Goal: Task Accomplishment & Management: Manage account settings

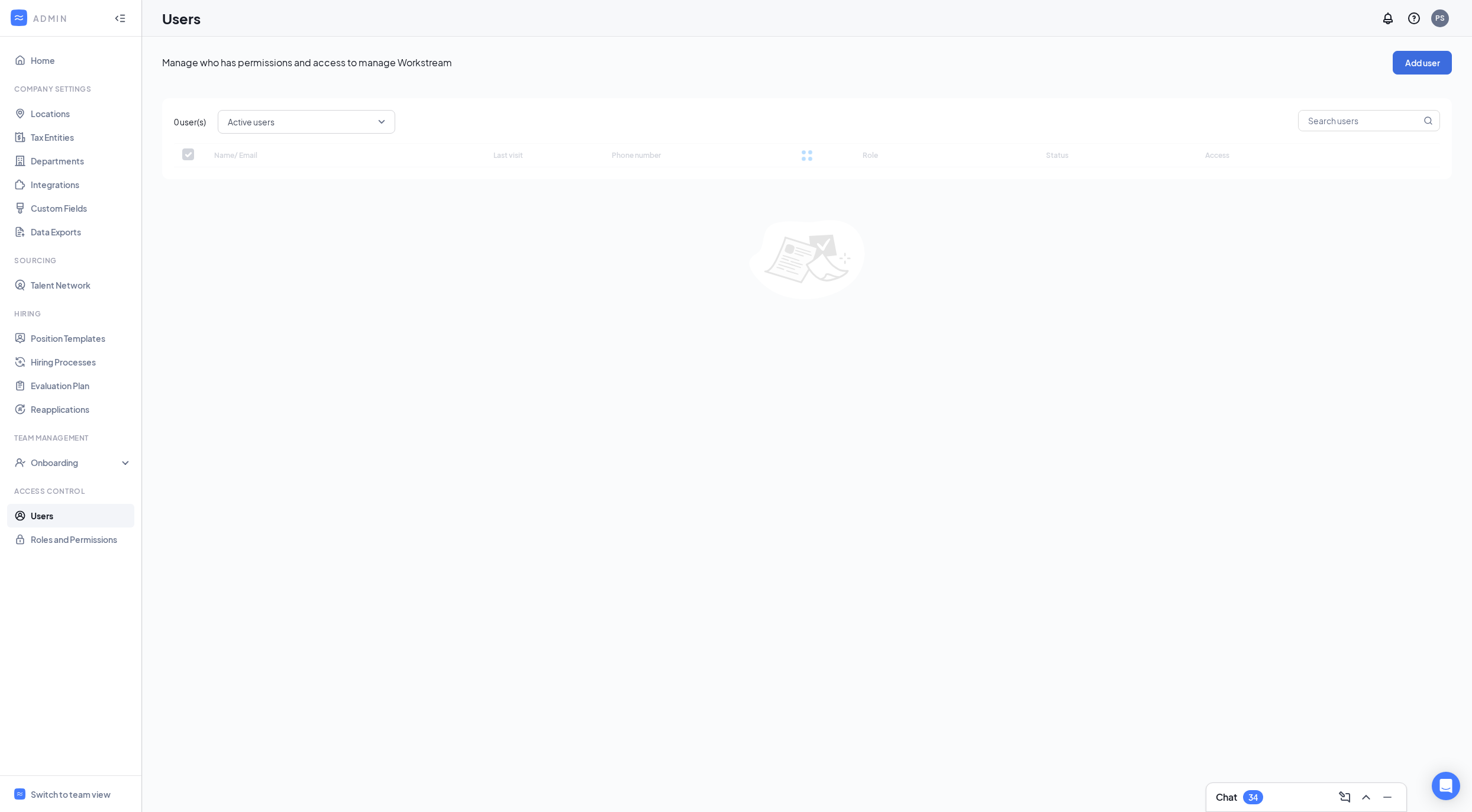
checkbox input "false"
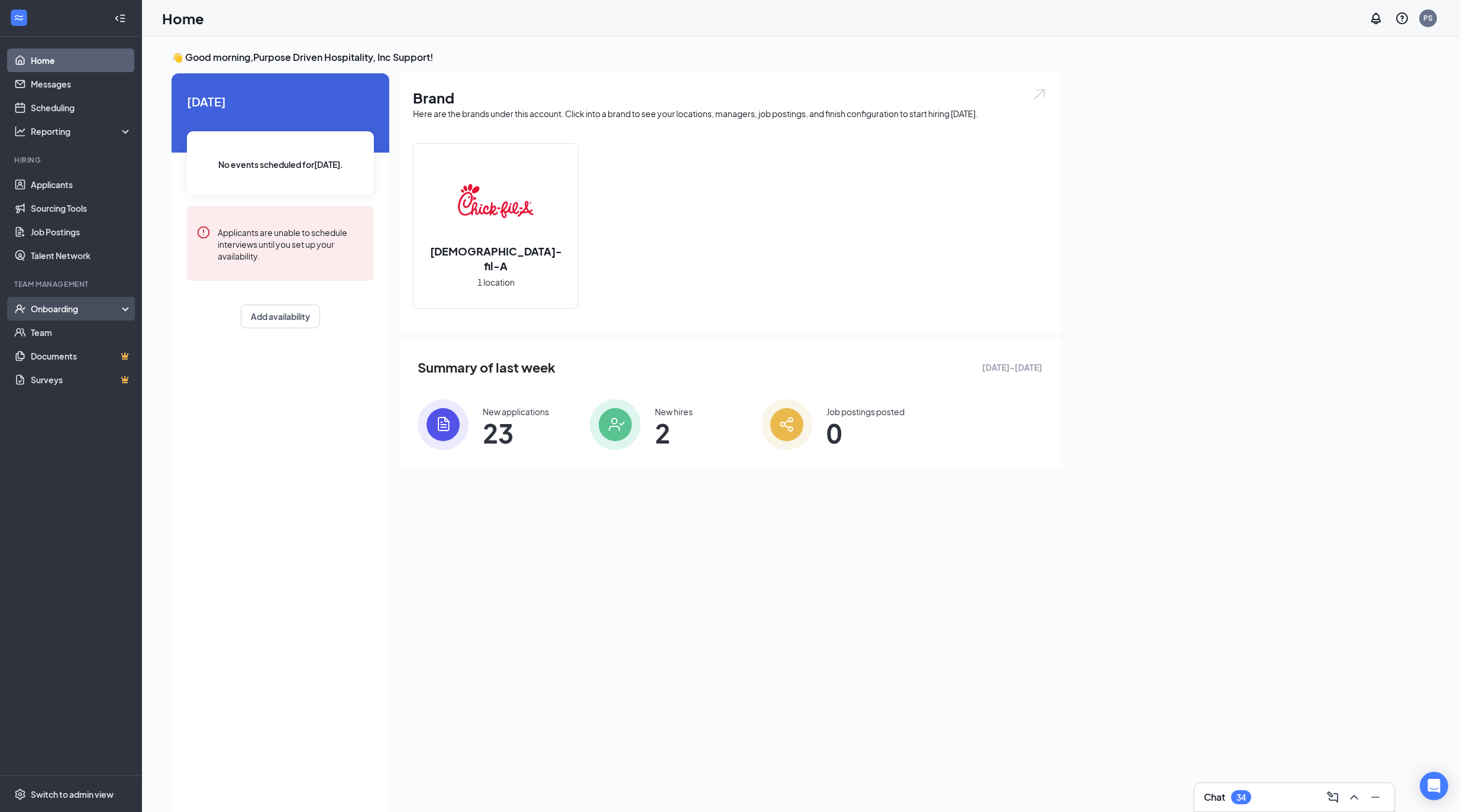
click at [65, 307] on div "Onboarding" at bounding box center [76, 309] width 91 height 12
click at [63, 331] on link "Overview" at bounding box center [81, 332] width 101 height 24
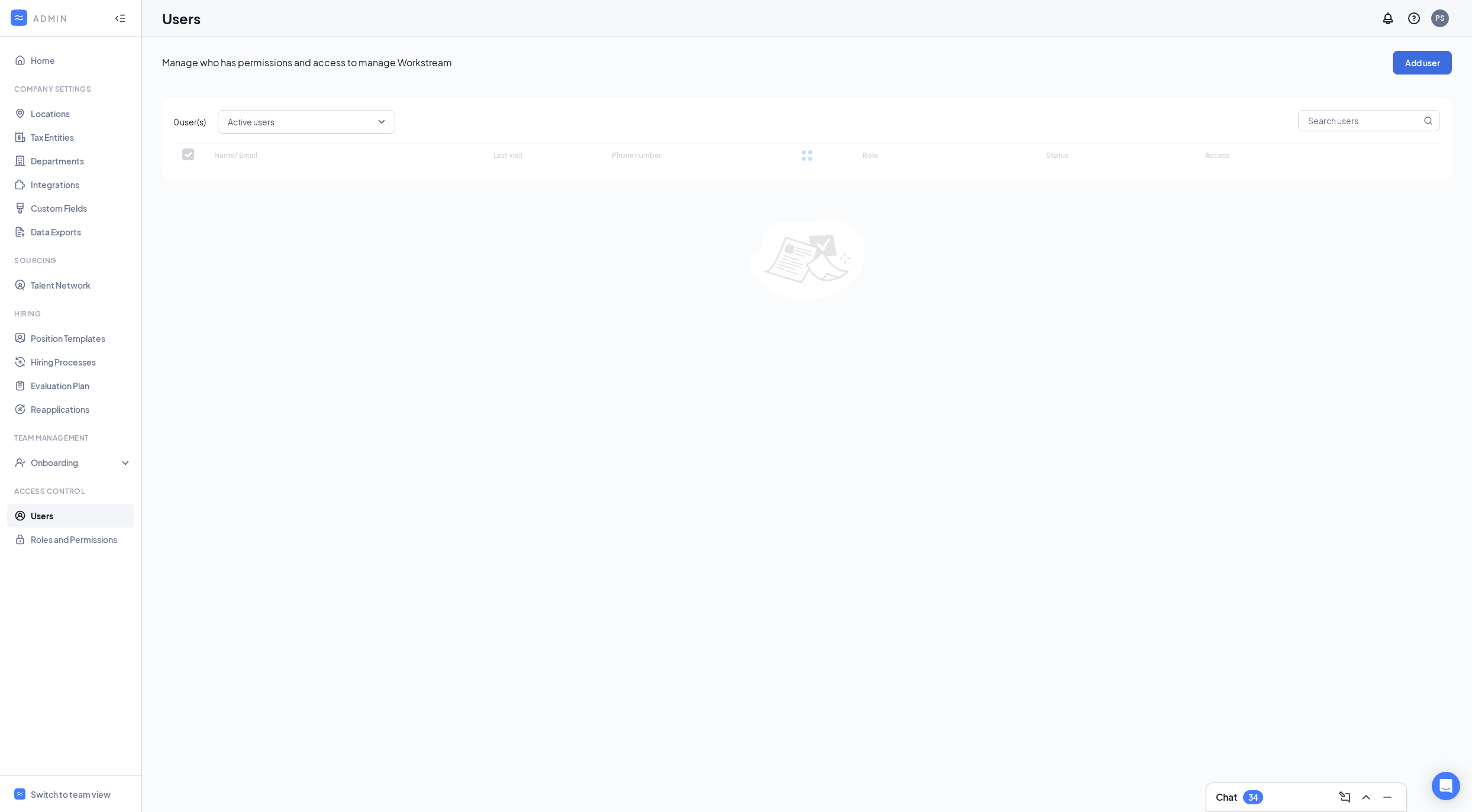
checkbox input "false"
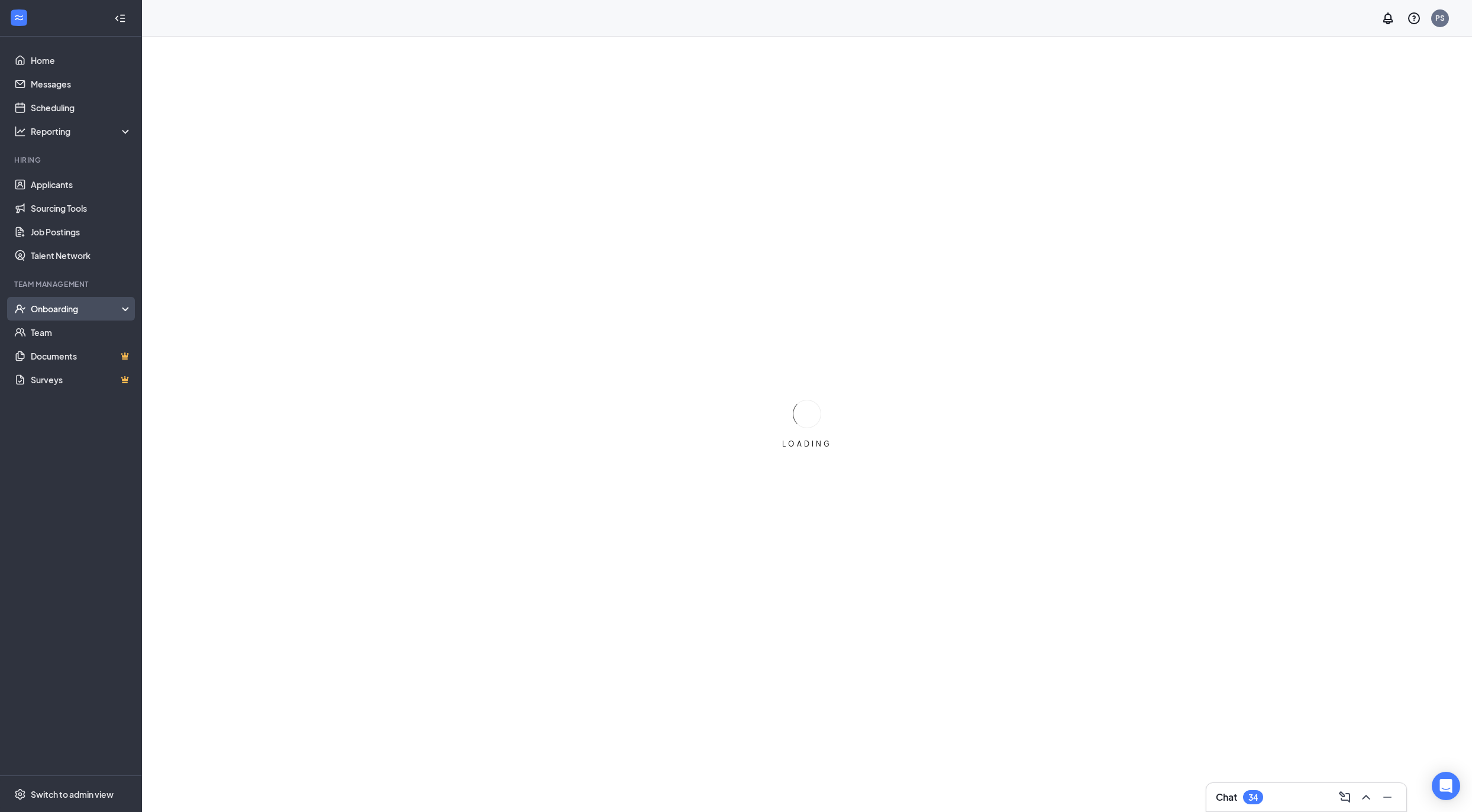
click at [76, 305] on div "Onboarding" at bounding box center [76, 309] width 91 height 12
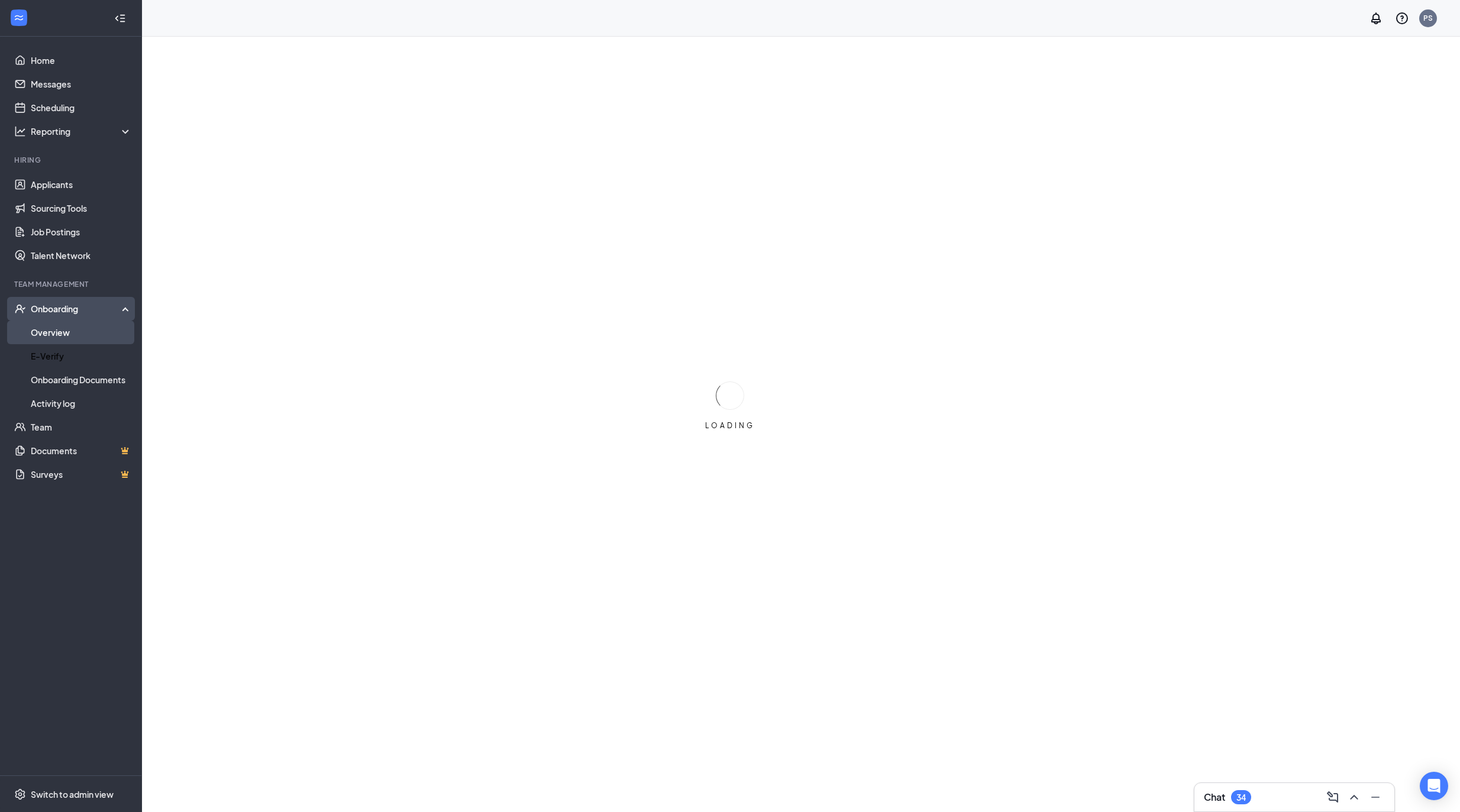
click at [93, 332] on link "Overview" at bounding box center [81, 332] width 101 height 24
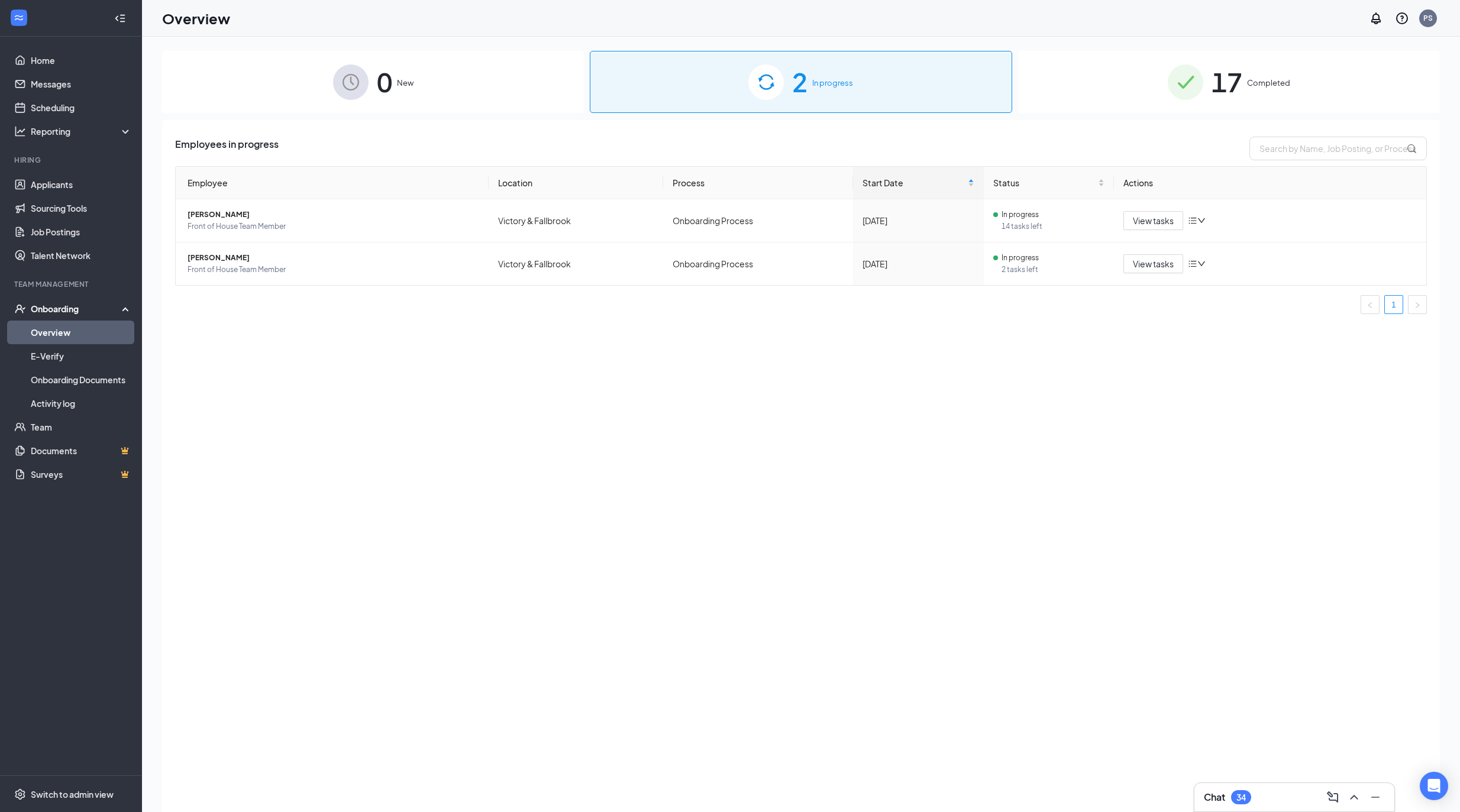
click at [363, 79] on img at bounding box center [351, 82] width 35 height 35
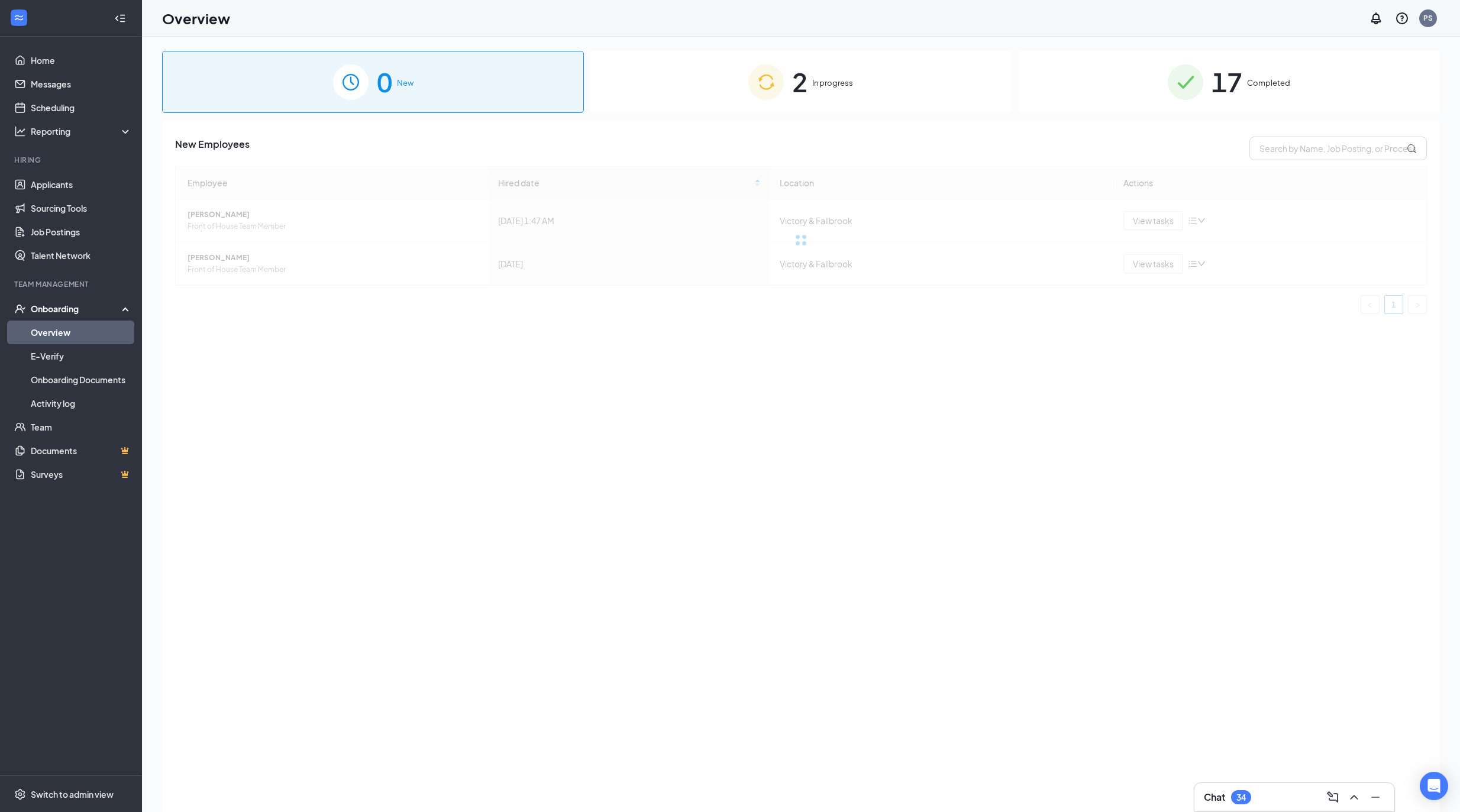
click at [866, 76] on div "2 In progress" at bounding box center [801, 82] width 422 height 62
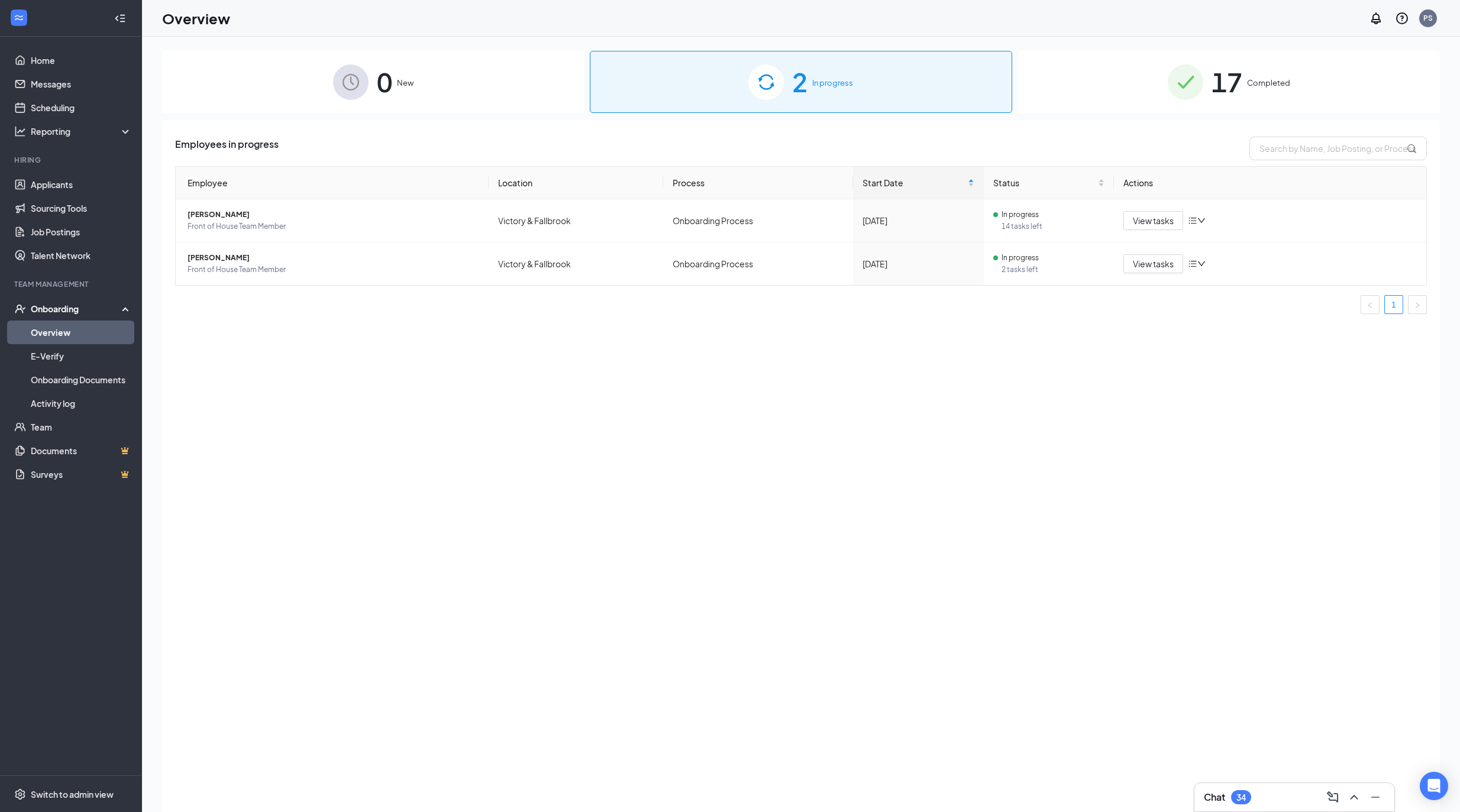
click at [1181, 52] on div "17 Completed" at bounding box center [1229, 82] width 422 height 62
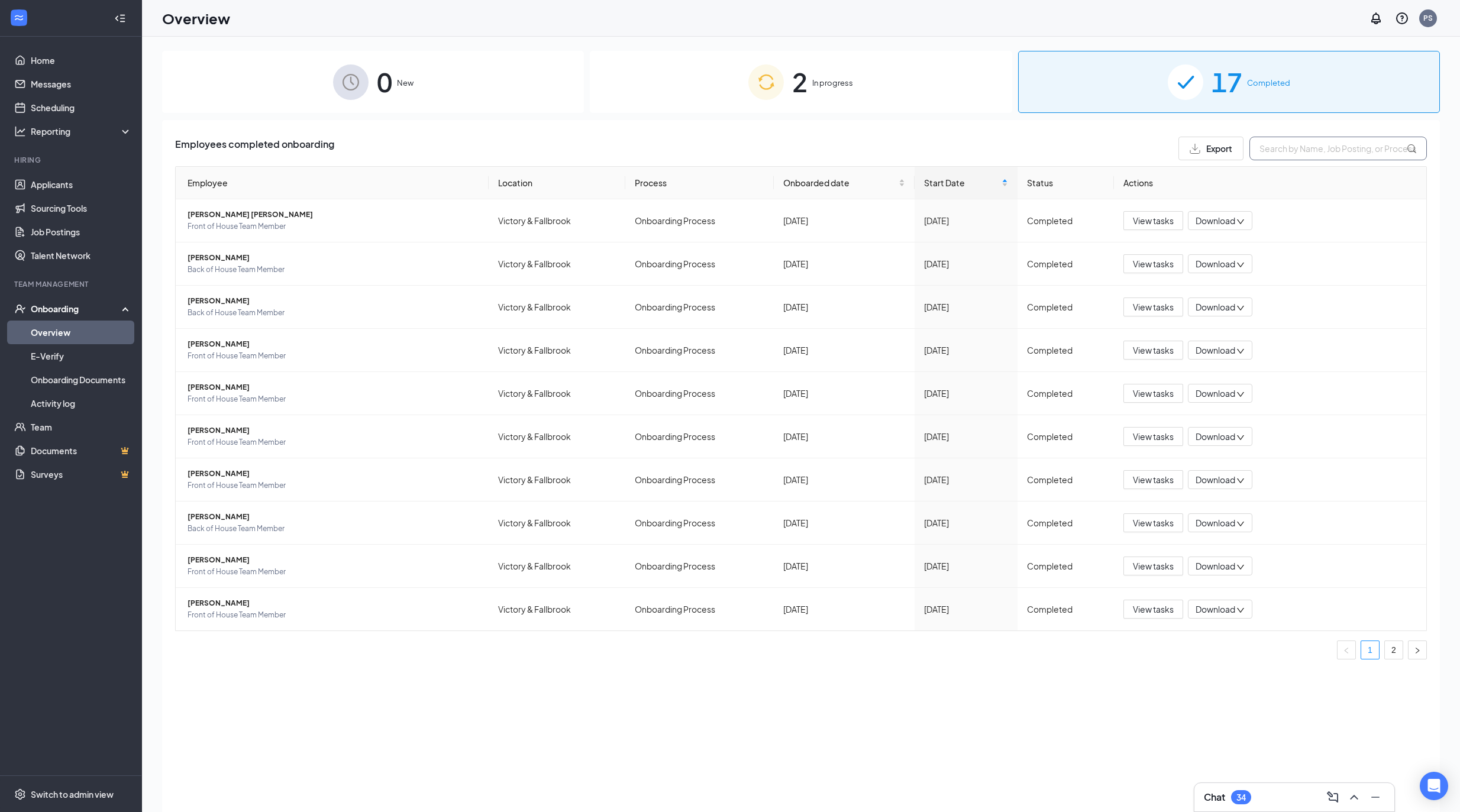
click at [1299, 157] on input "text" at bounding box center [1338, 148] width 177 height 24
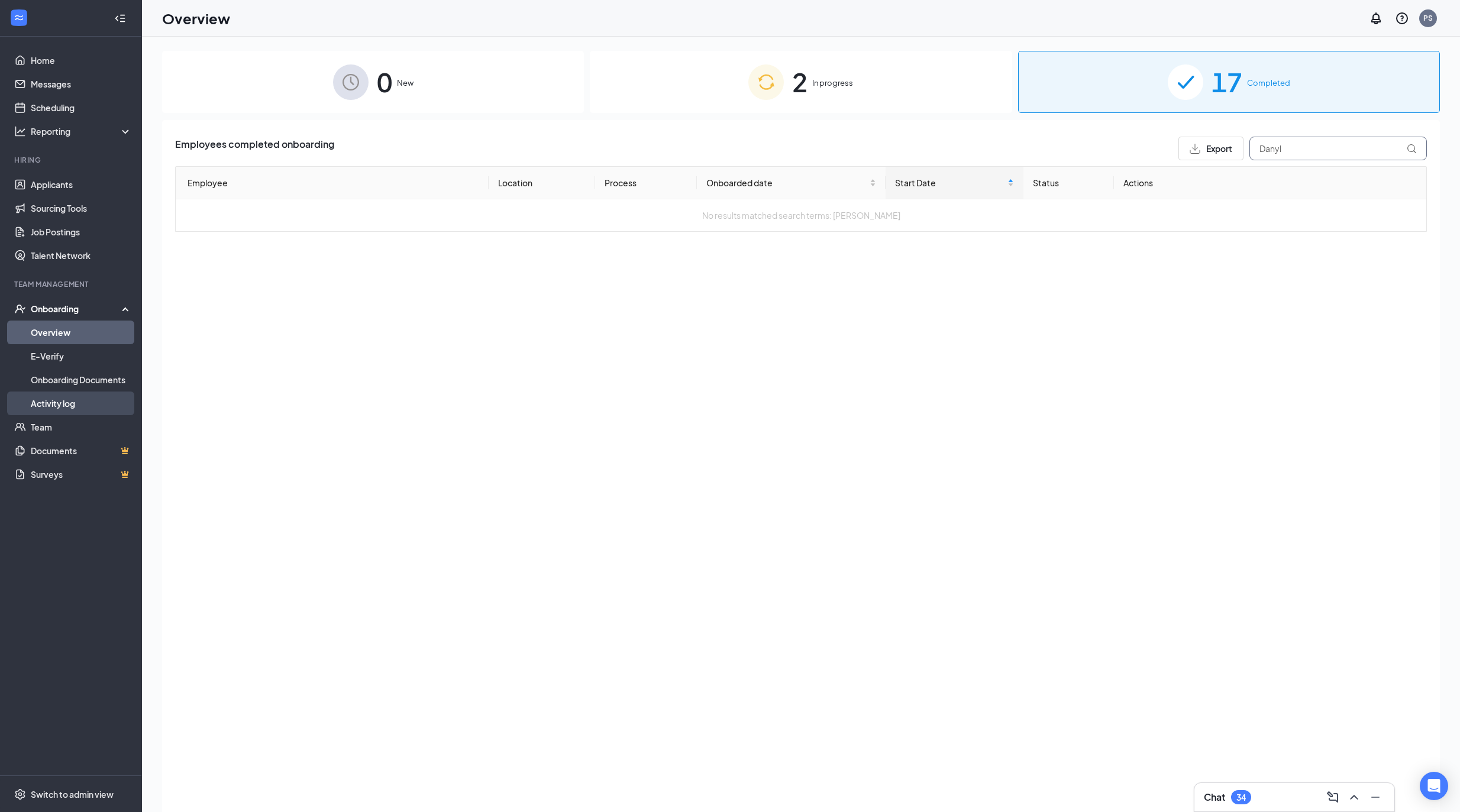
type input "Danyl"
click at [88, 400] on link "Activity log" at bounding box center [81, 403] width 101 height 24
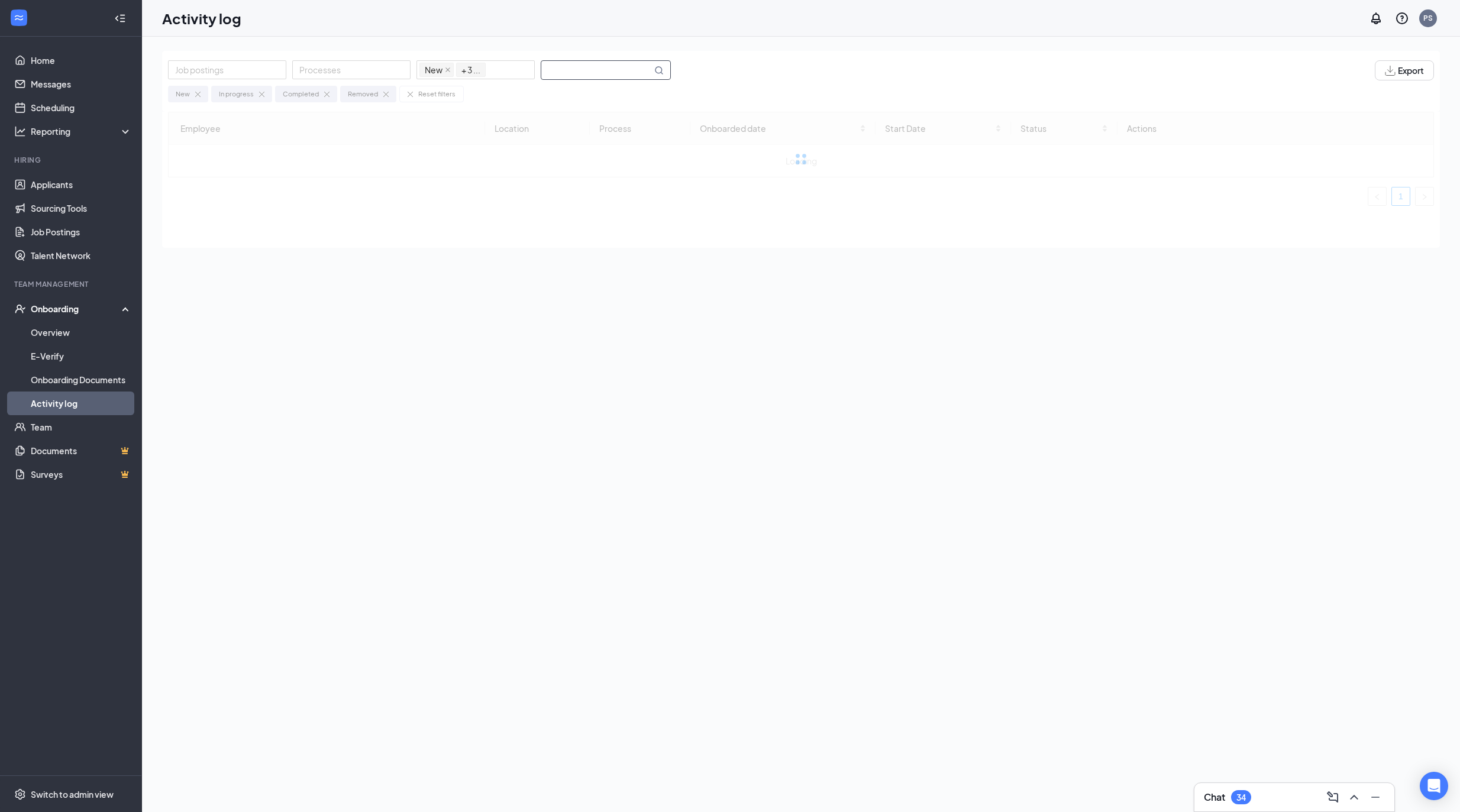
click at [620, 62] on input "text" at bounding box center [596, 70] width 111 height 18
type input "D"
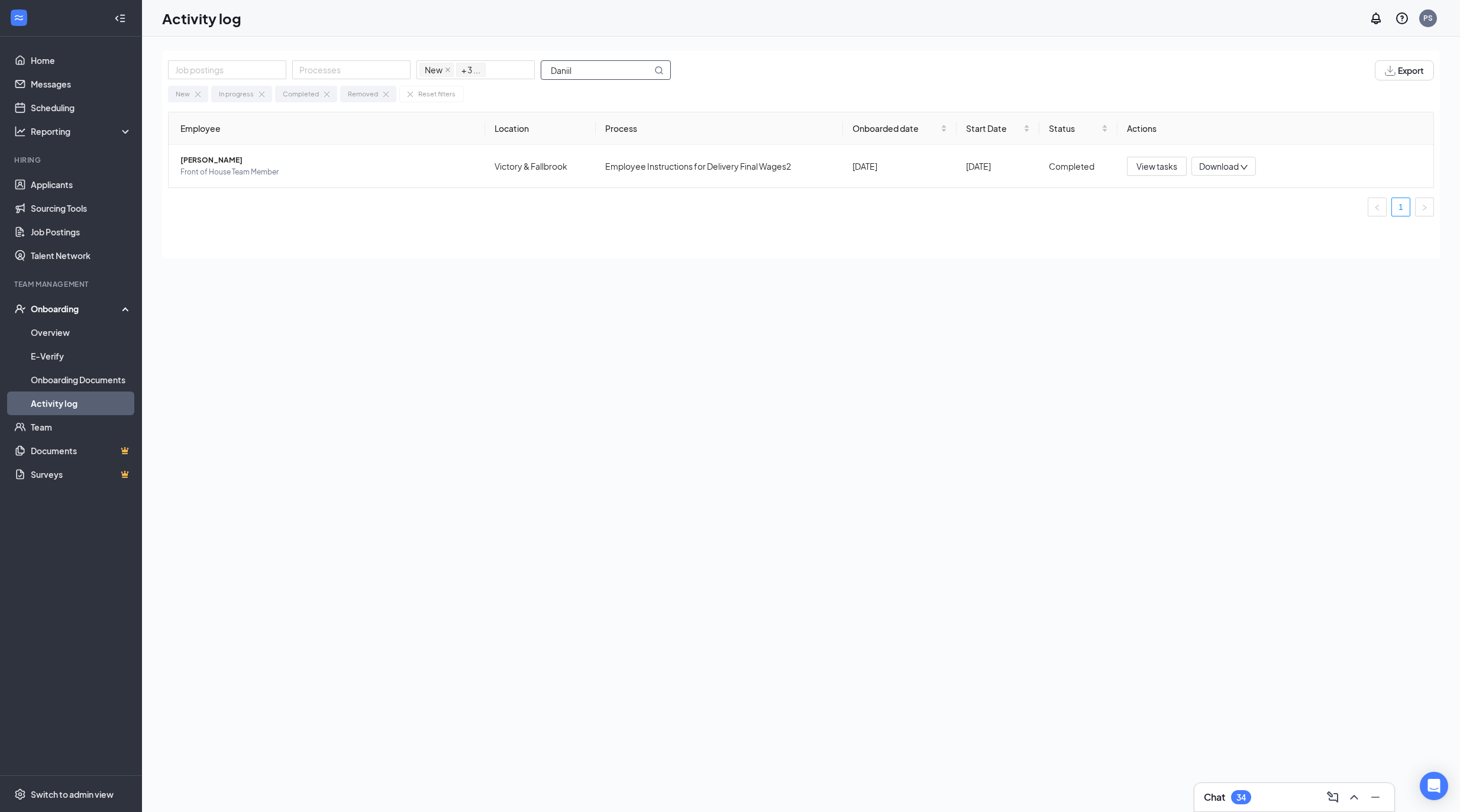
type input "Daniil"
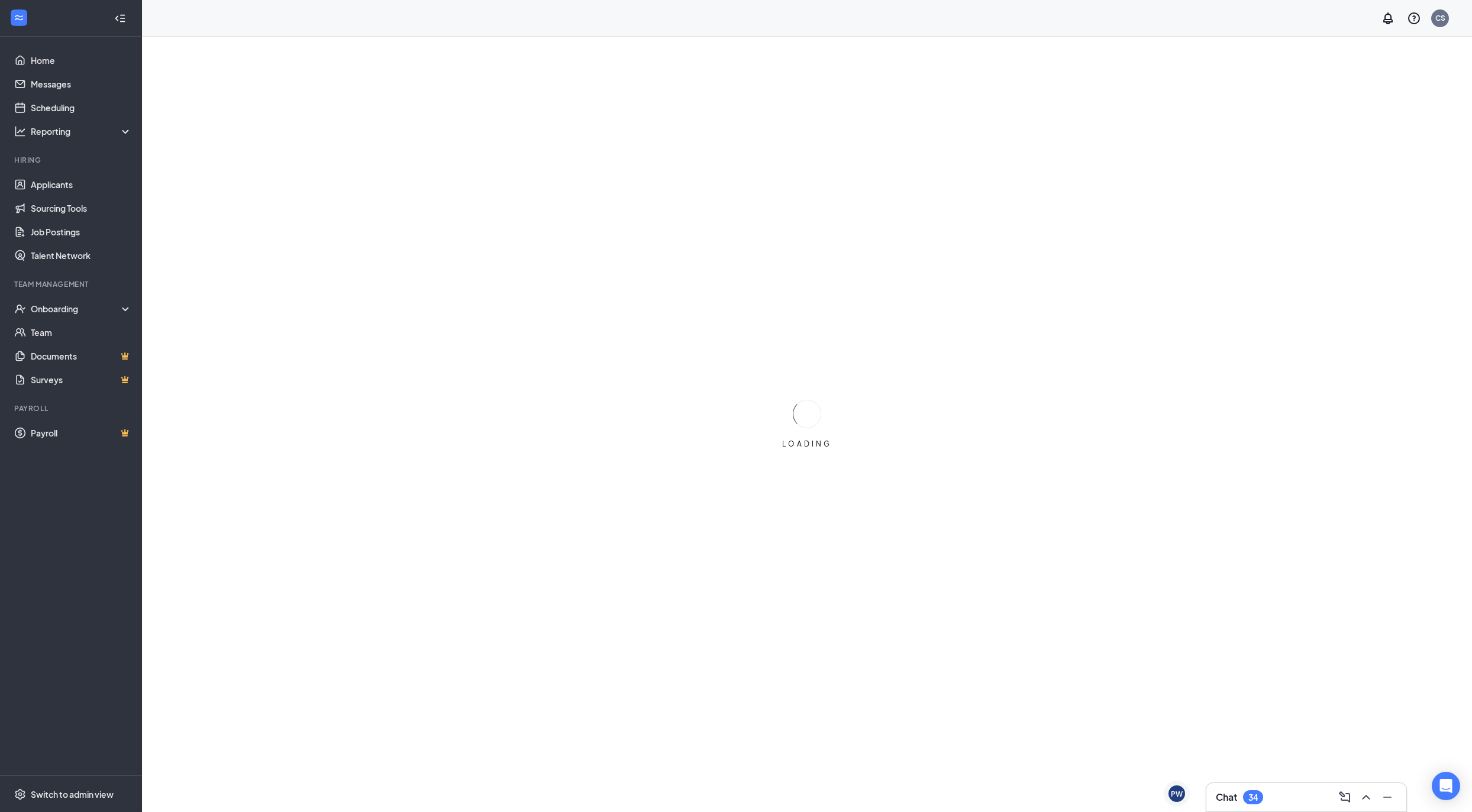
click at [1039, 320] on div "LOADING" at bounding box center [807, 424] width 1330 height 775
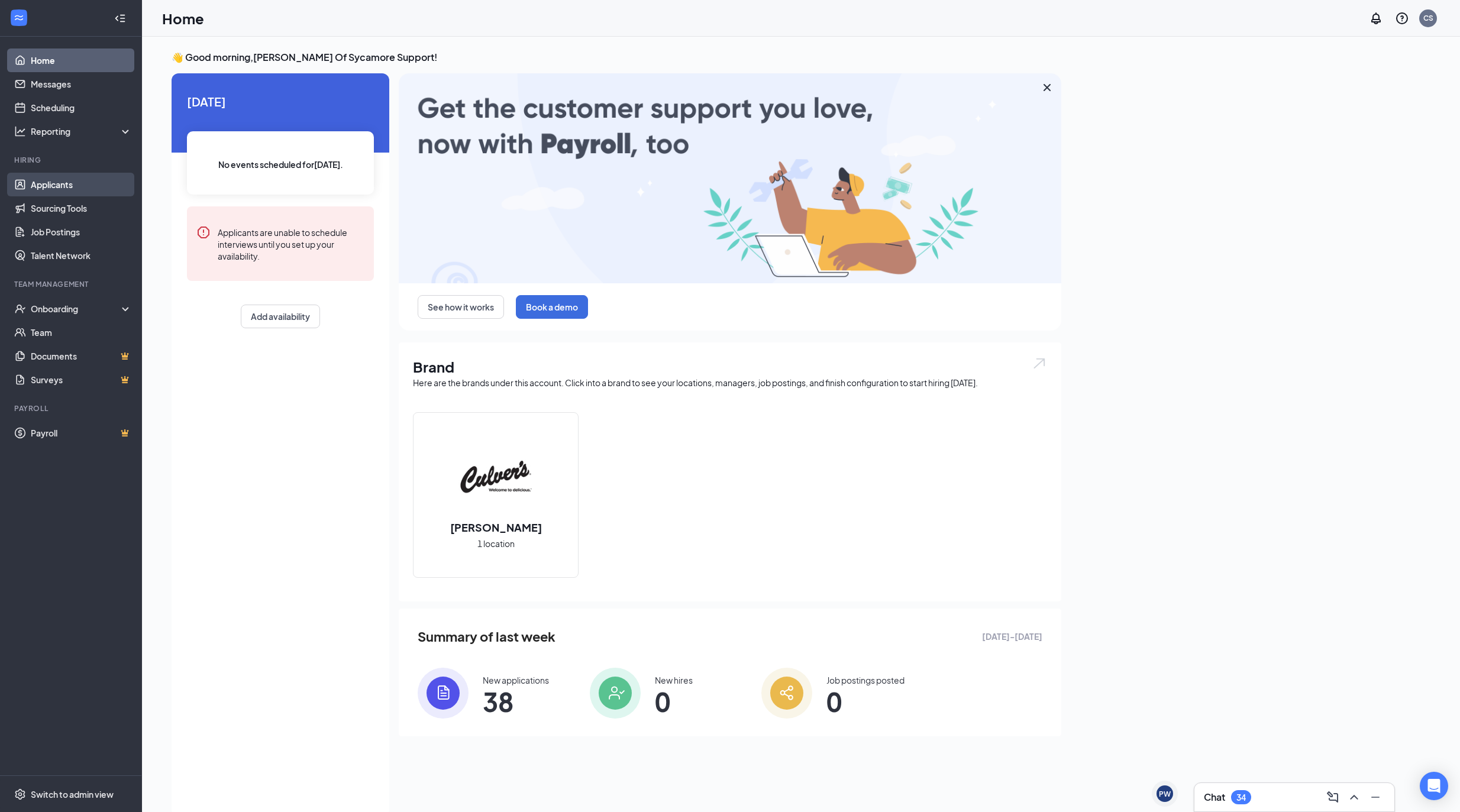
click at [53, 192] on link "Applicants" at bounding box center [81, 185] width 101 height 24
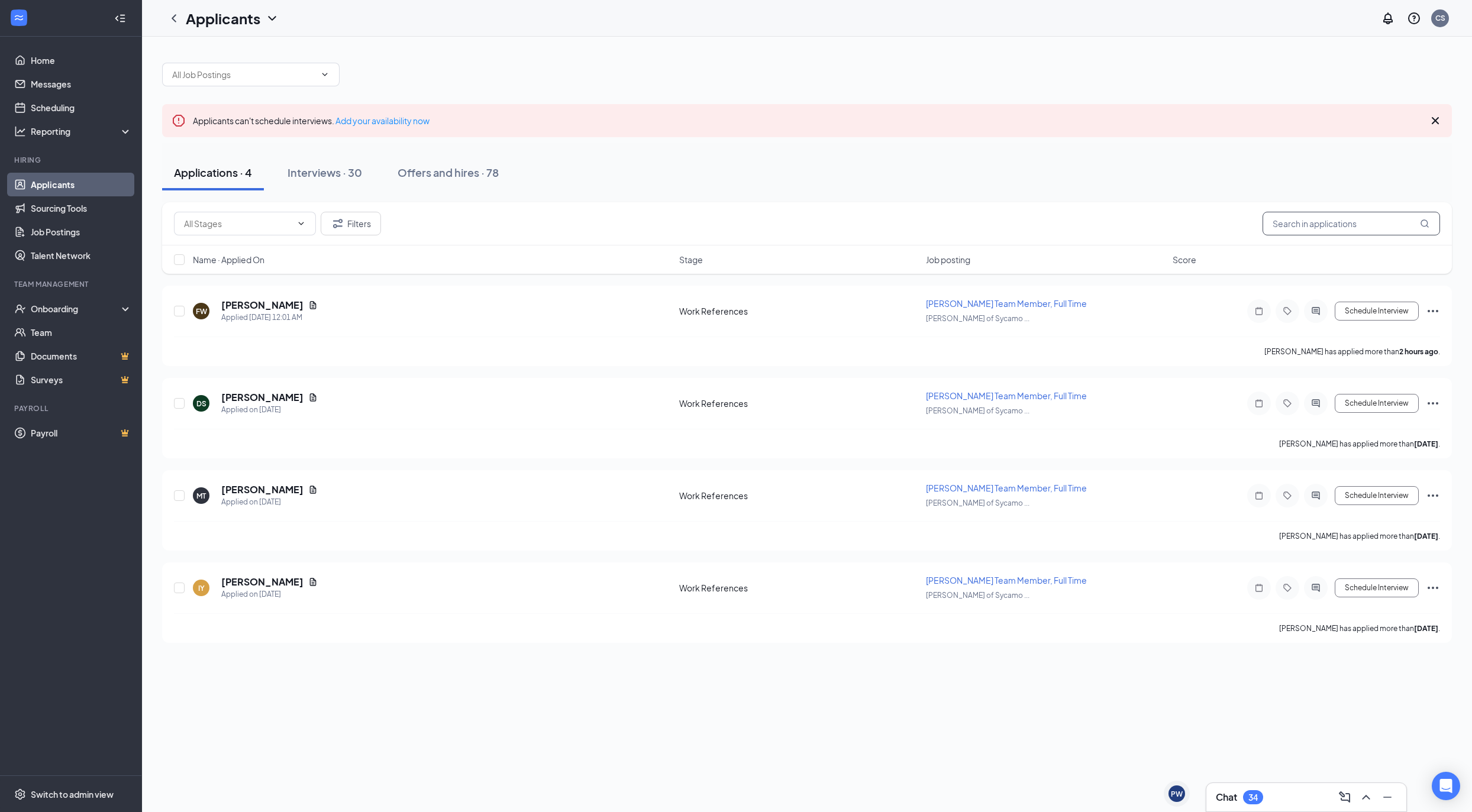
click at [1300, 219] on input "text" at bounding box center [1351, 223] width 177 height 24
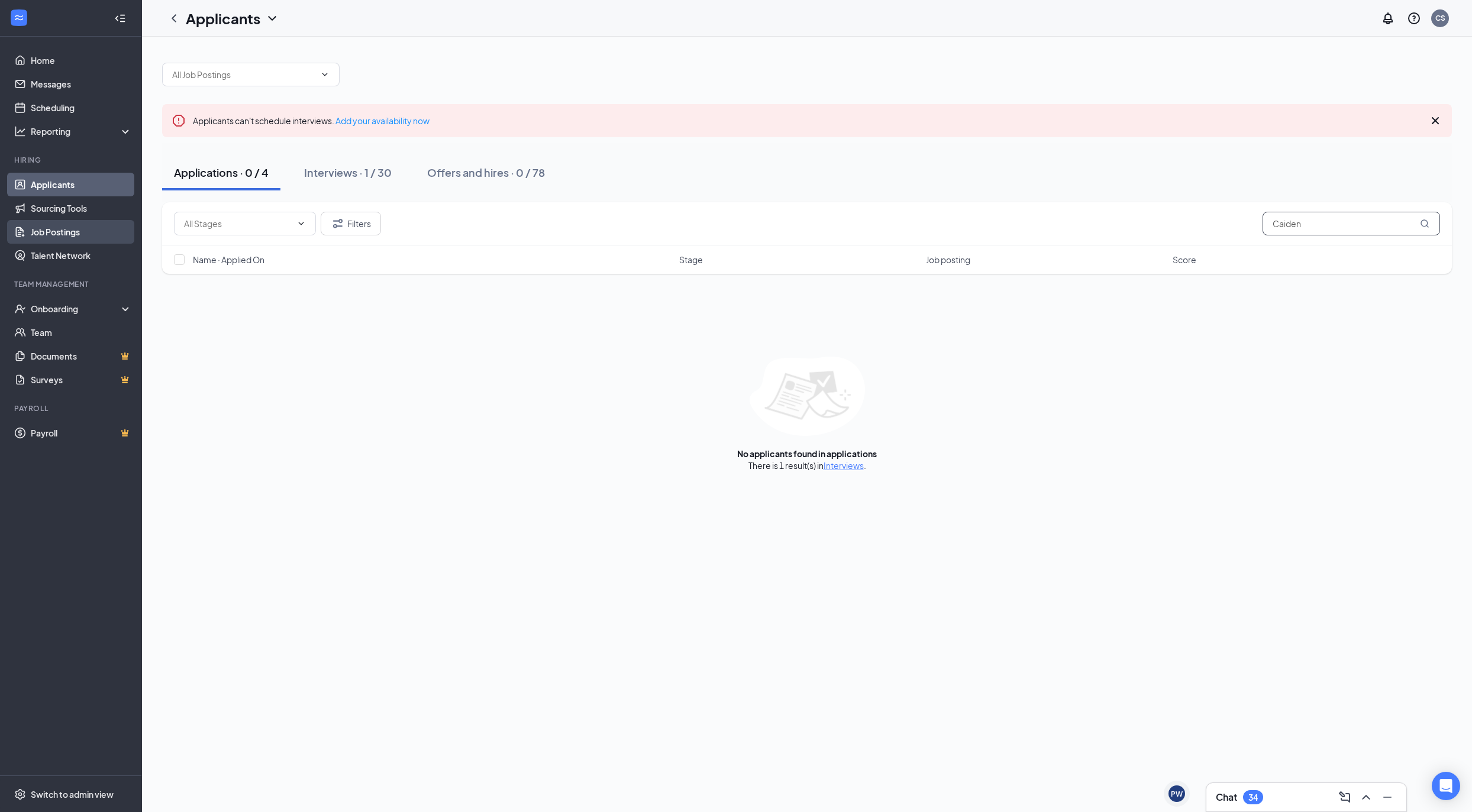
type input "Caiden"
click at [355, 166] on div "Interviews · 1 / 30" at bounding box center [347, 172] width 87 height 15
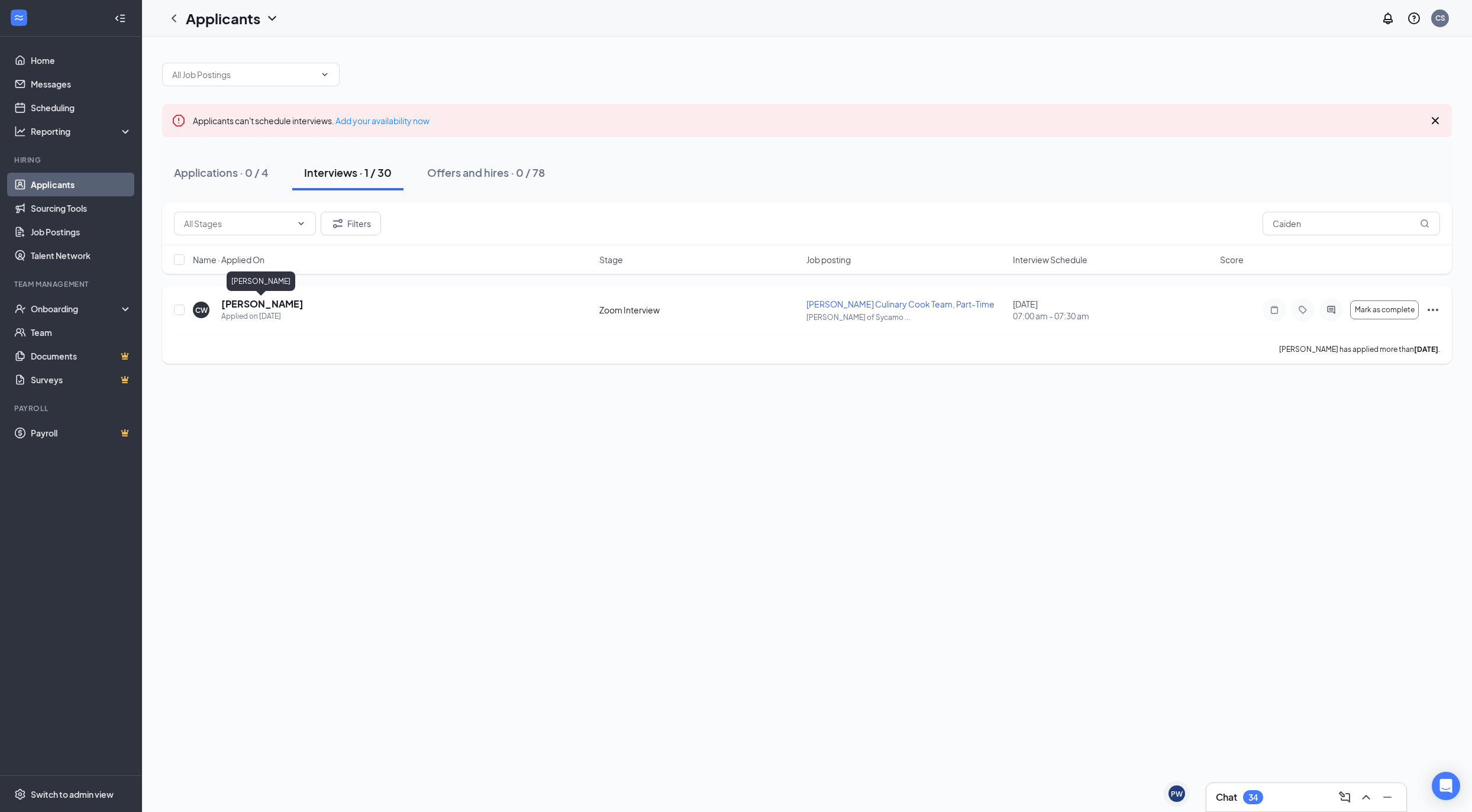
click at [261, 305] on h5 "Caiden Wiegartz" at bounding box center [262, 304] width 83 height 13
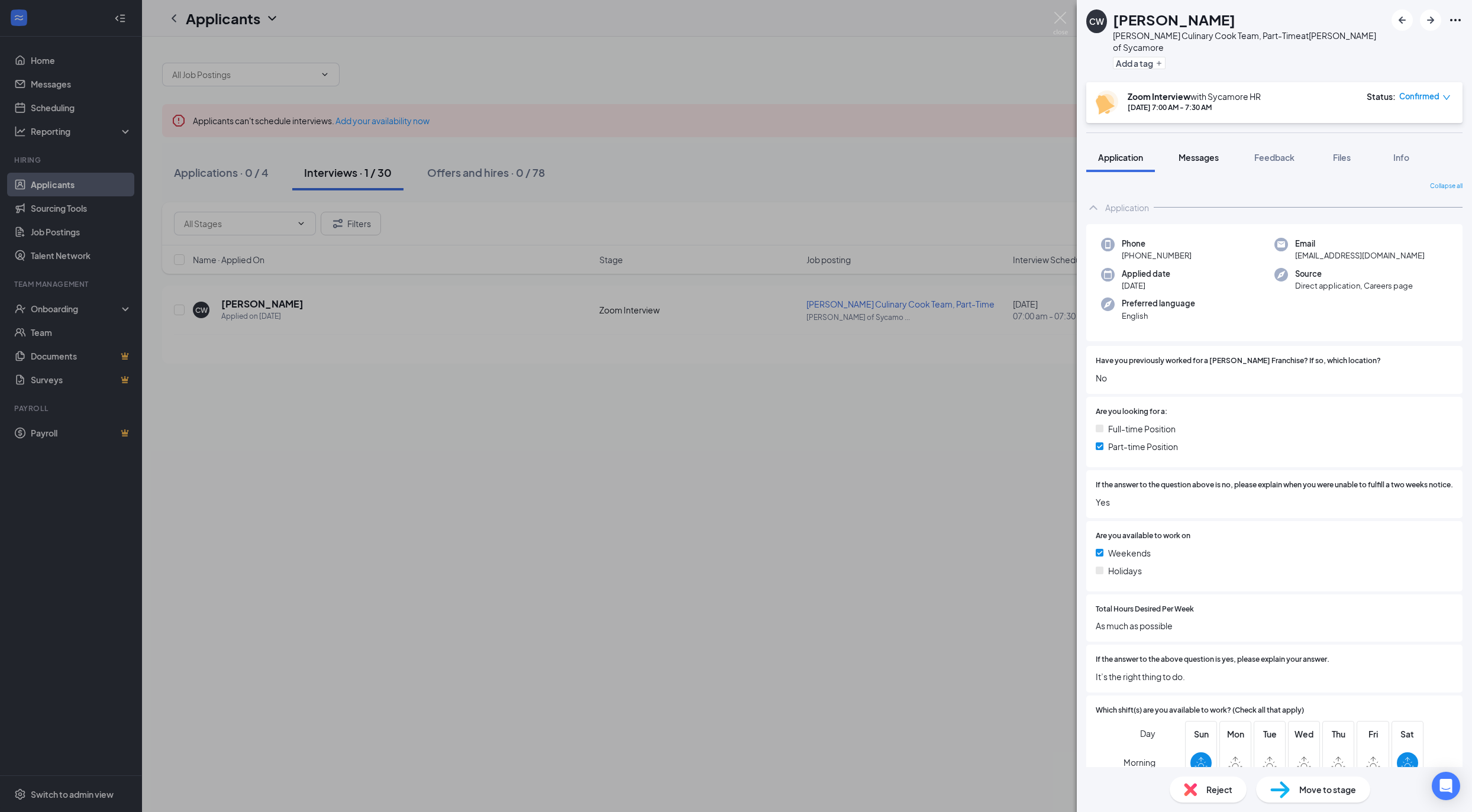
click at [1209, 152] on span "Messages" at bounding box center [1199, 157] width 40 height 10
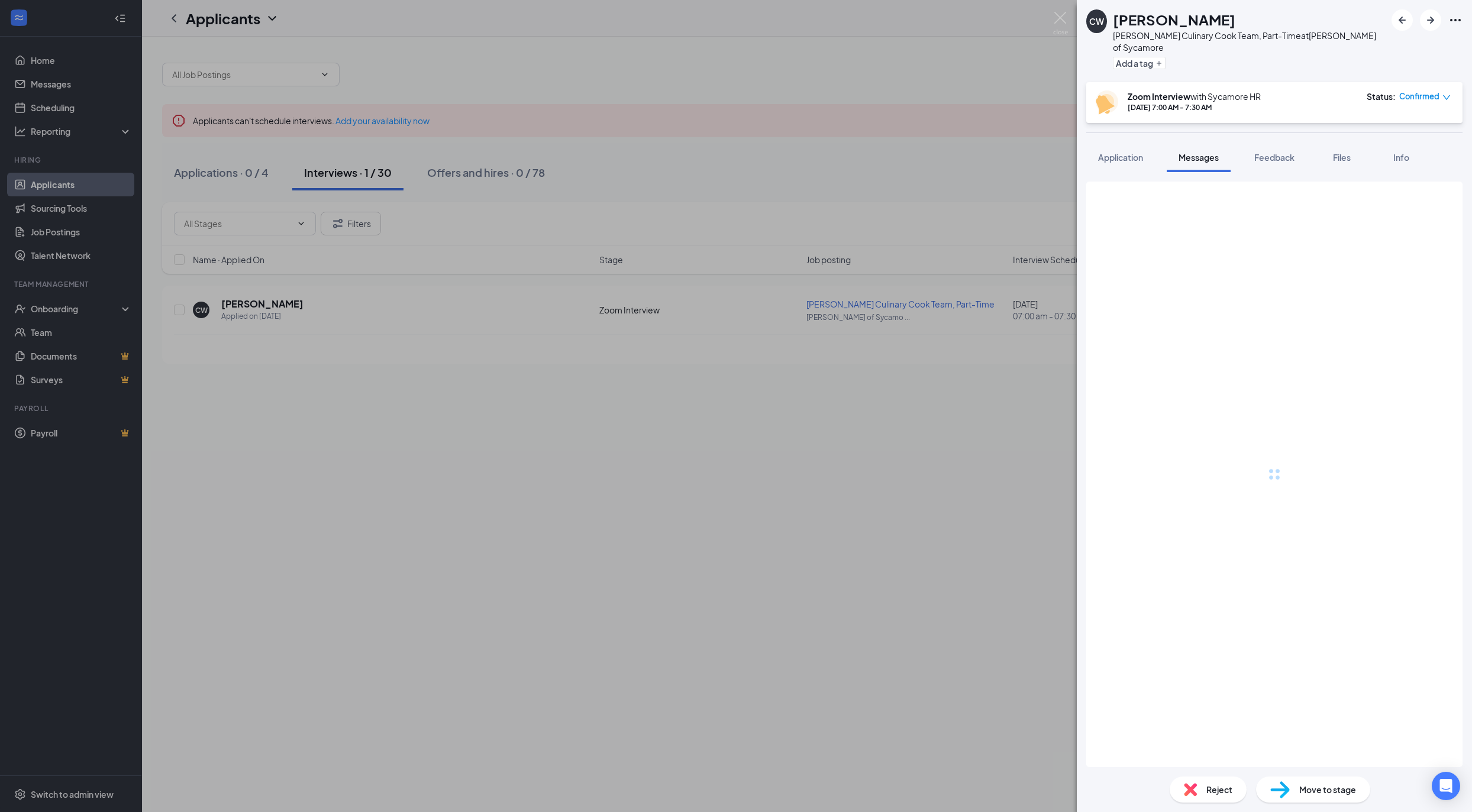
click at [1191, 152] on span "Messages" at bounding box center [1199, 157] width 40 height 10
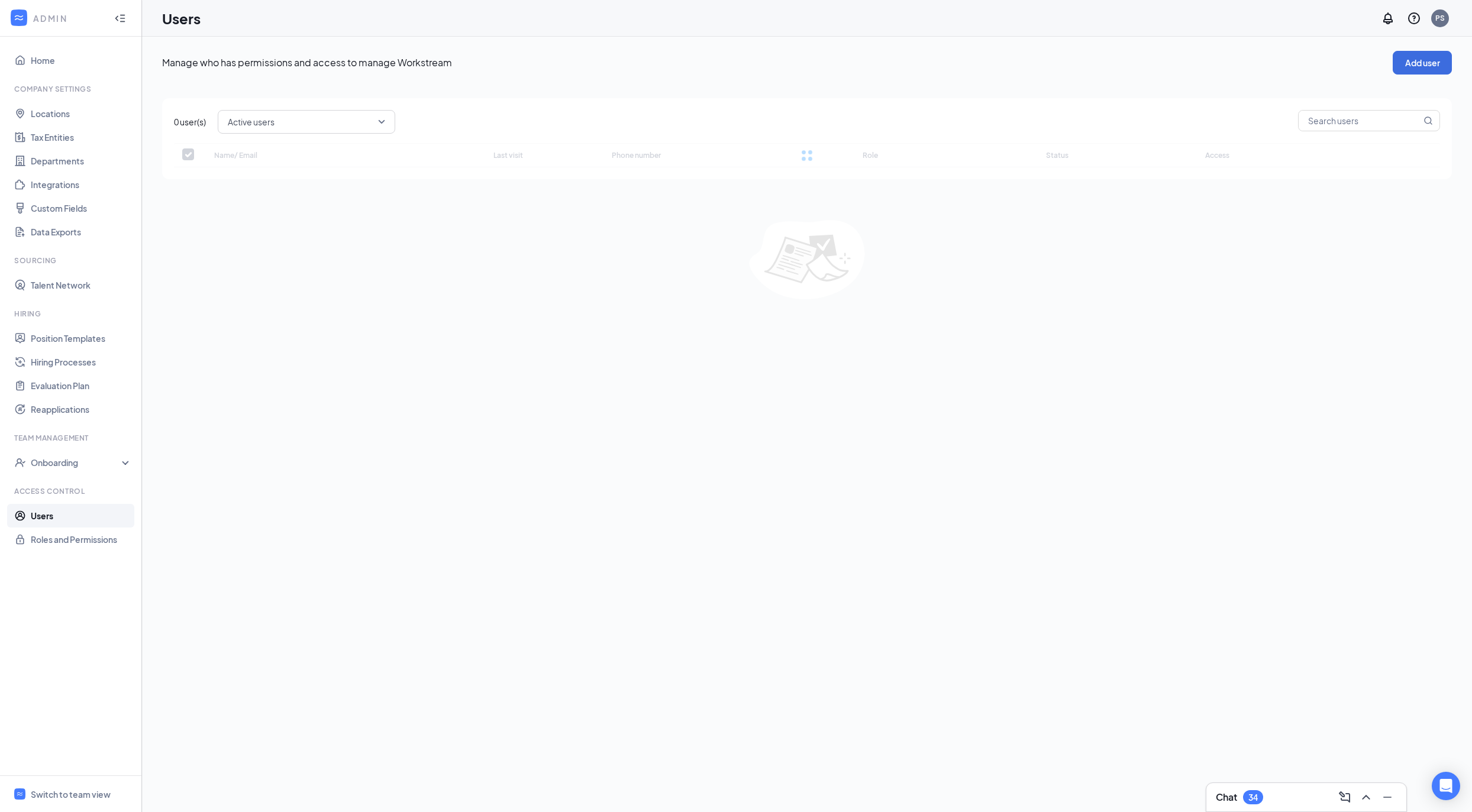
checkbox input "false"
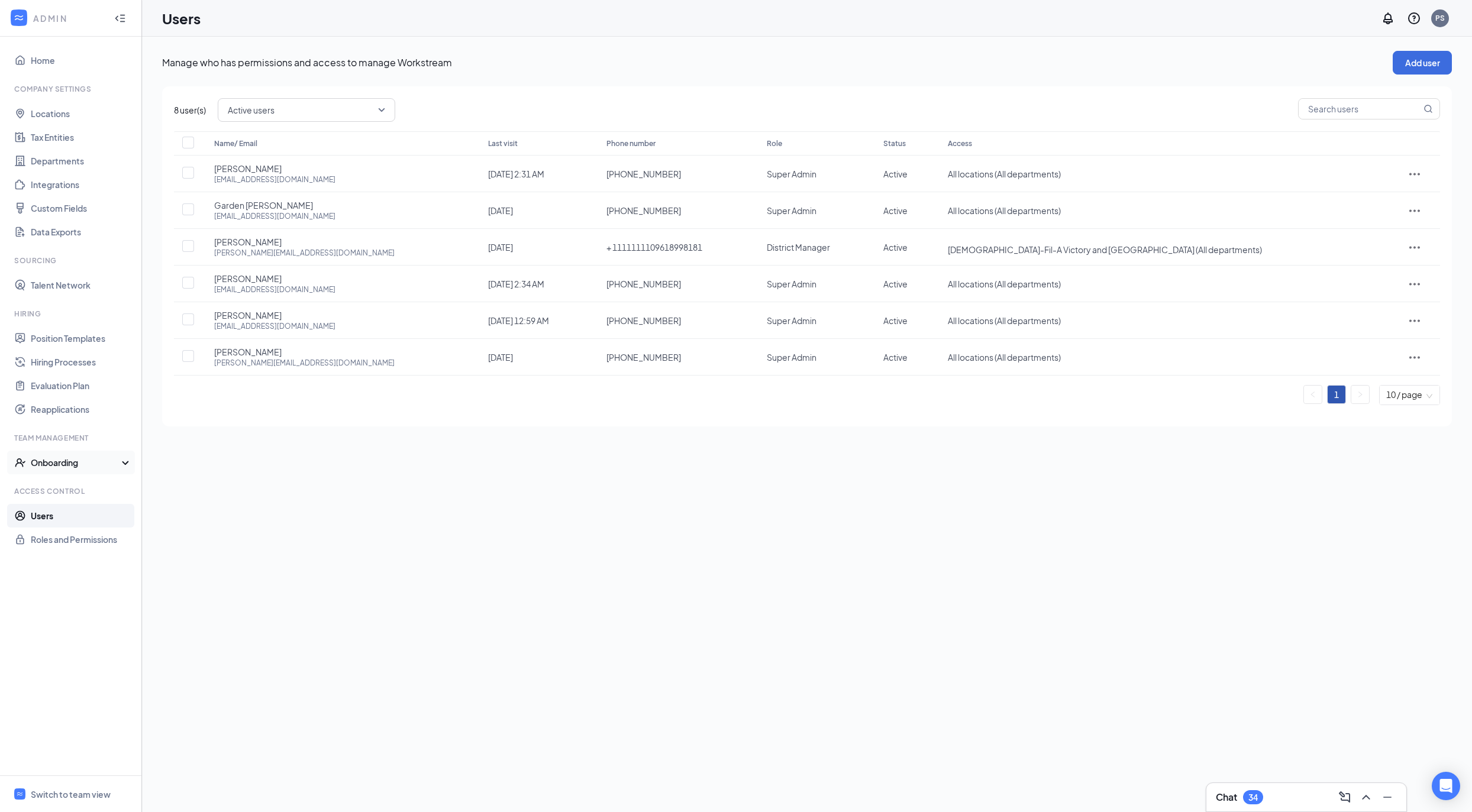
click at [57, 467] on div "Onboarding" at bounding box center [76, 462] width 91 height 12
click at [54, 487] on link "Onboarding Processes" at bounding box center [81, 486] width 101 height 24
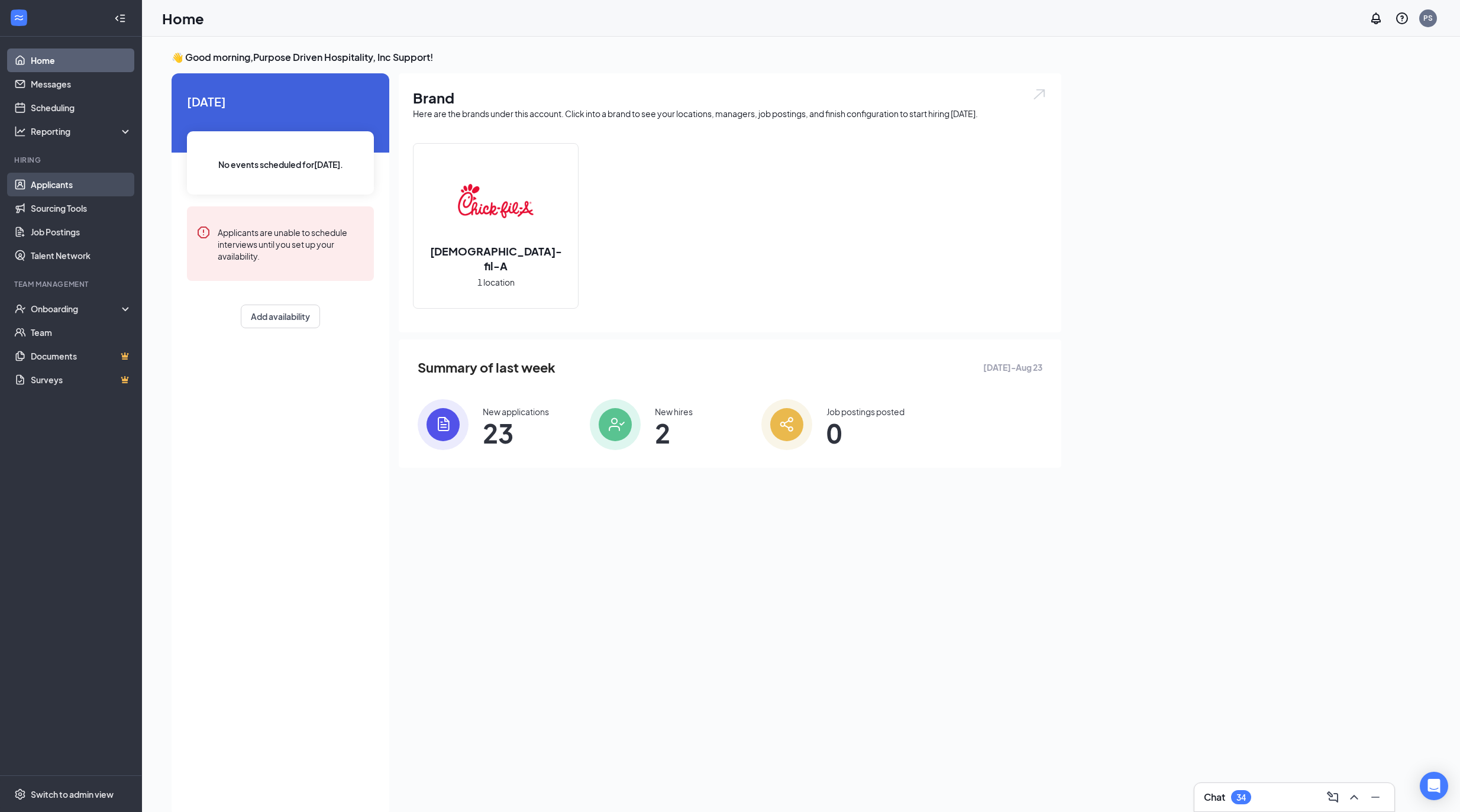
click at [97, 182] on link "Applicants" at bounding box center [81, 185] width 101 height 24
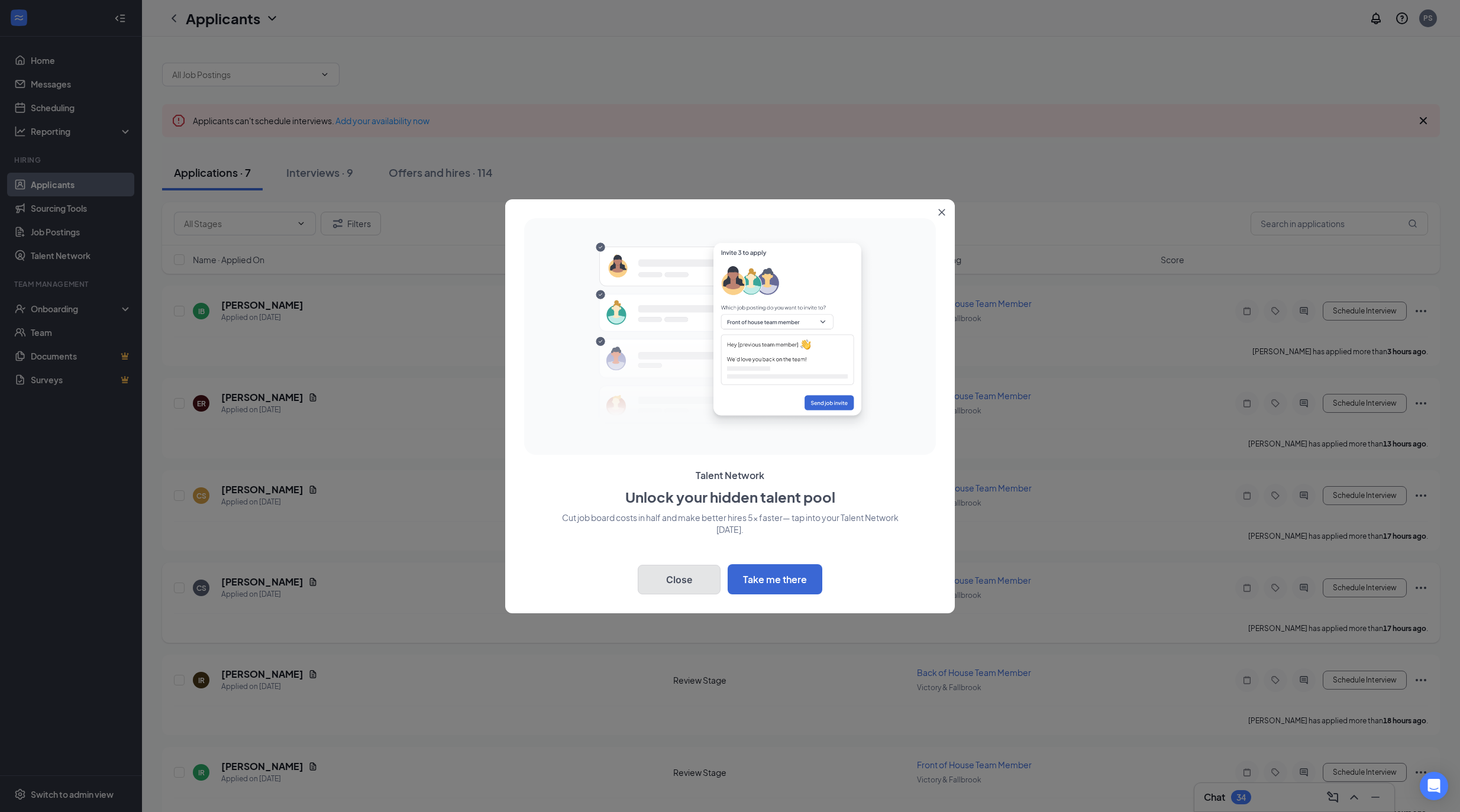
click at [670, 576] on button "Close" at bounding box center [678, 579] width 83 height 29
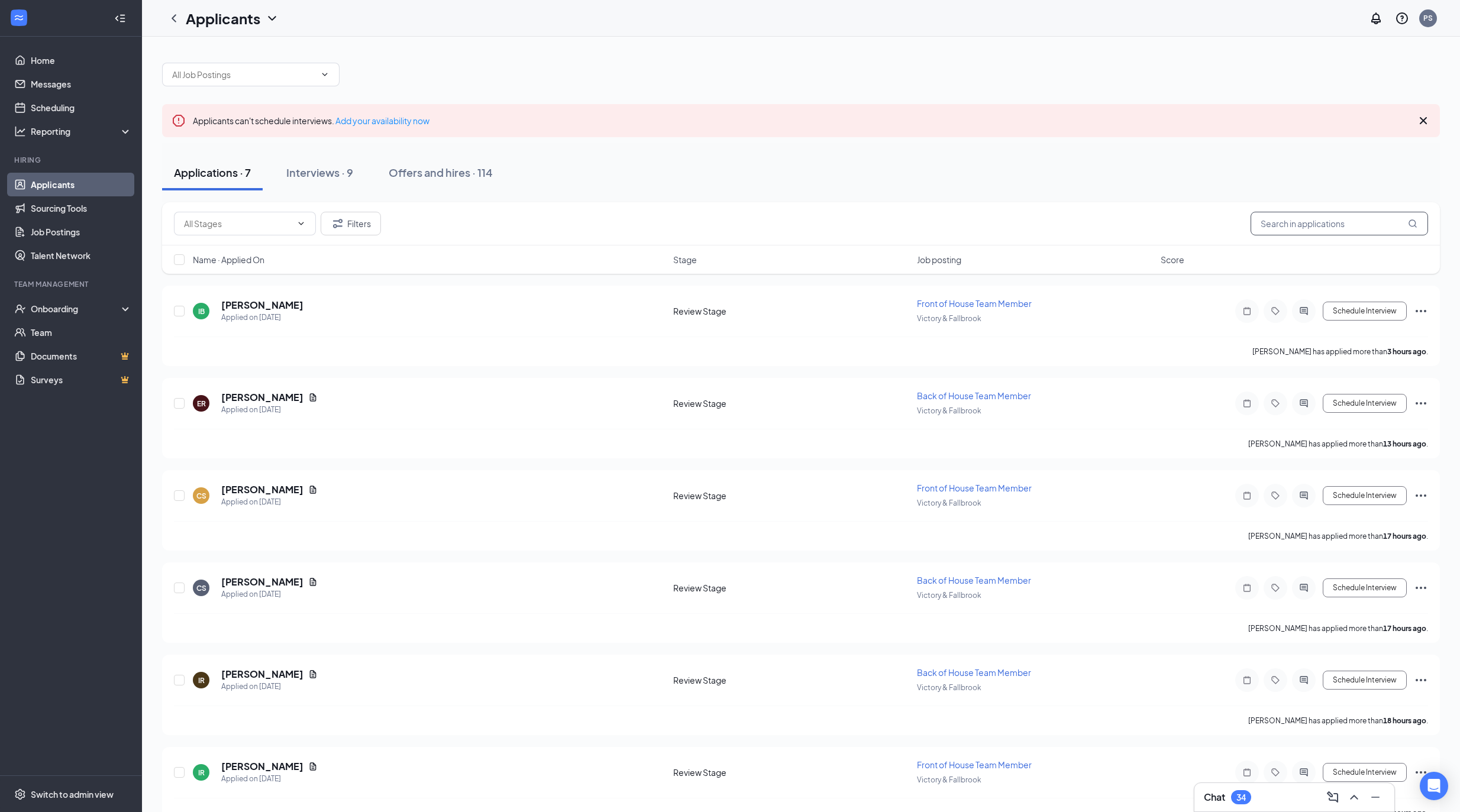
click at [1309, 232] on input "text" at bounding box center [1339, 223] width 177 height 24
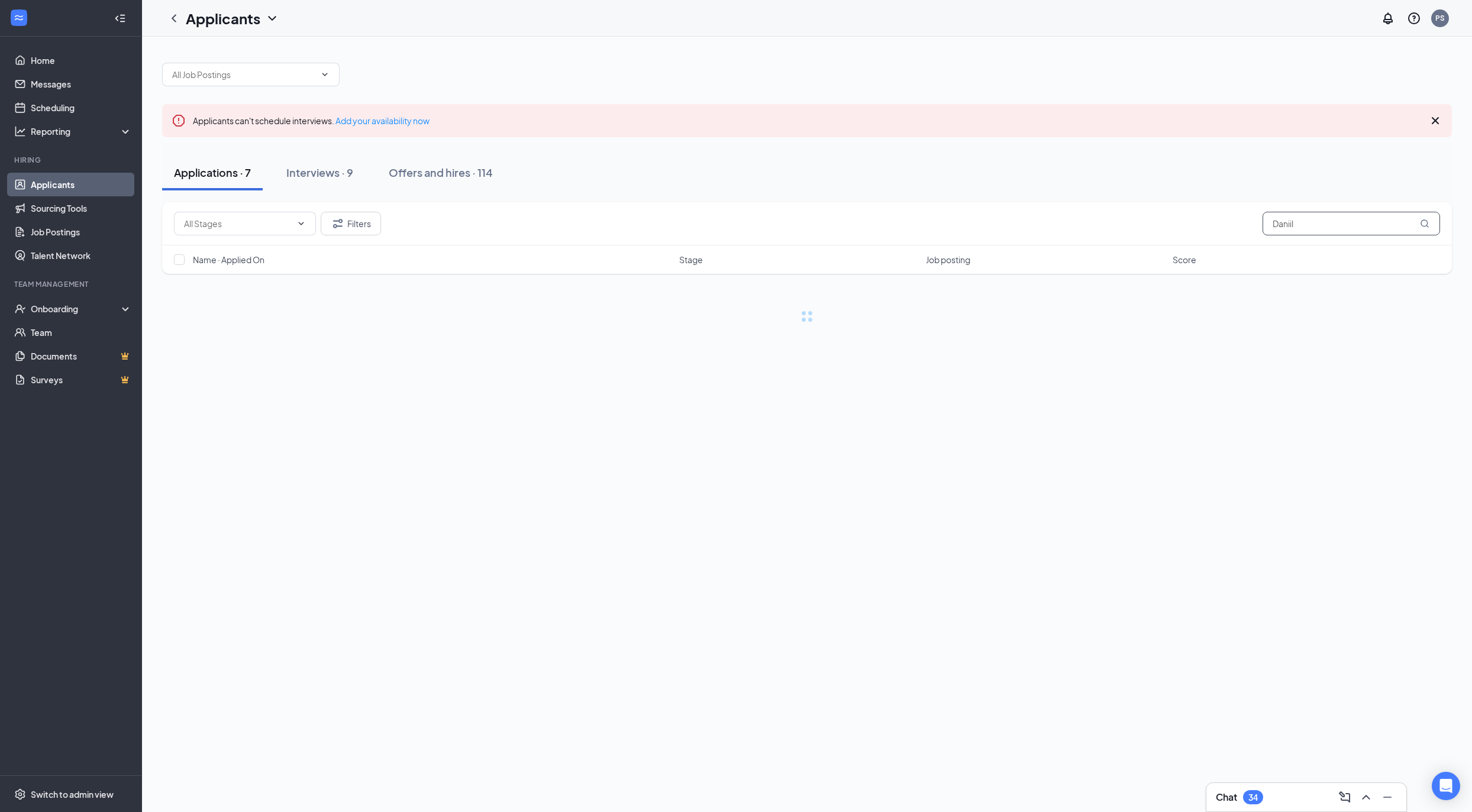
type input "Daniil"
click at [517, 181] on button "Offers and hires · 1 / 114" at bounding box center [480, 173] width 141 height 35
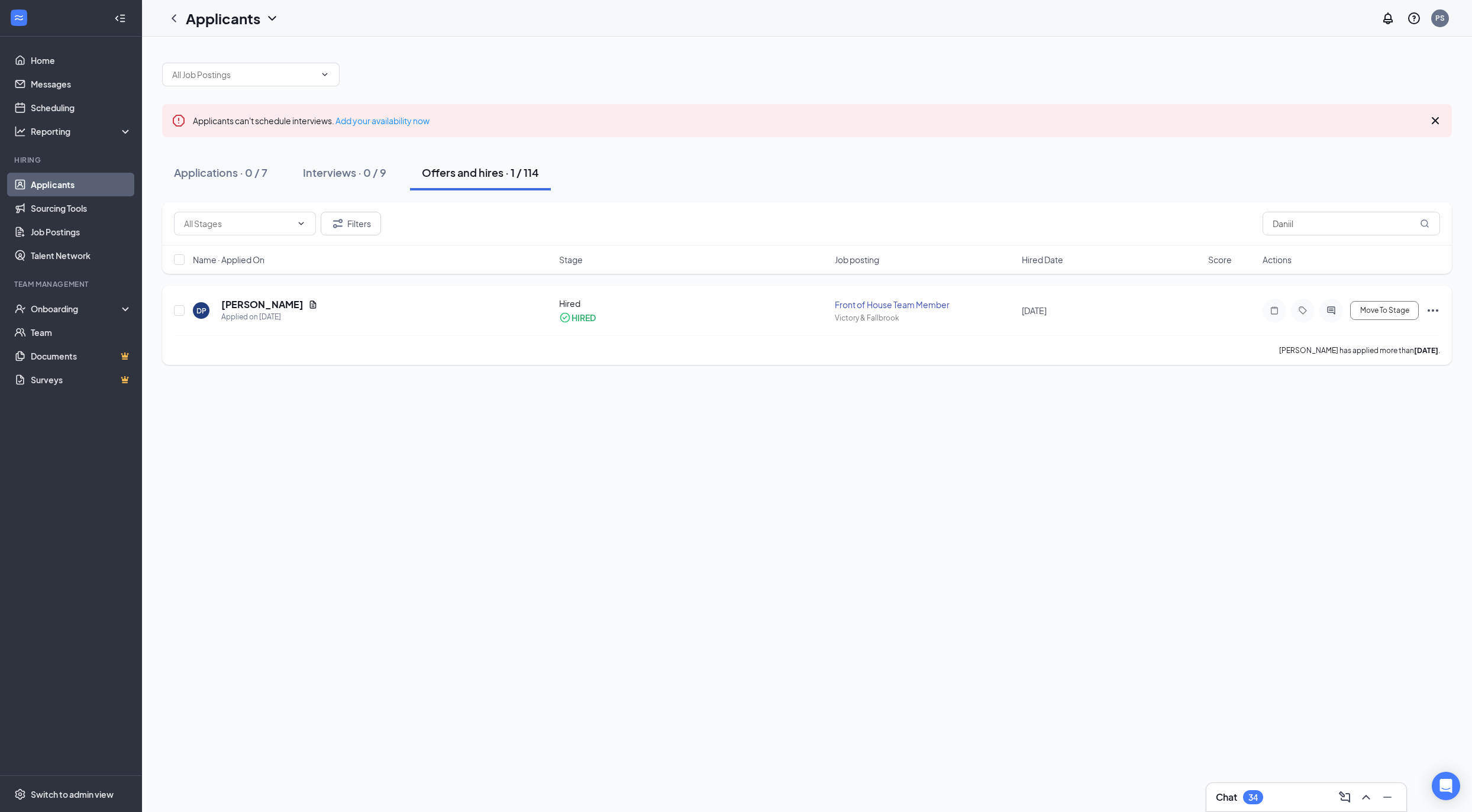
click at [1435, 310] on icon "Ellipses" at bounding box center [1432, 310] width 14 height 14
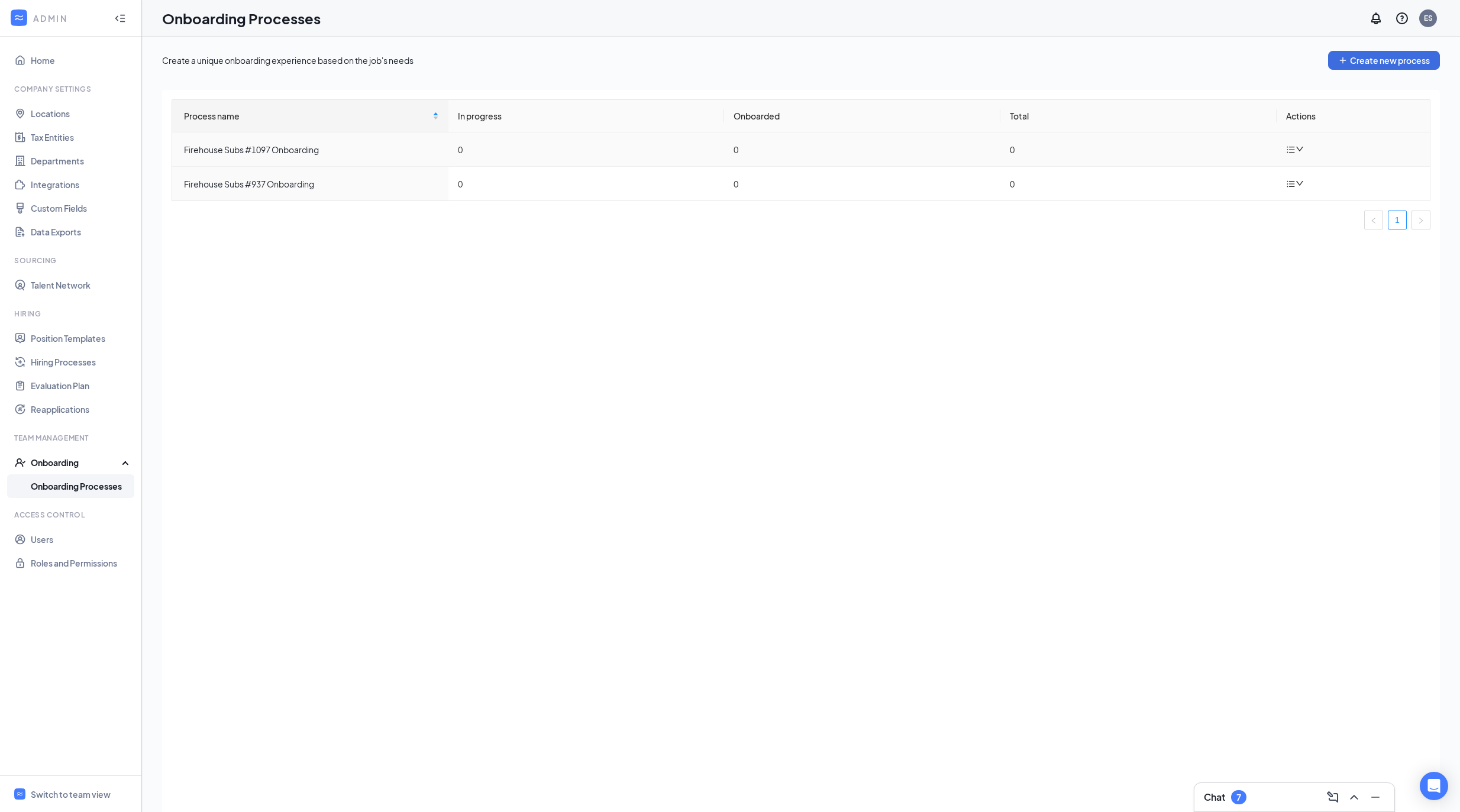
click at [1286, 148] on icon "bars" at bounding box center [1290, 149] width 9 height 9
click at [1318, 183] on div "Edit process" at bounding box center [1356, 177] width 128 height 14
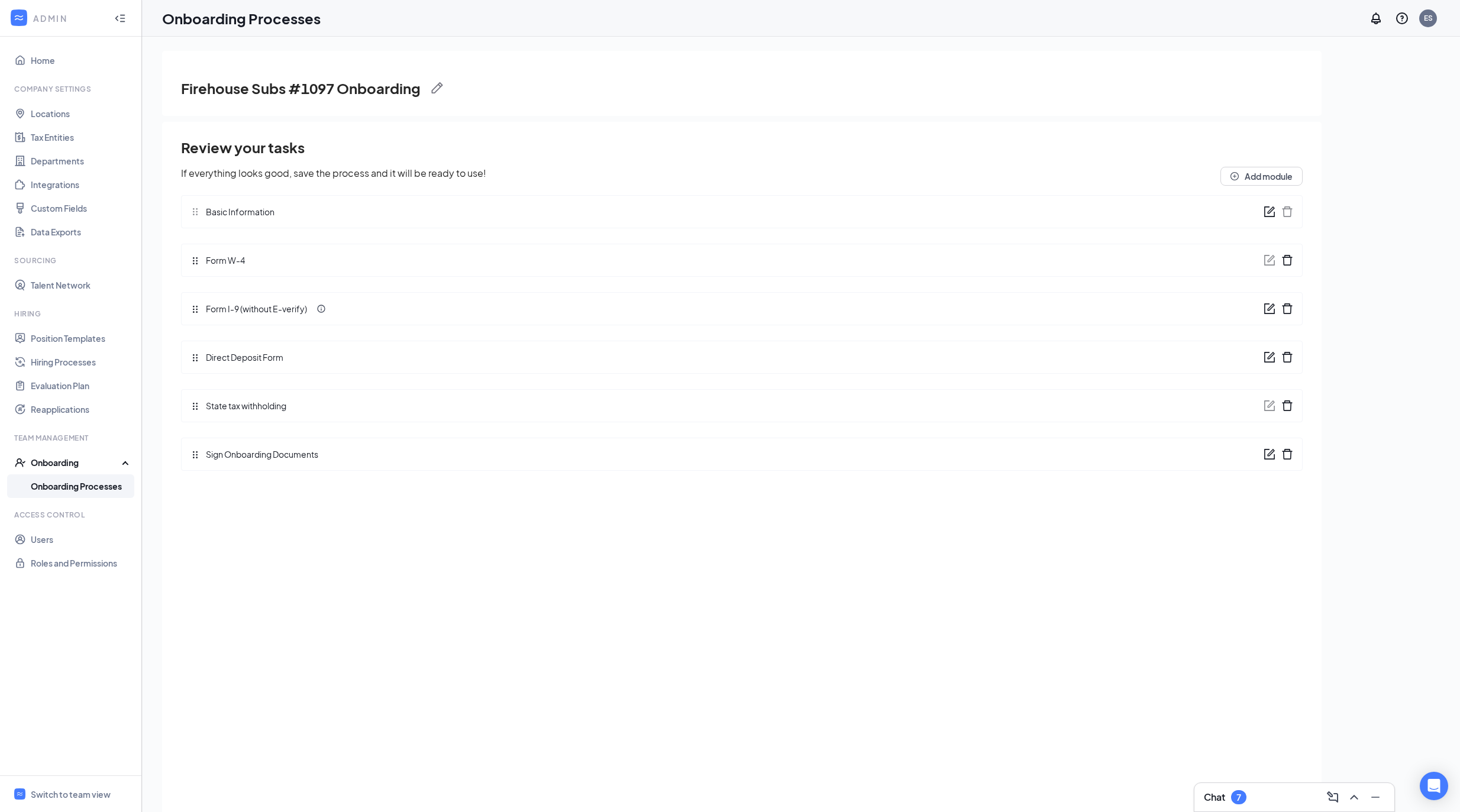
click at [1266, 459] on icon "form" at bounding box center [1269, 454] width 12 height 12
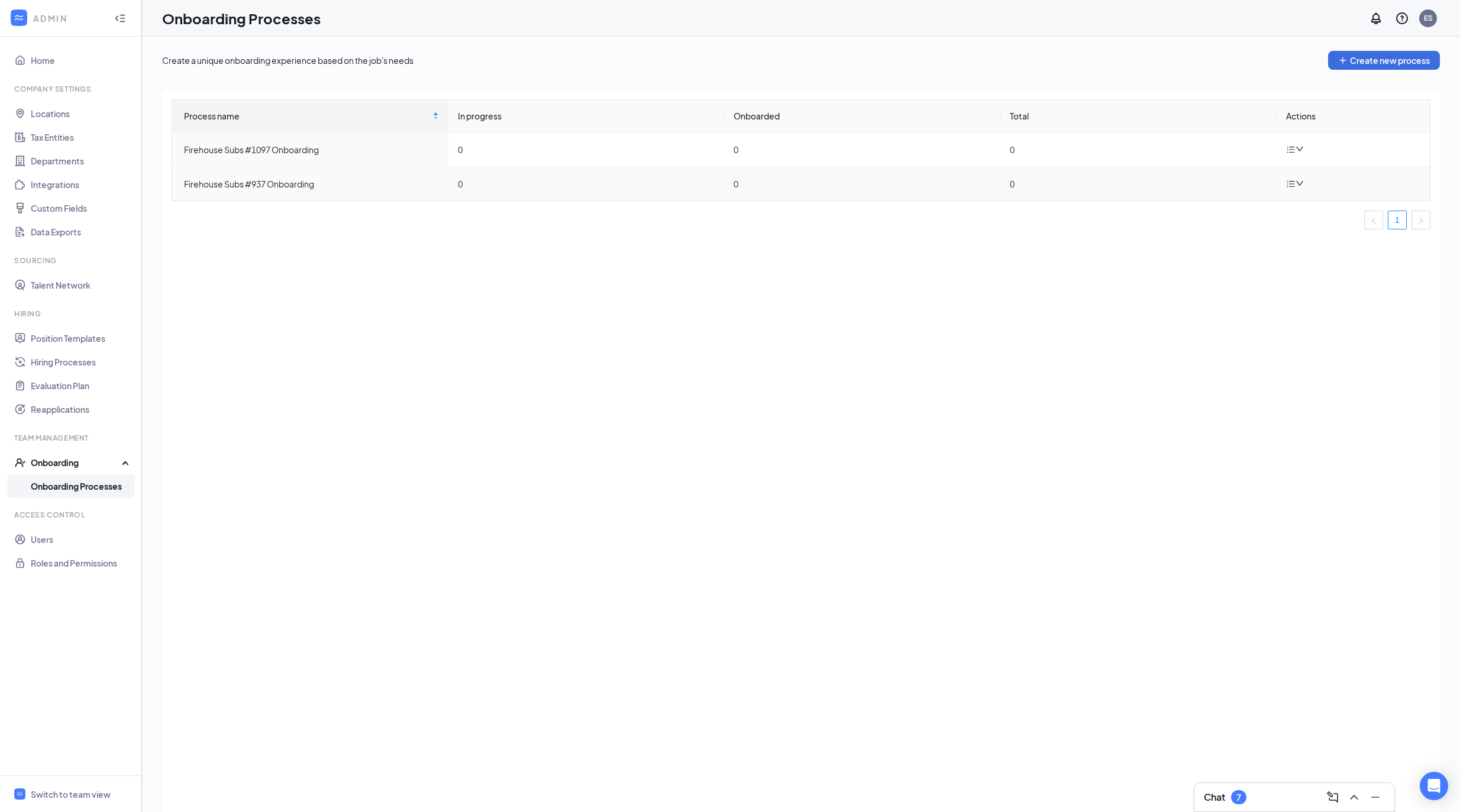
click at [1295, 188] on icon "bars" at bounding box center [1290, 183] width 9 height 9
click at [1307, 213] on div "Edit process" at bounding box center [1356, 211] width 128 height 14
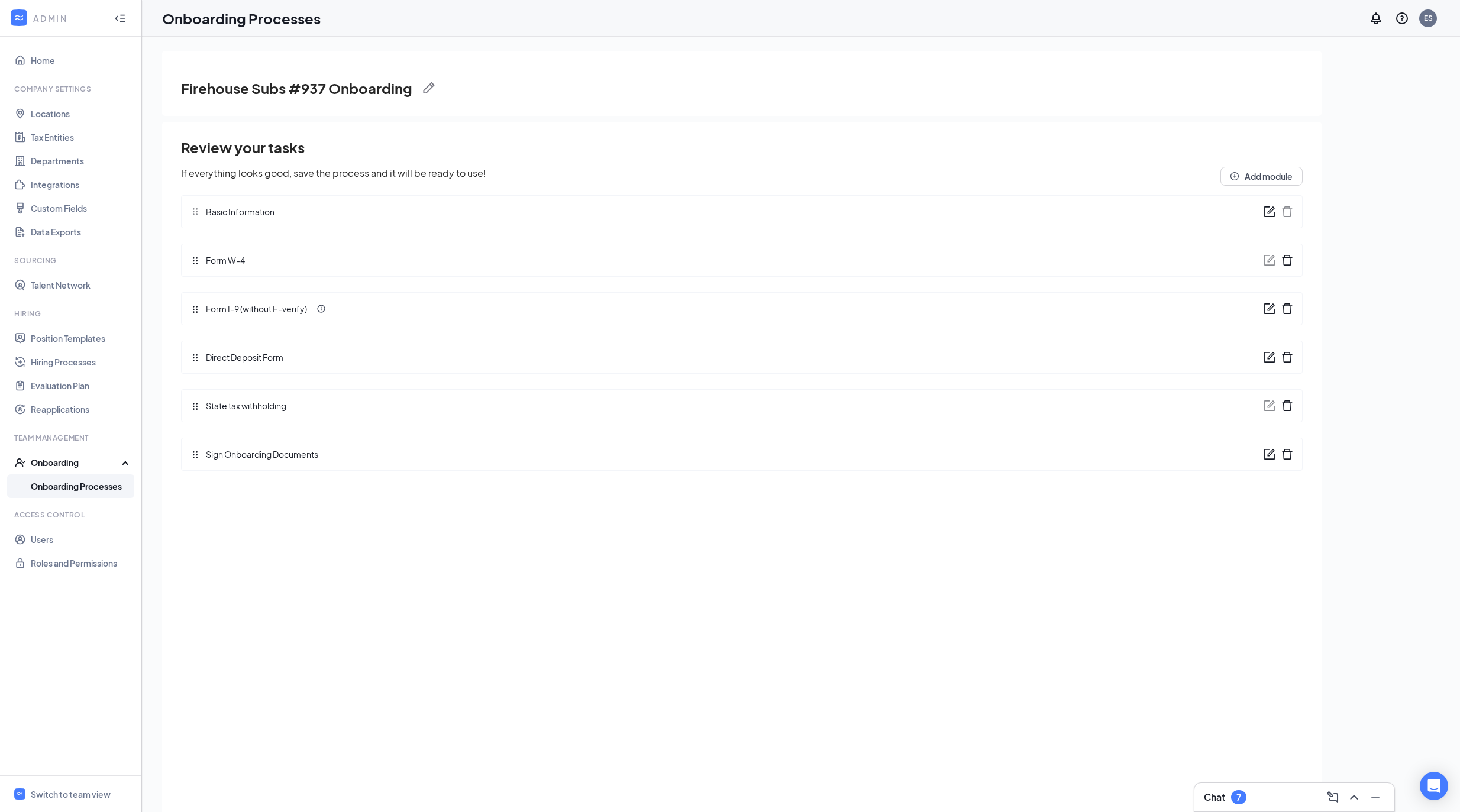
click at [1269, 455] on icon "form" at bounding box center [1269, 454] width 12 height 12
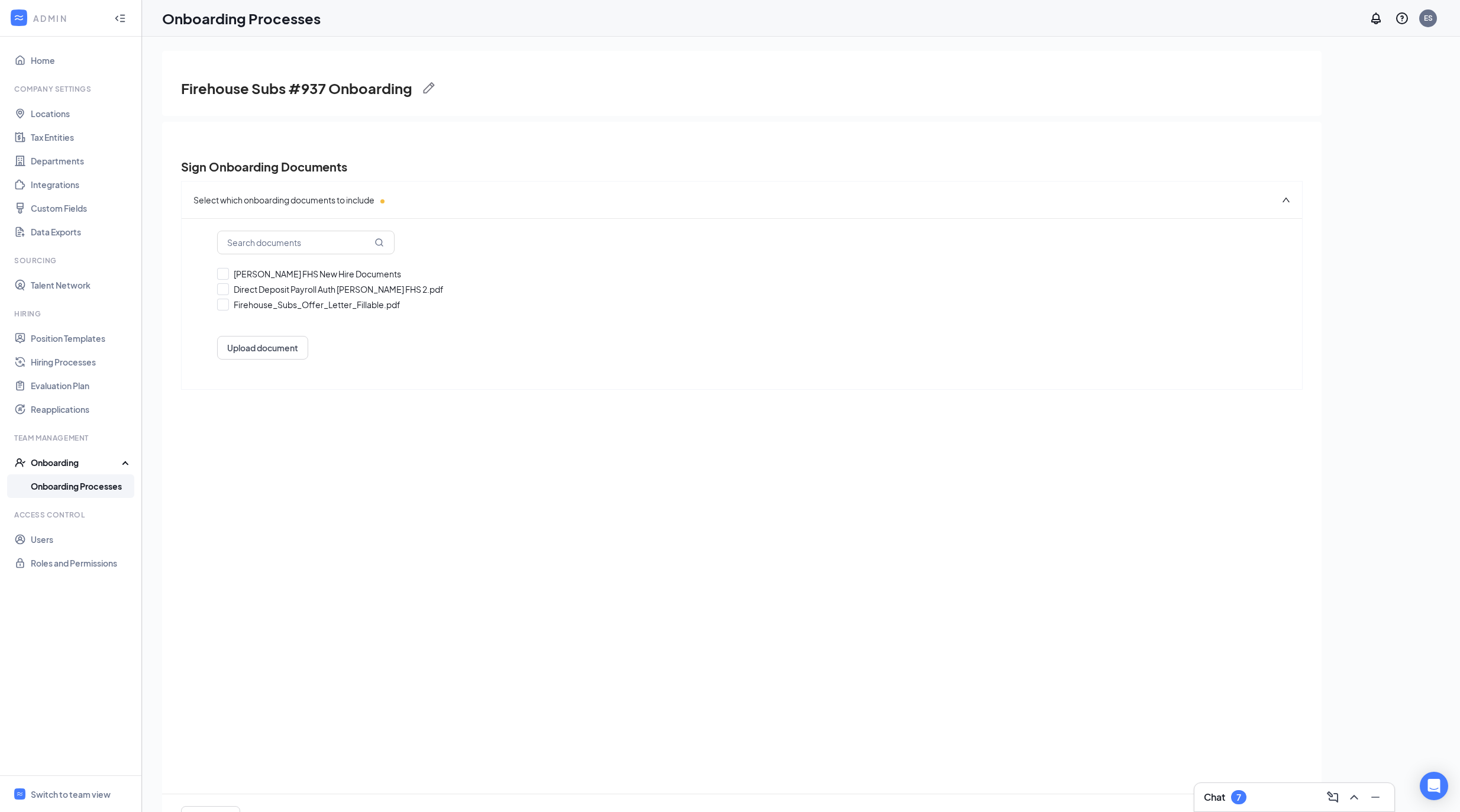
checkbox input "true"
click at [55, 109] on link "Locations" at bounding box center [81, 113] width 101 height 24
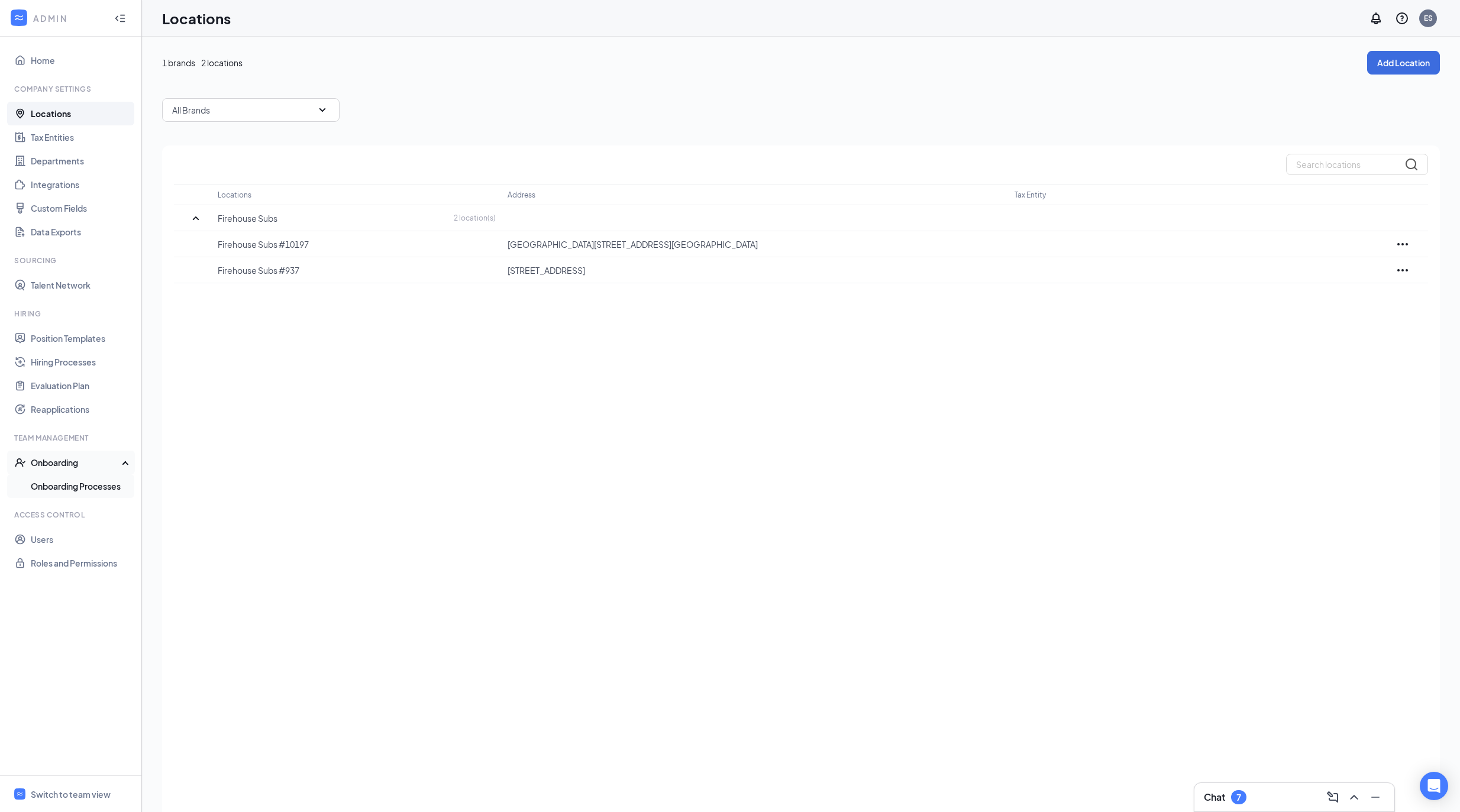
click at [71, 486] on link "Onboarding Processes" at bounding box center [81, 486] width 101 height 24
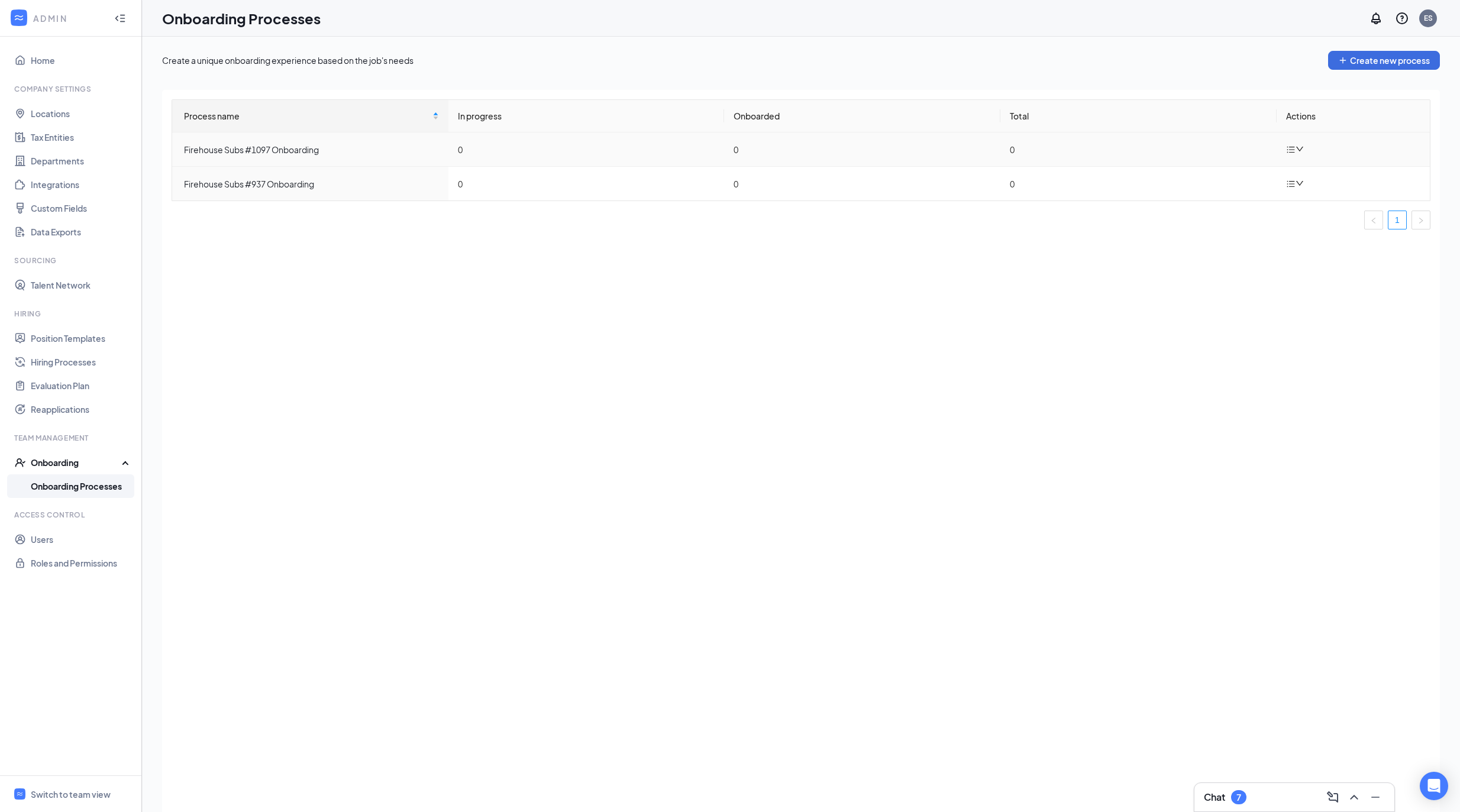
click at [1291, 159] on td at bounding box center [1353, 150] width 153 height 34
click at [1296, 148] on icon "down" at bounding box center [1300, 149] width 9 height 9
click at [1302, 180] on icon "Pen" at bounding box center [1299, 177] width 14 height 14
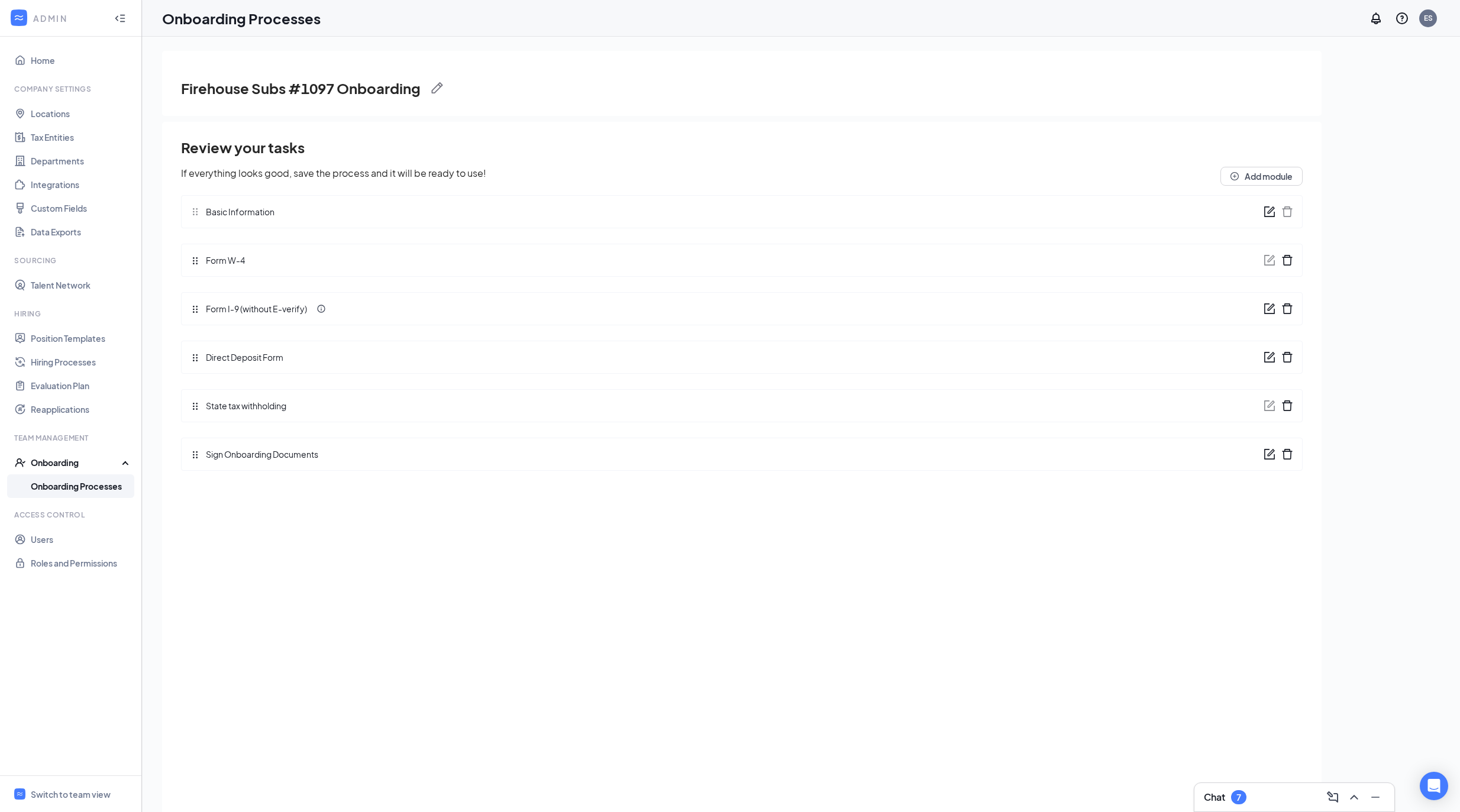
click at [1268, 459] on icon "form" at bounding box center [1269, 454] width 12 height 12
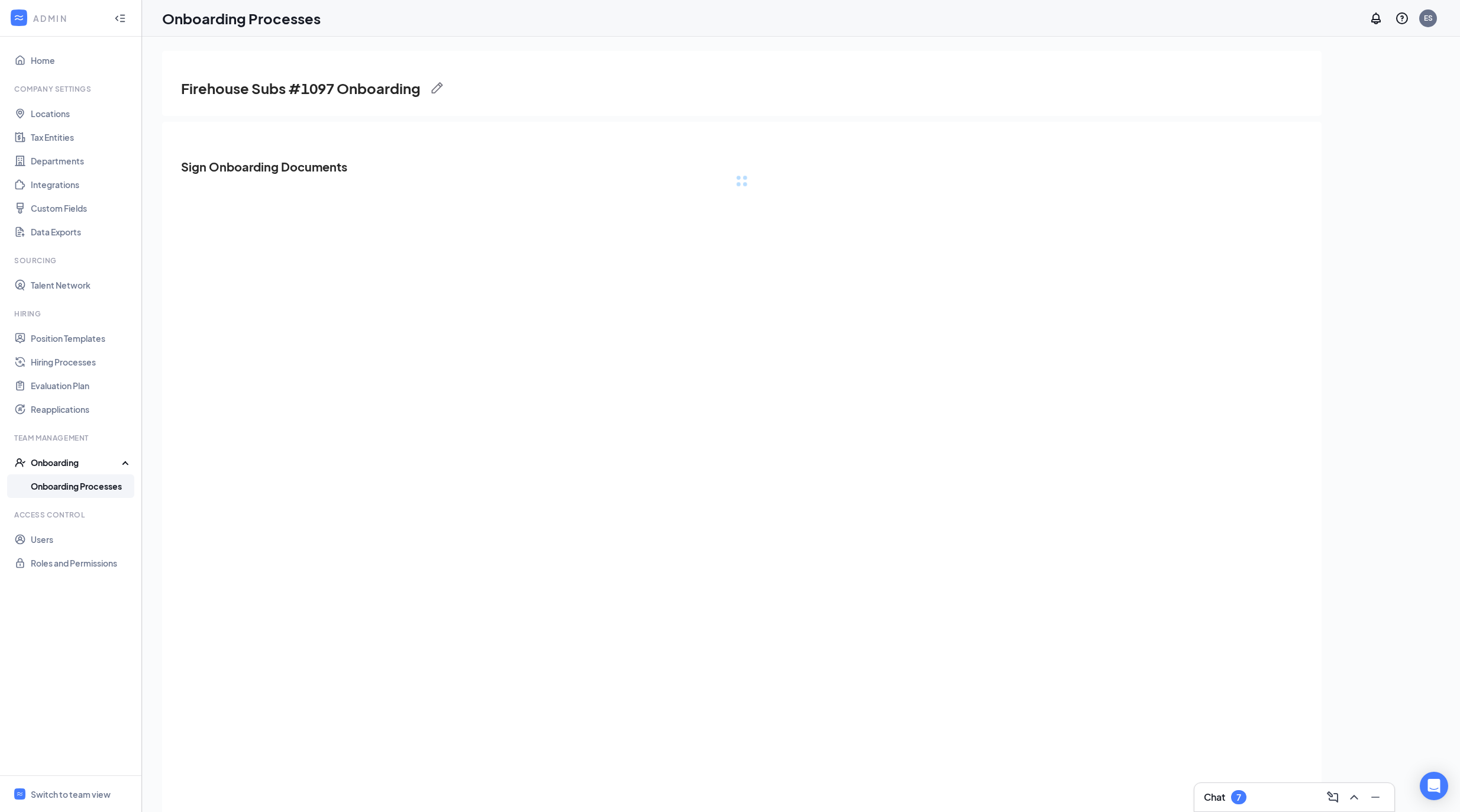
click at [1266, 459] on div "loading module details..." at bounding box center [741, 508] width 1121 height 667
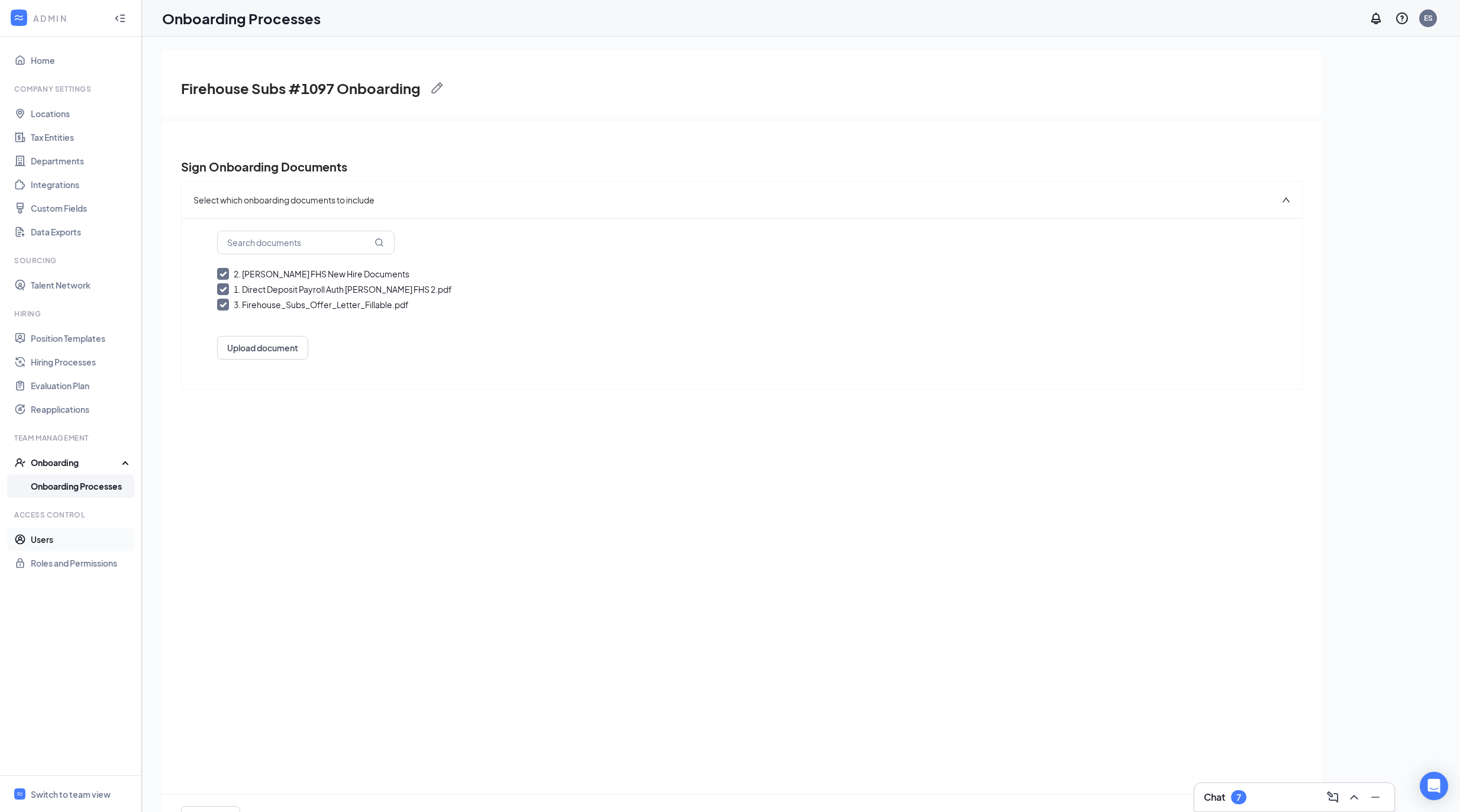
click at [57, 538] on link "Users" at bounding box center [81, 539] width 101 height 24
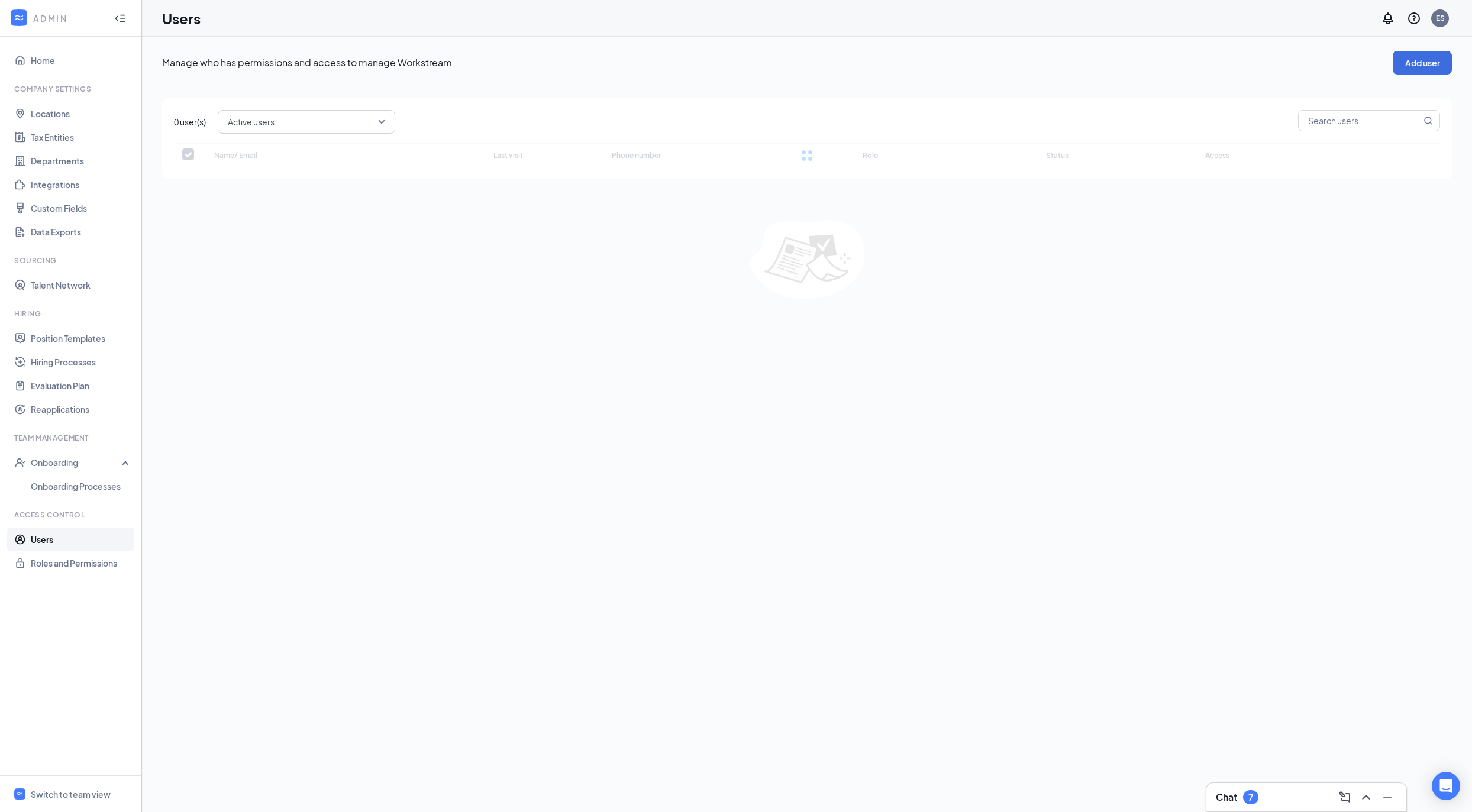
checkbox input "false"
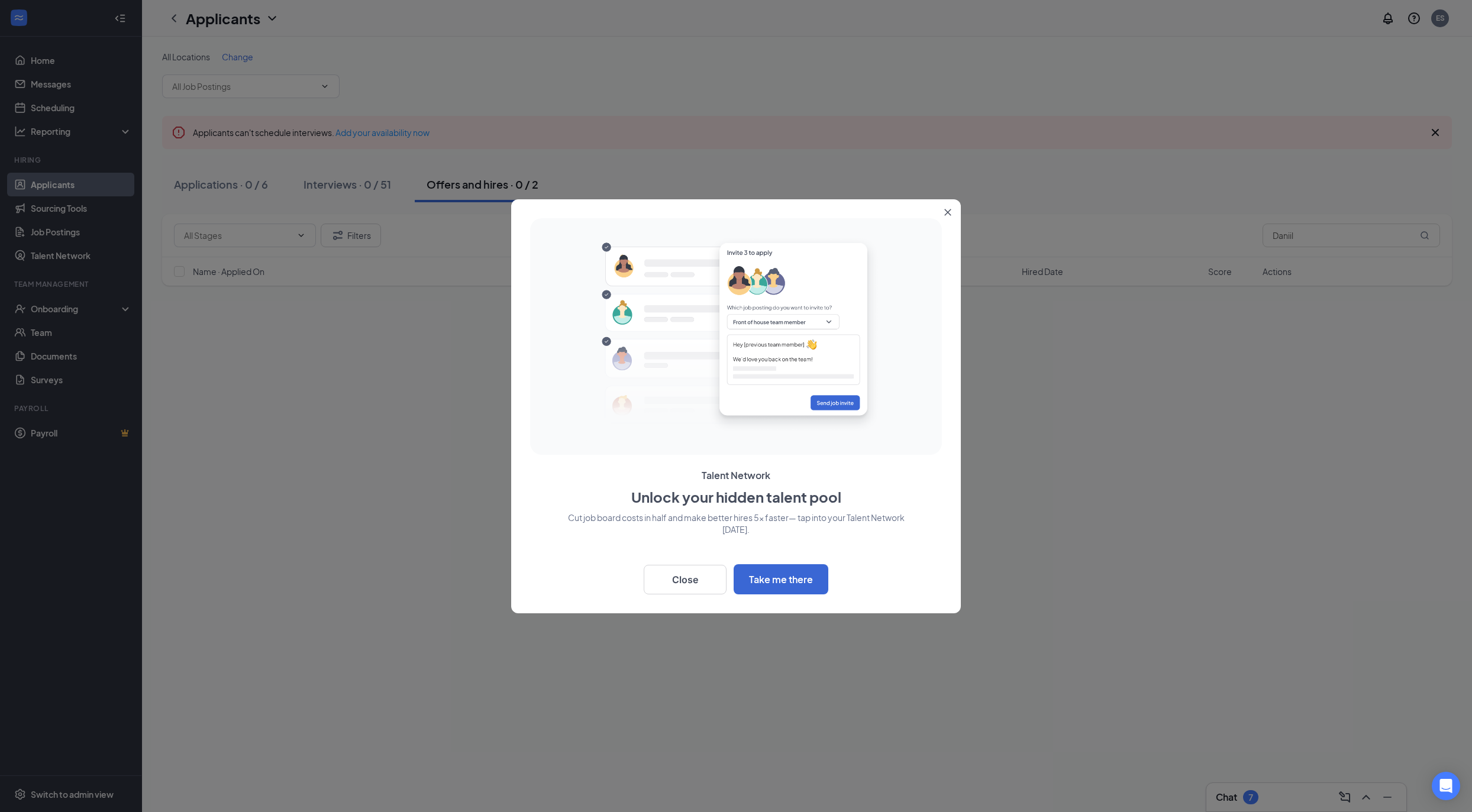
click at [279, 407] on div at bounding box center [736, 406] width 1472 height 812
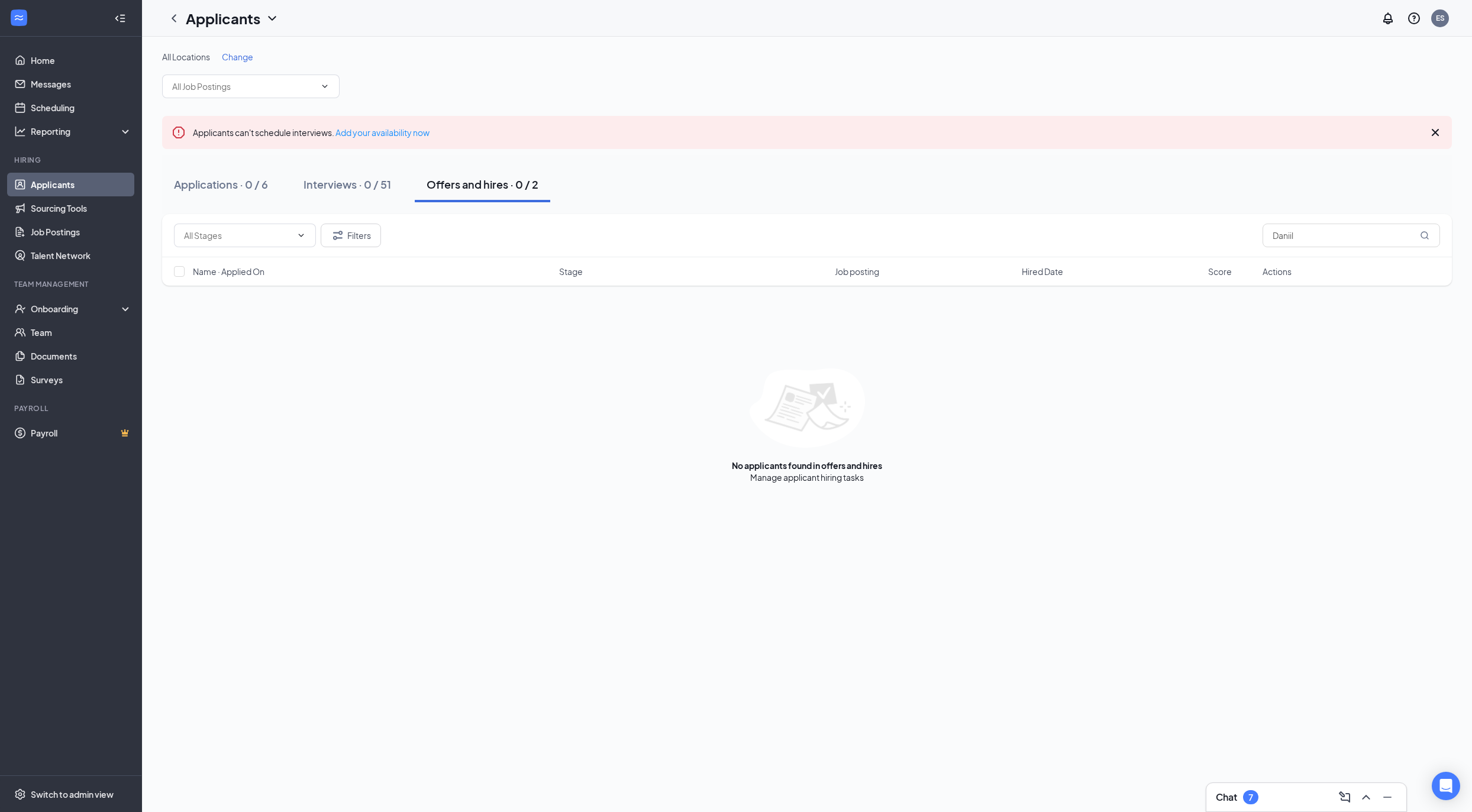
click at [66, 170] on li "Hiring Applicants Sourcing Tools Job Postings Talent Network" at bounding box center [70, 211] width 141 height 112
click at [68, 183] on link "Applicants" at bounding box center [81, 185] width 101 height 24
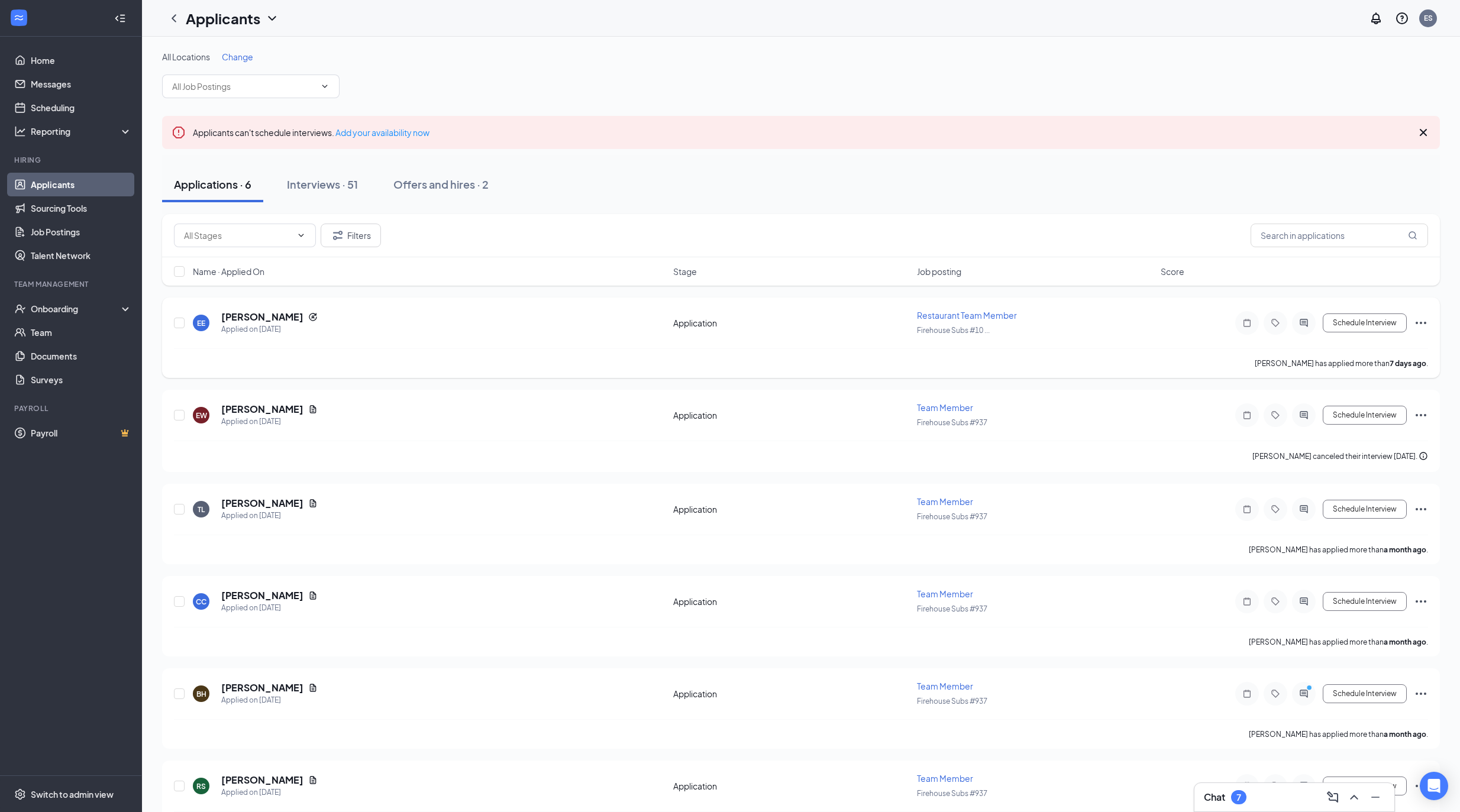
click at [499, 307] on div "EE Eli EDWARDS Applied on Aug 20 Application Restaurant Team Member Firehouse S…" at bounding box center [801, 338] width 1277 height 81
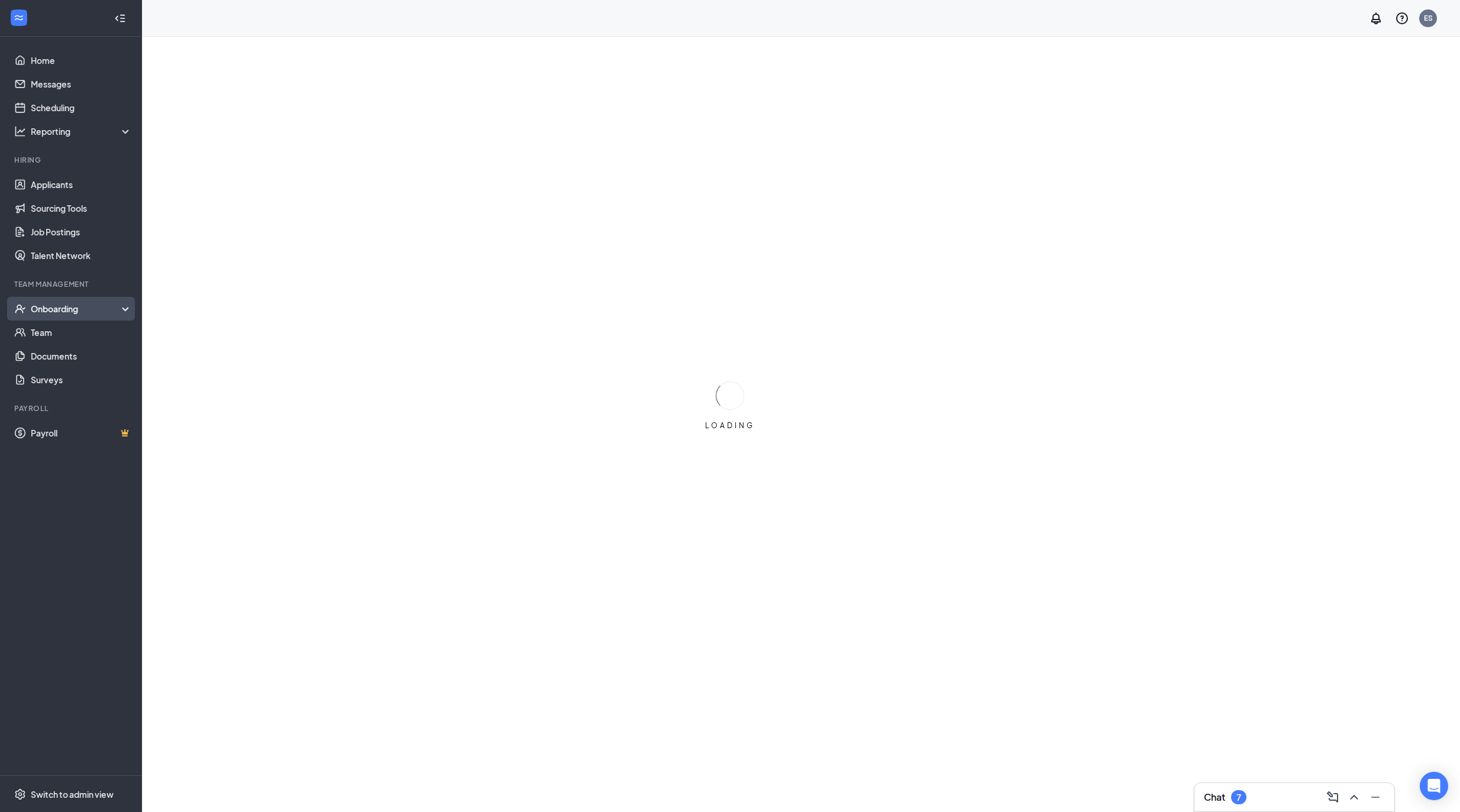
click at [73, 313] on div "Onboarding" at bounding box center [76, 309] width 91 height 12
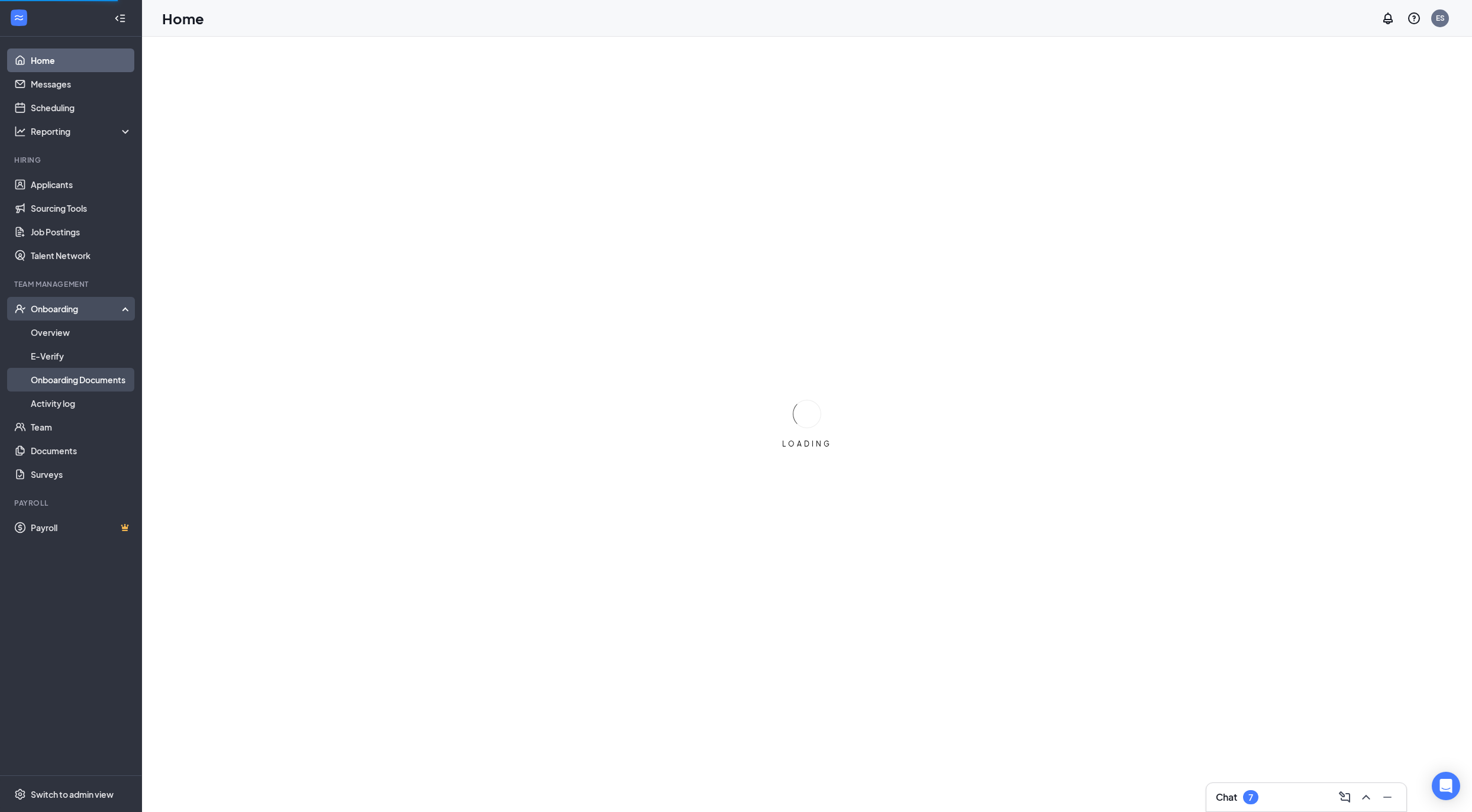
click at [84, 388] on link "Onboarding Documents" at bounding box center [81, 379] width 101 height 24
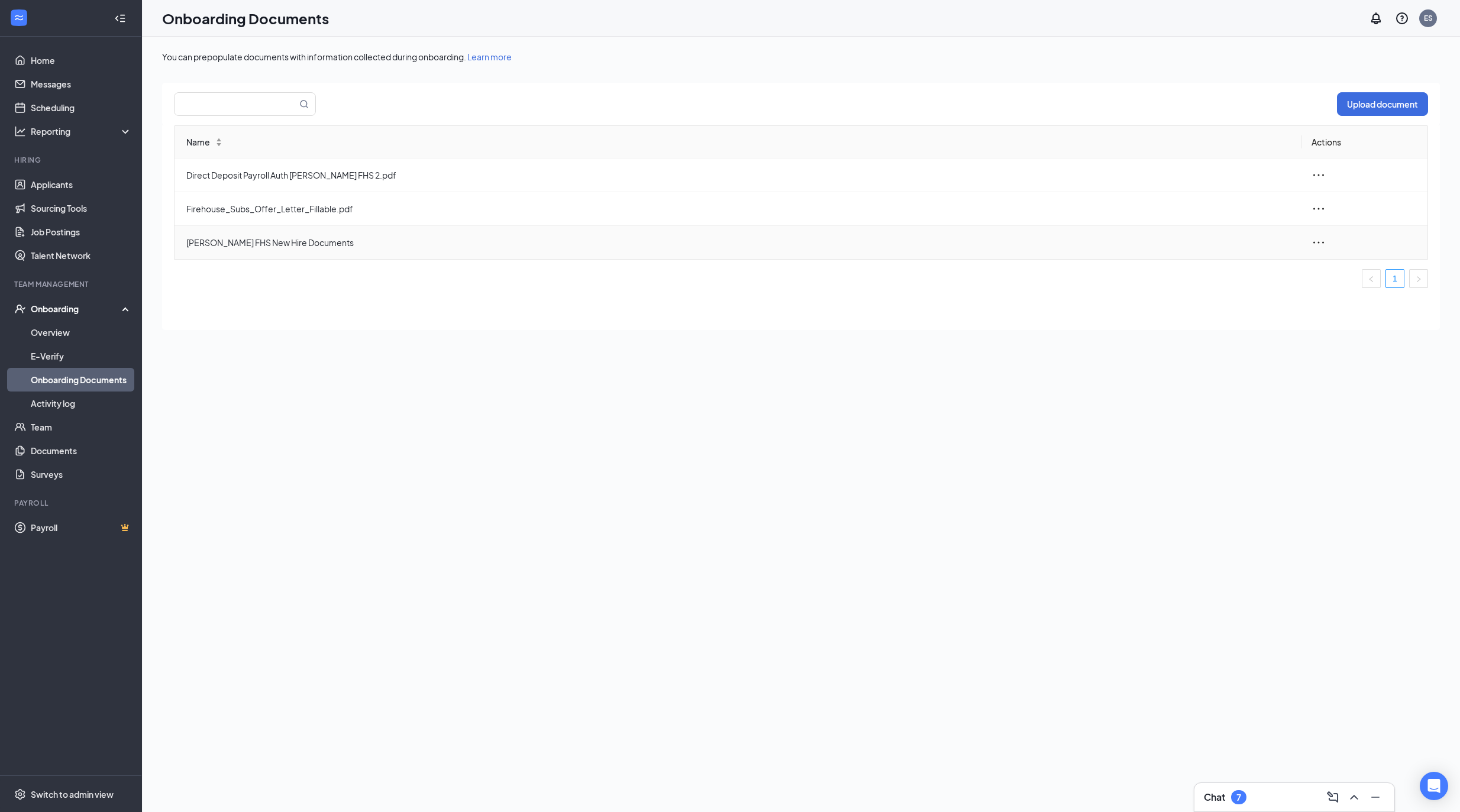
click at [1316, 245] on icon "ellipsis" at bounding box center [1318, 242] width 14 height 14
click at [1337, 302] on div "Edit" at bounding box center [1381, 296] width 128 height 14
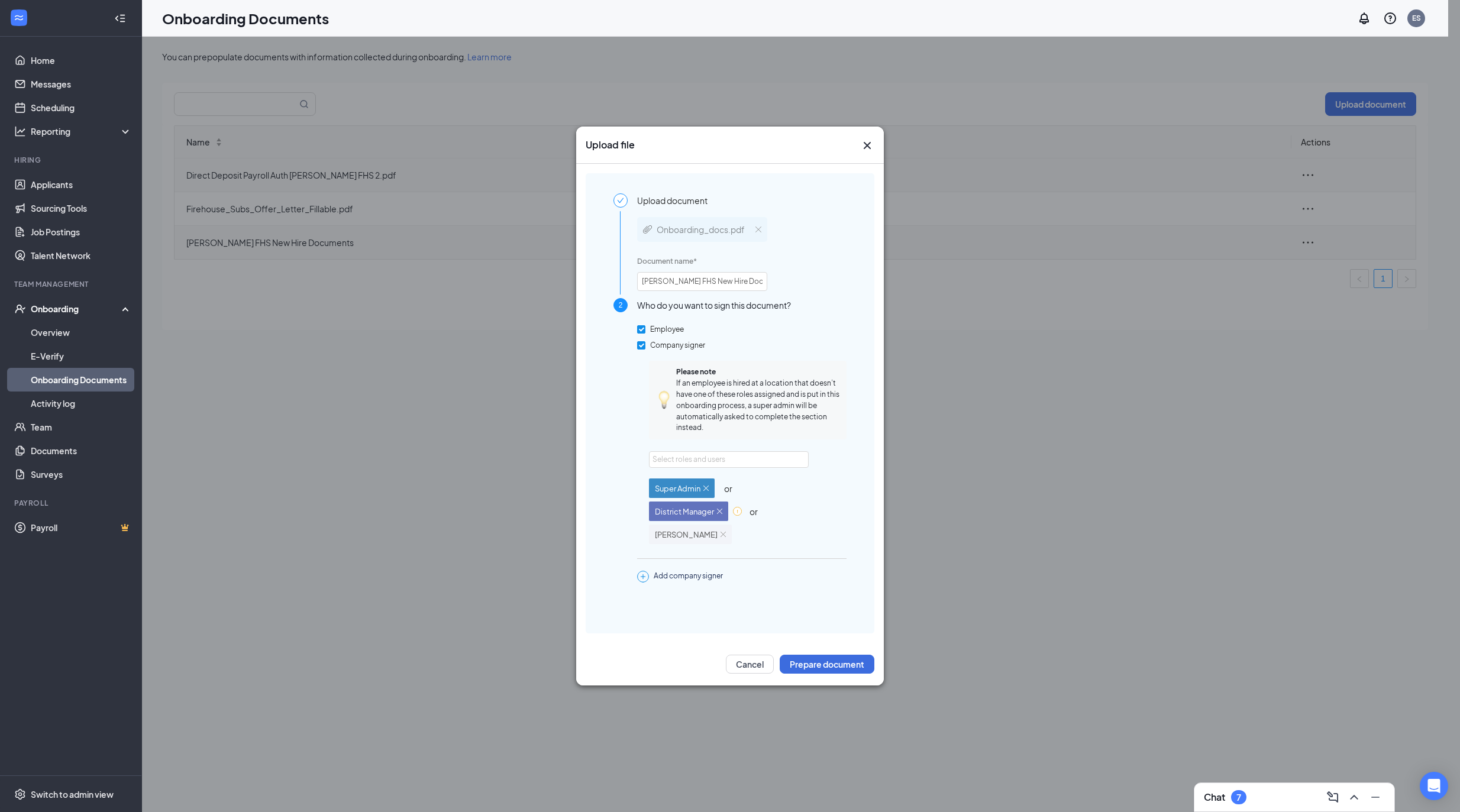
click at [873, 144] on icon "Cross" at bounding box center [867, 145] width 14 height 14
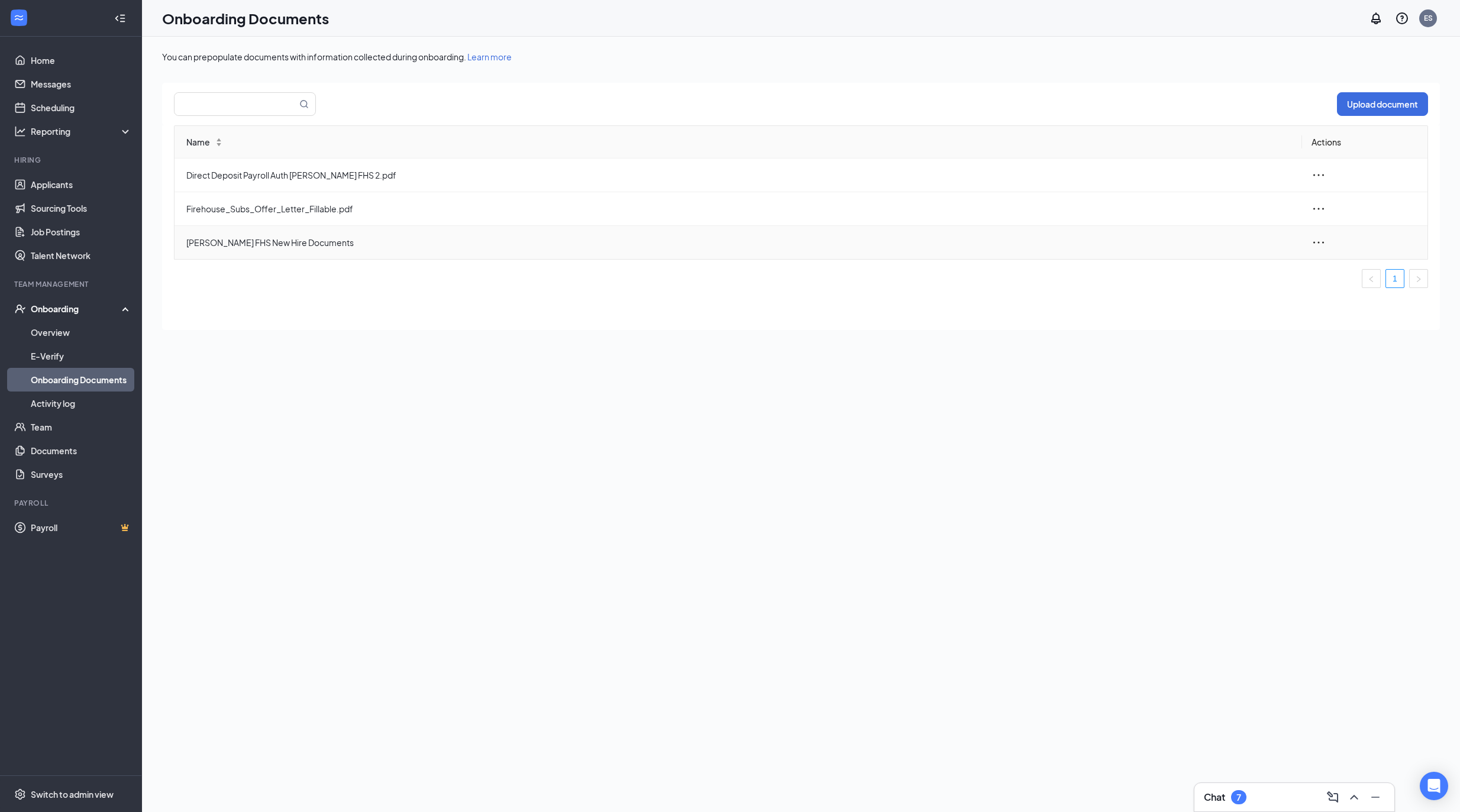
click at [293, 243] on span "Edwards FHS New Hire Documents" at bounding box center [739, 242] width 1106 height 13
click at [1311, 248] on icon "ellipsis" at bounding box center [1318, 242] width 14 height 14
click at [1349, 277] on div "View and download" at bounding box center [1381, 270] width 128 height 14
click at [1316, 211] on icon "ellipsis" at bounding box center [1318, 208] width 14 height 14
click at [1339, 234] on div "View and download" at bounding box center [1381, 236] width 128 height 14
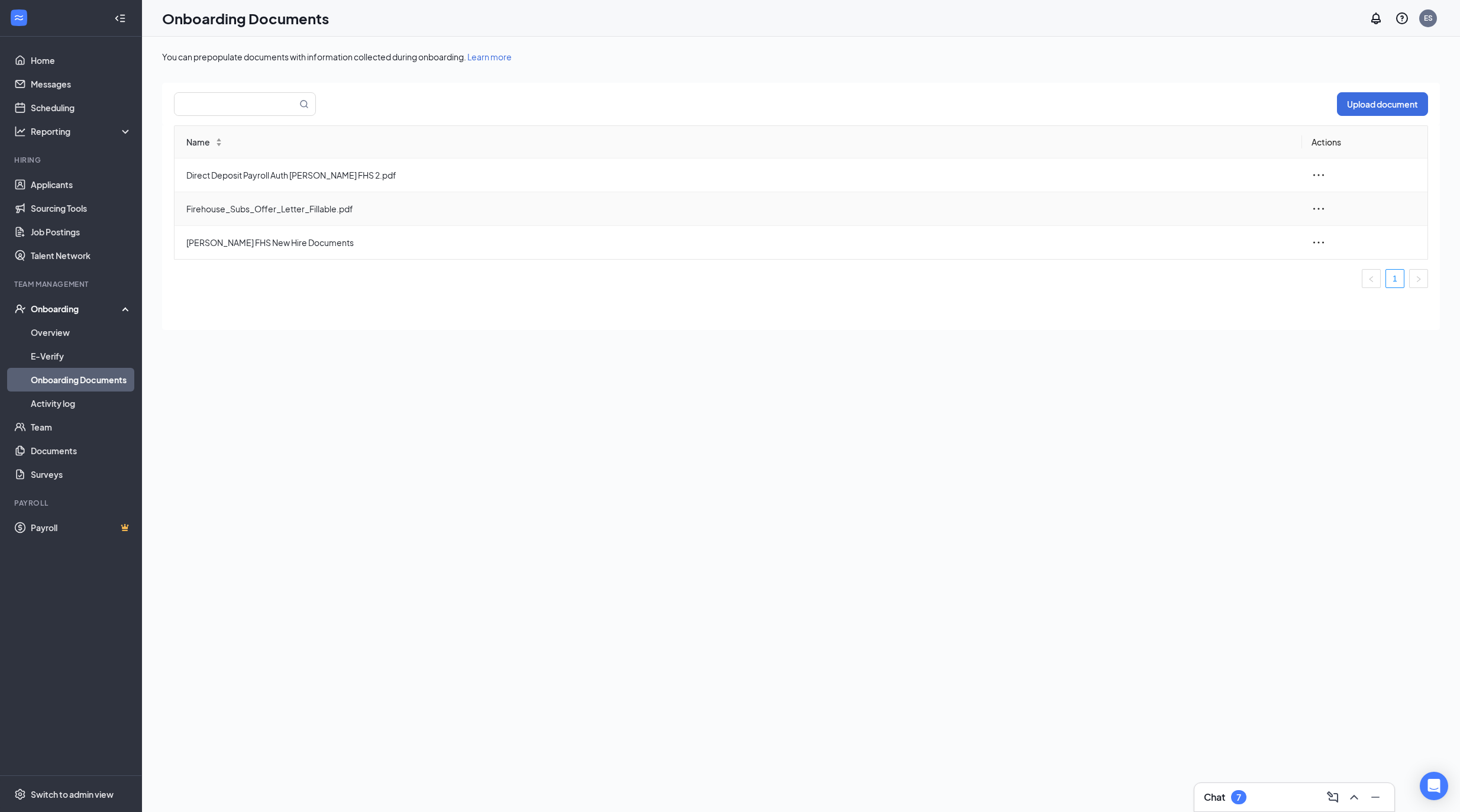
click at [1325, 203] on icon "ellipsis" at bounding box center [1318, 208] width 14 height 14
click at [1339, 259] on div "Edit" at bounding box center [1381, 262] width 128 height 14
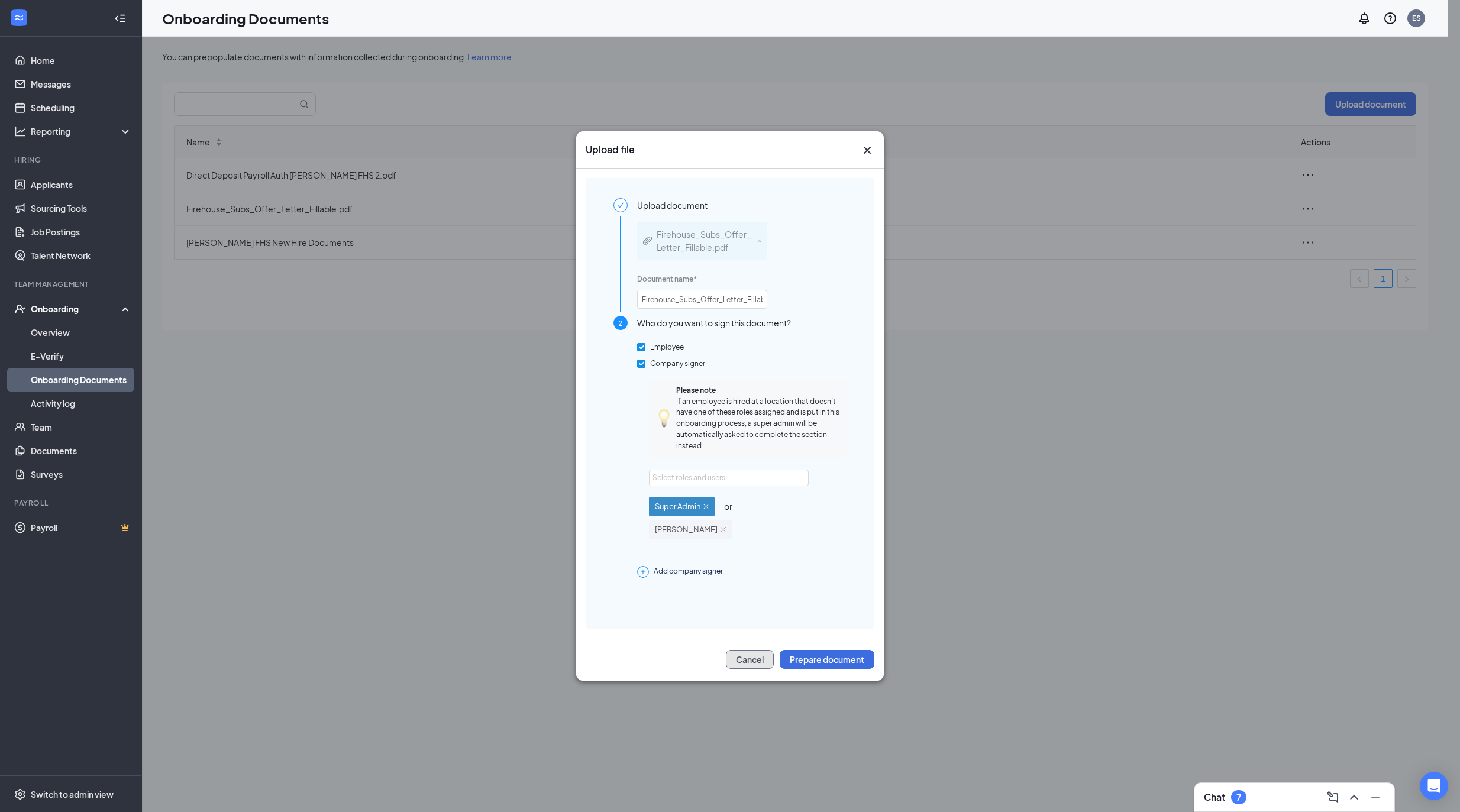
click at [752, 661] on button "Cancel" at bounding box center [750, 659] width 48 height 19
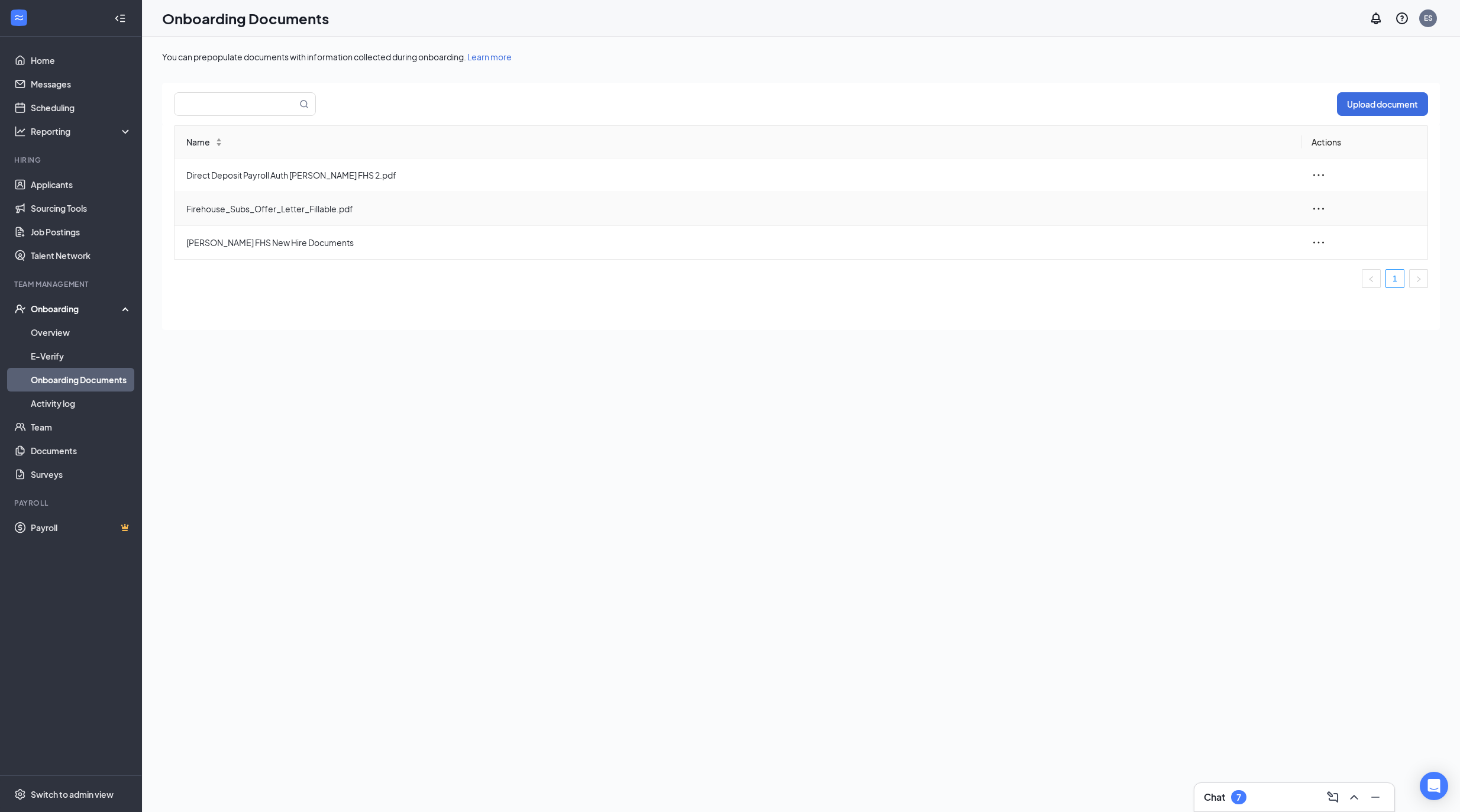
click at [1316, 204] on icon "ellipsis" at bounding box center [1318, 208] width 14 height 14
click at [1338, 266] on div "Edit" at bounding box center [1381, 262] width 128 height 14
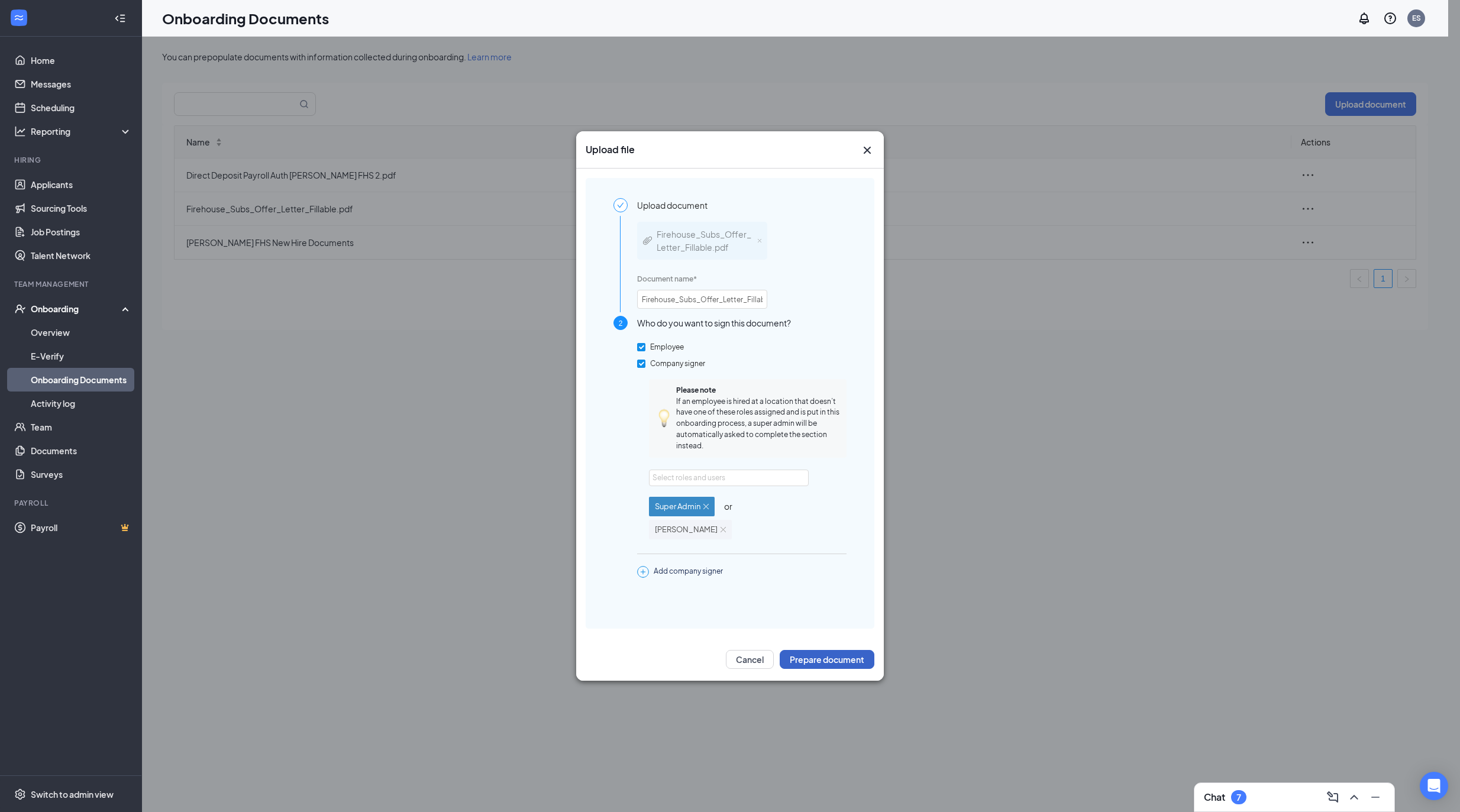
click at [802, 651] on button "Prepare document" at bounding box center [827, 659] width 95 height 19
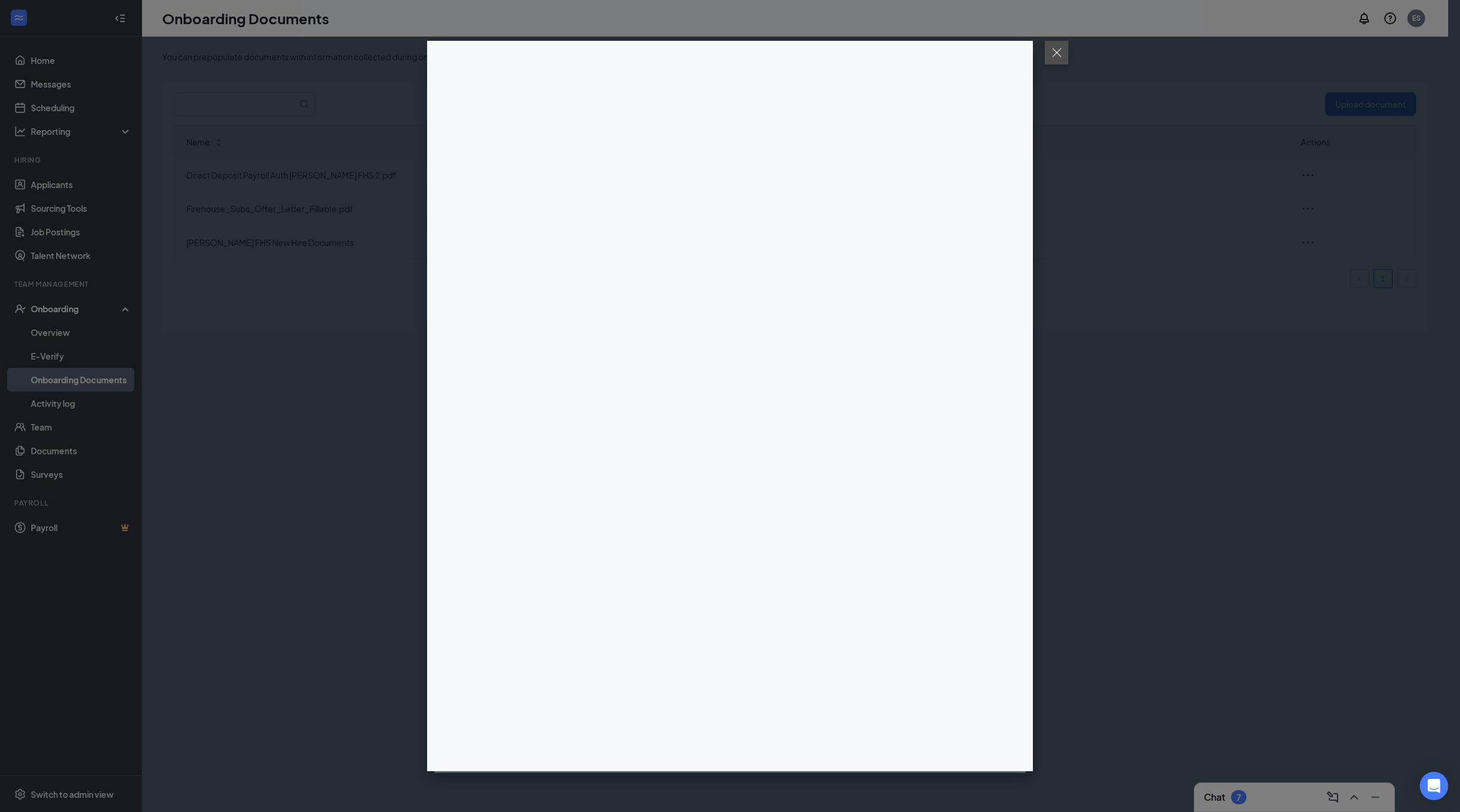
click at [1062, 48] on button at bounding box center [1056, 53] width 24 height 24
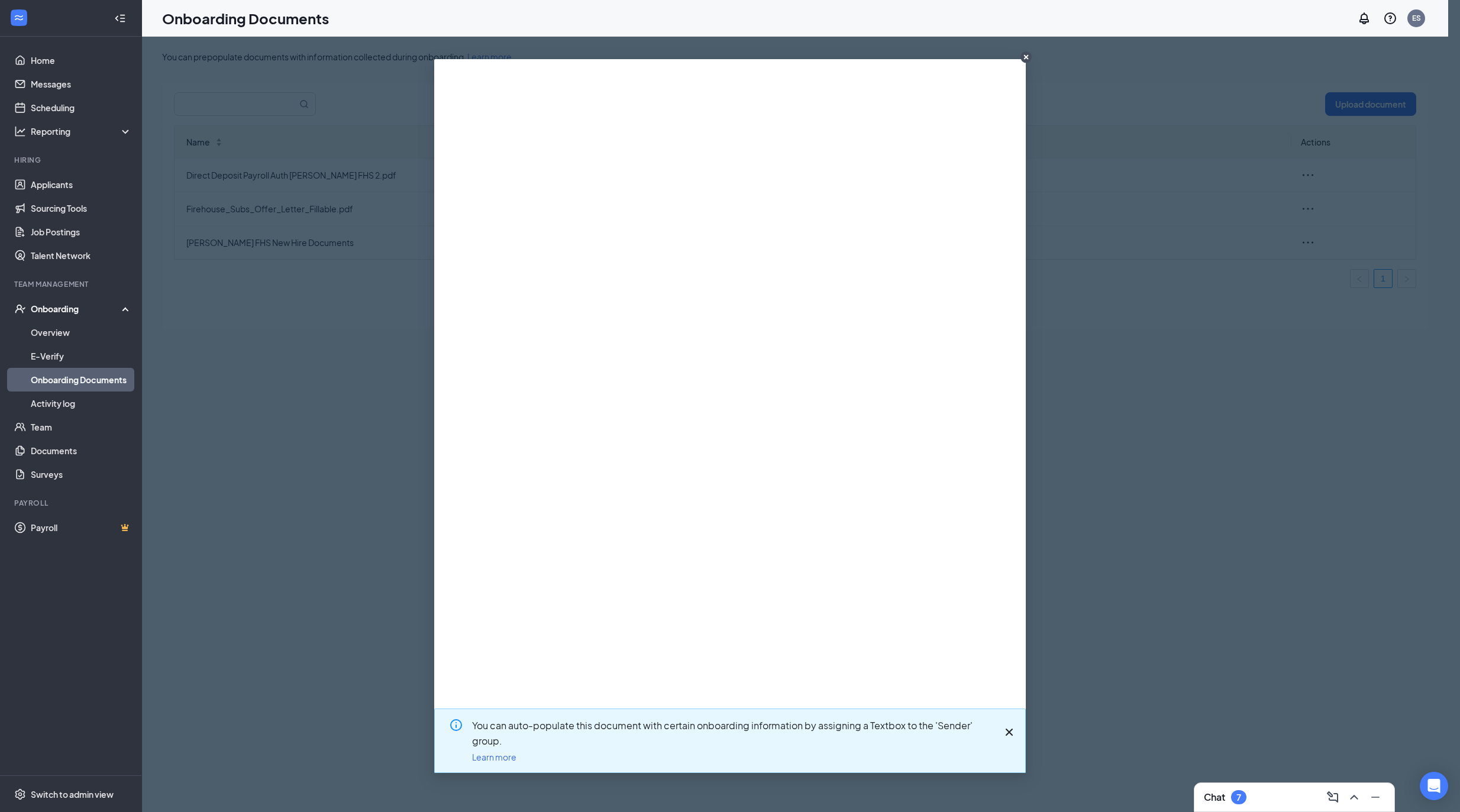
click at [1025, 58] on icon "CloseIconInverted" at bounding box center [1026, 57] width 5 height 5
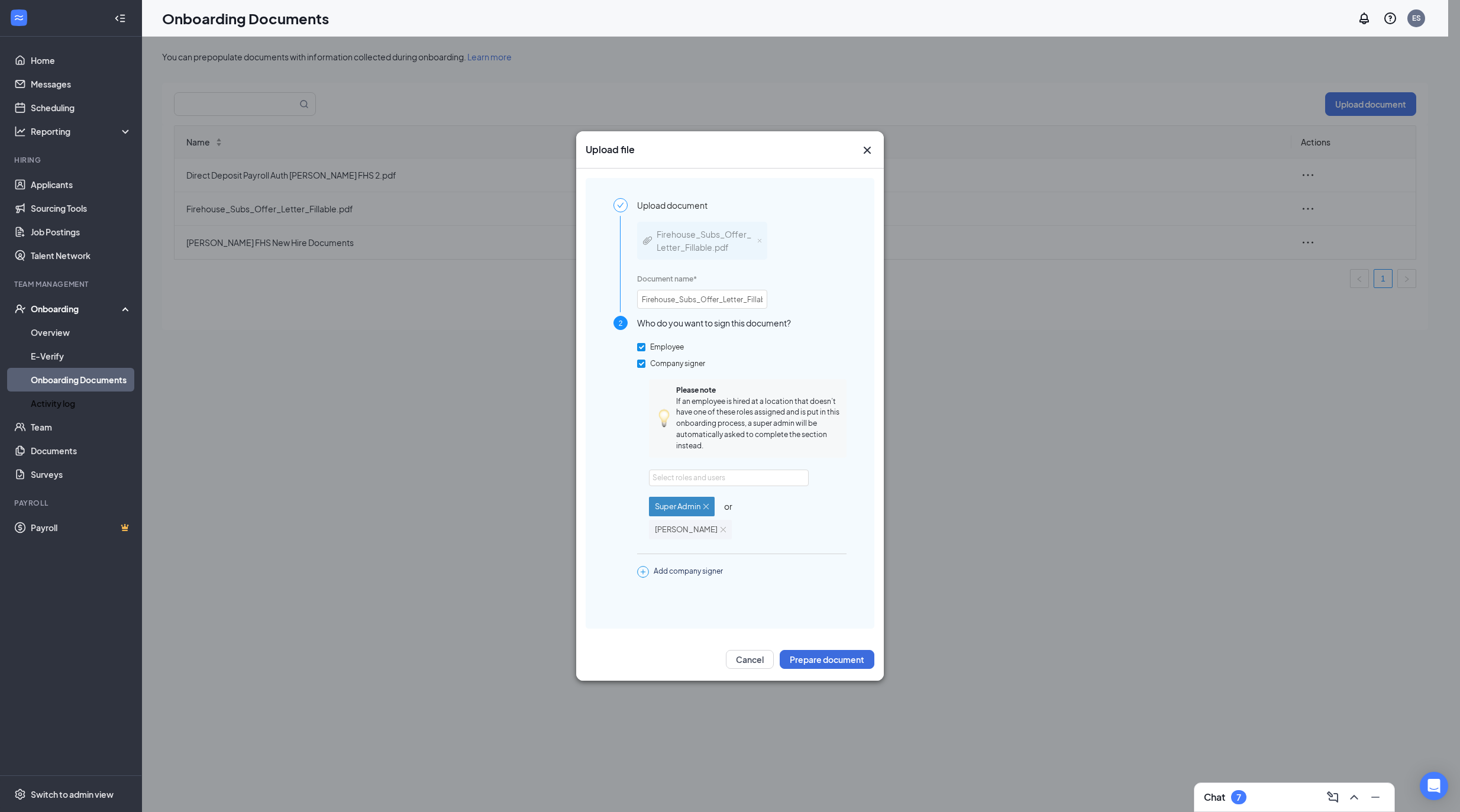
click at [159, 422] on div "Upload file Upload document Firehouse_Subs_Offer_Letter_Fillable.pdf Document n…" at bounding box center [730, 406] width 1460 height 812
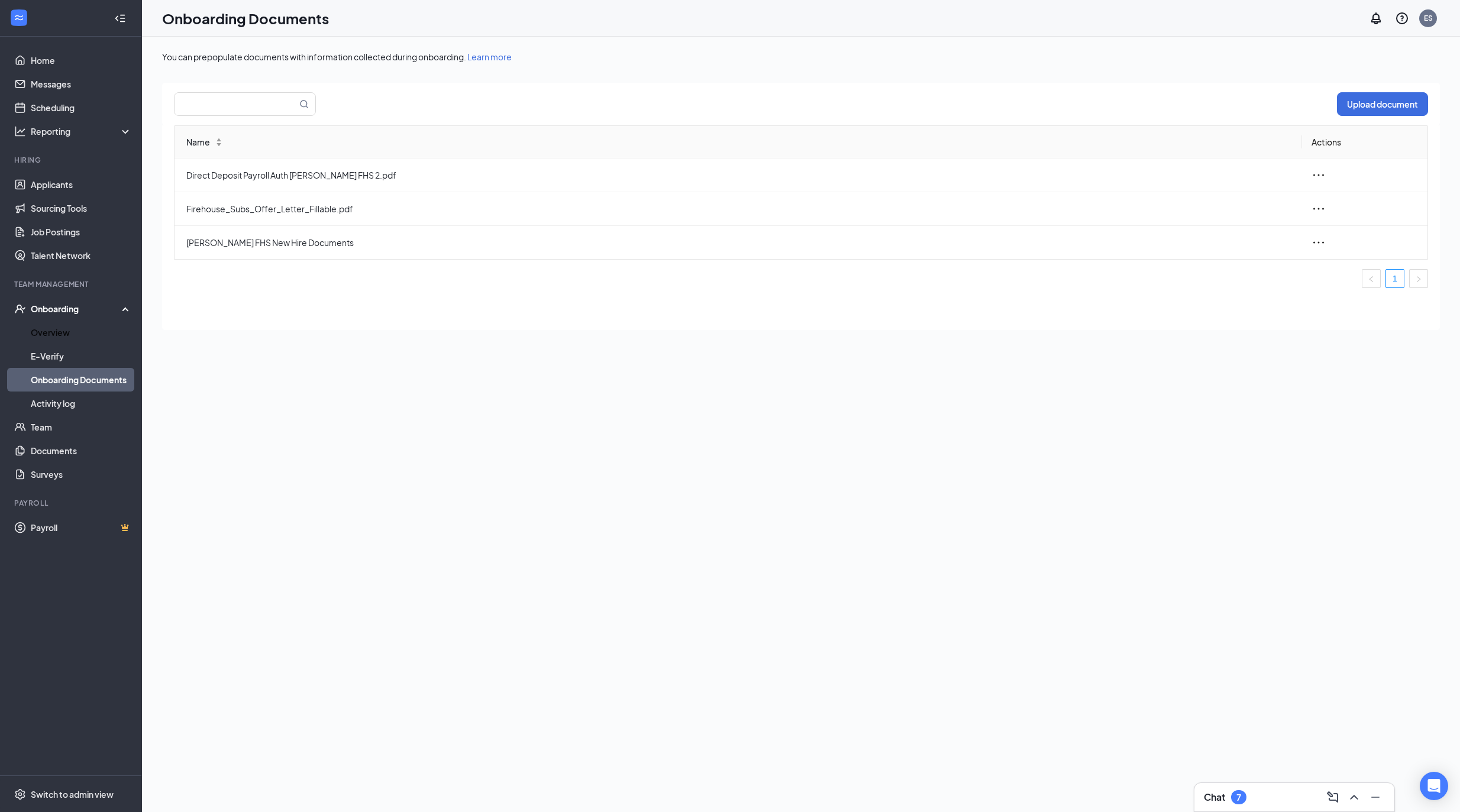
click at [55, 320] on div "Onboarding" at bounding box center [71, 309] width 142 height 24
click at [60, 329] on link "Team" at bounding box center [81, 332] width 101 height 24
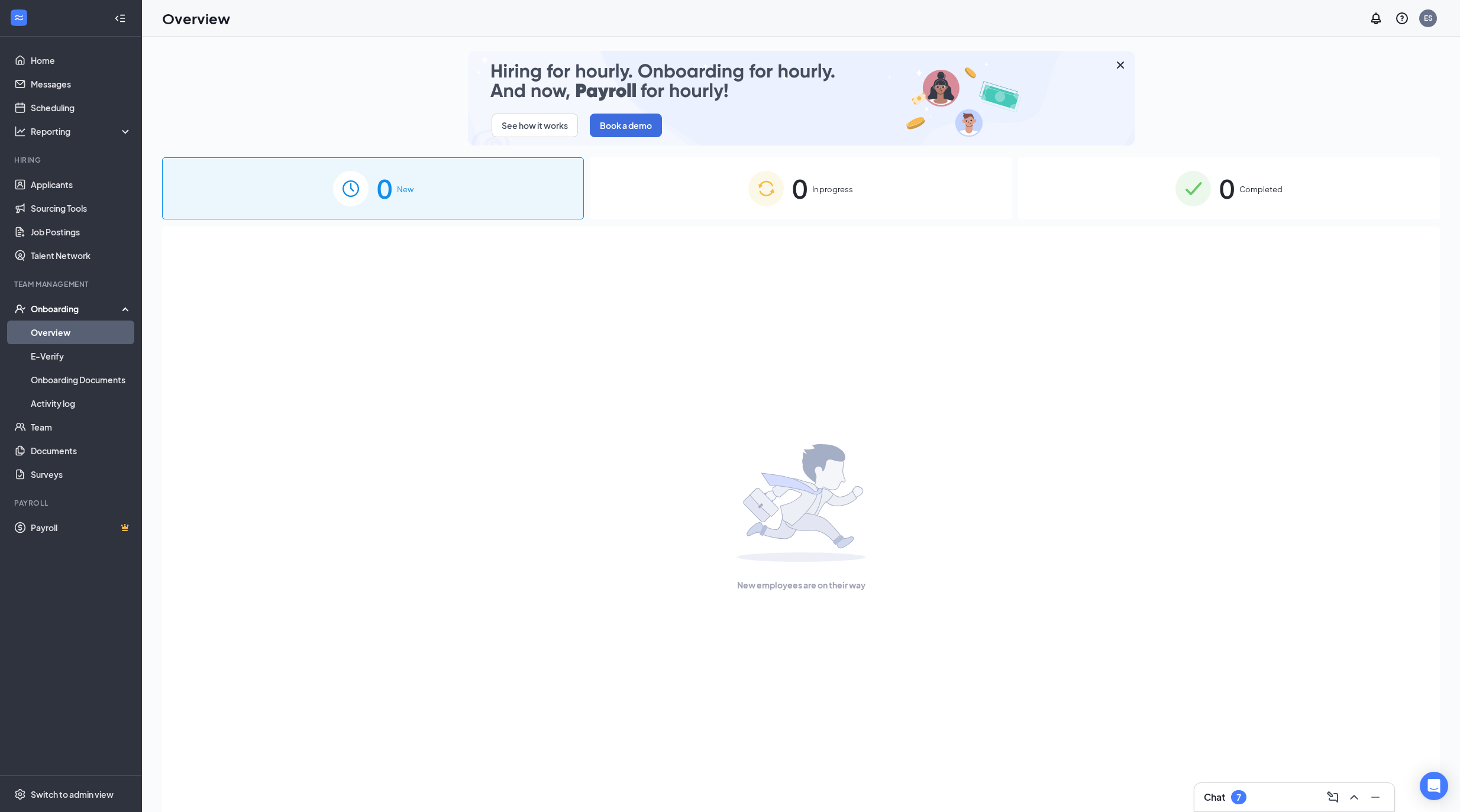
click at [458, 299] on div "New employees are on their way" at bounding box center [801, 518] width 1252 height 582
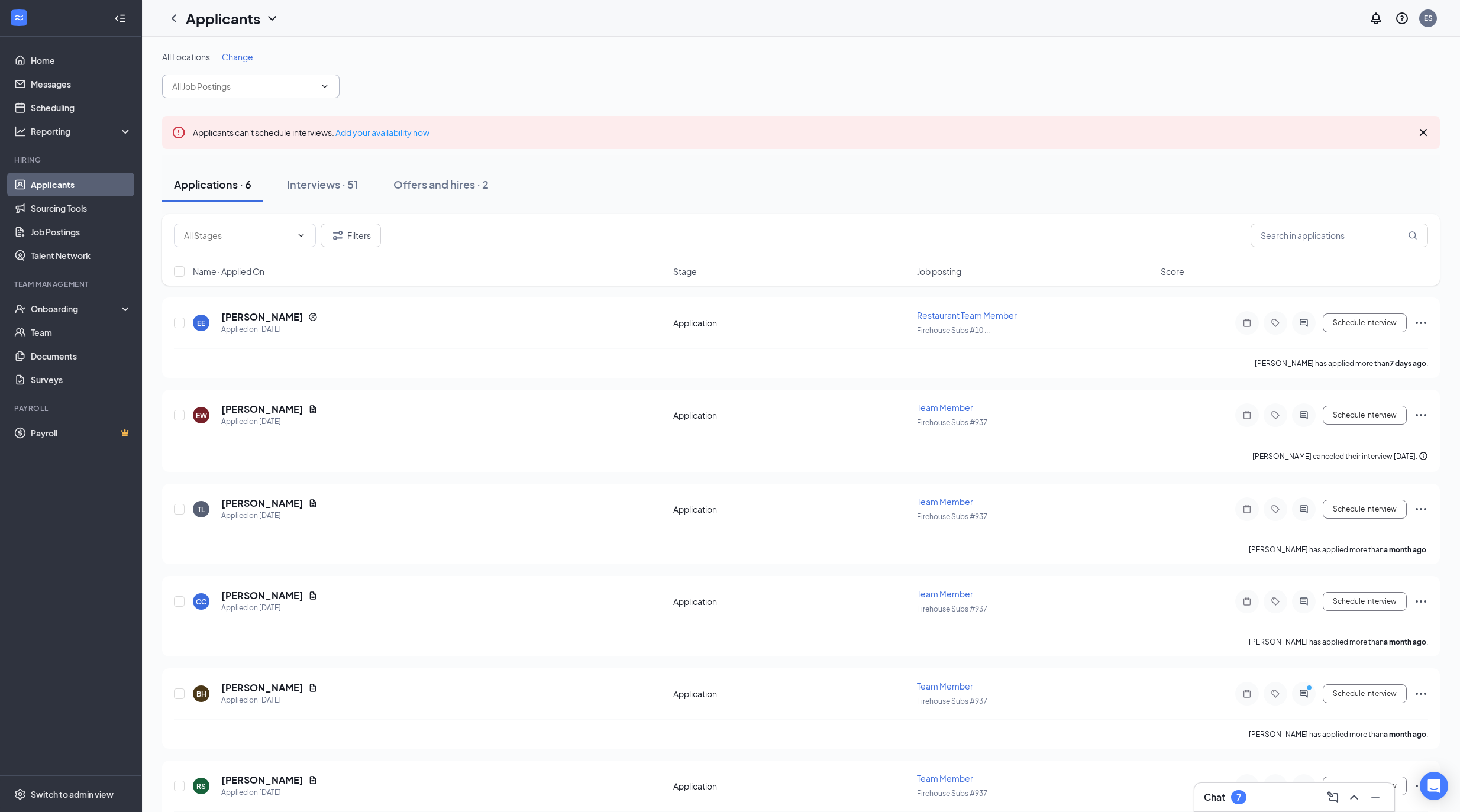
click at [276, 86] on input "text" at bounding box center [244, 86] width 143 height 13
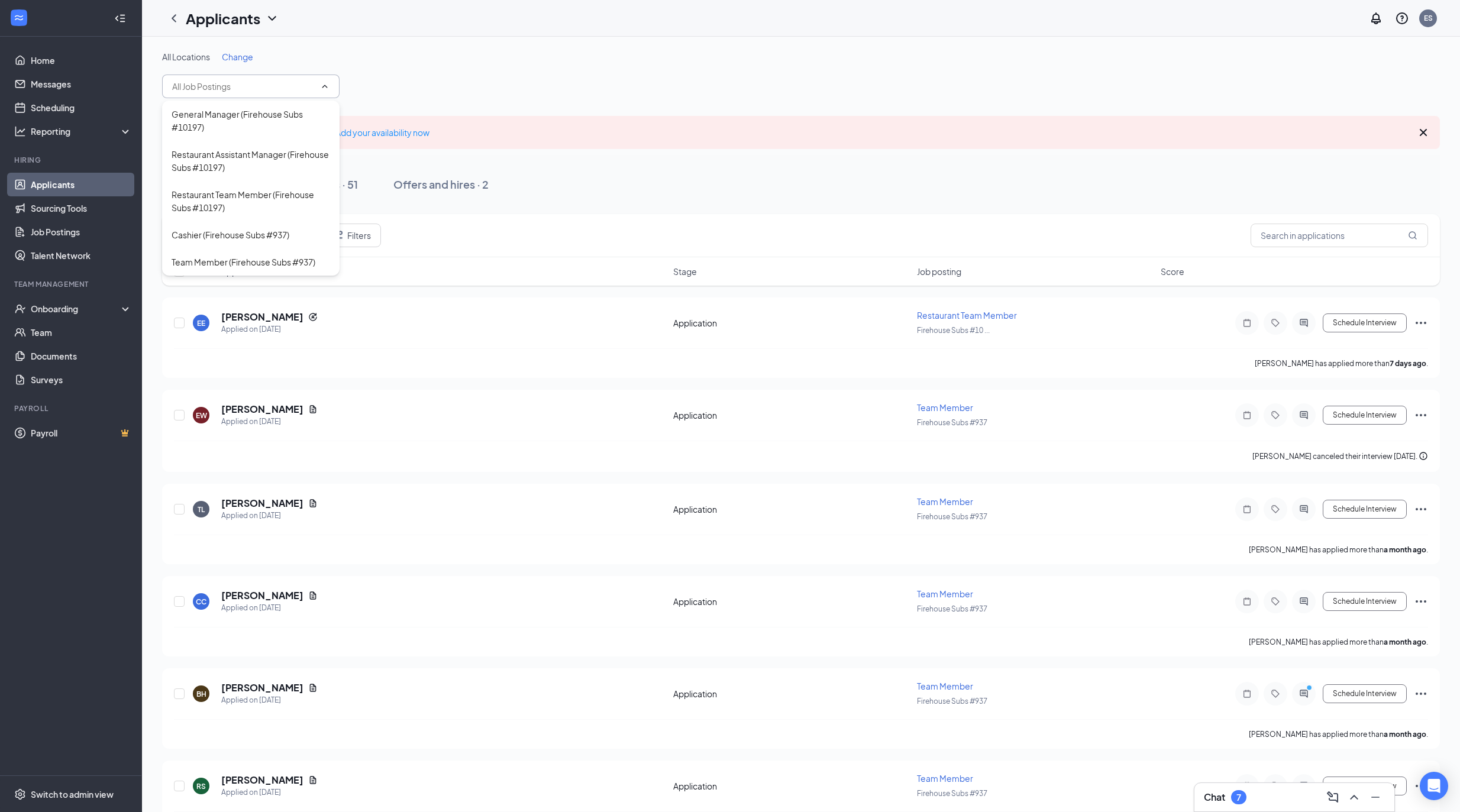
click at [276, 86] on input "text" at bounding box center [244, 86] width 143 height 13
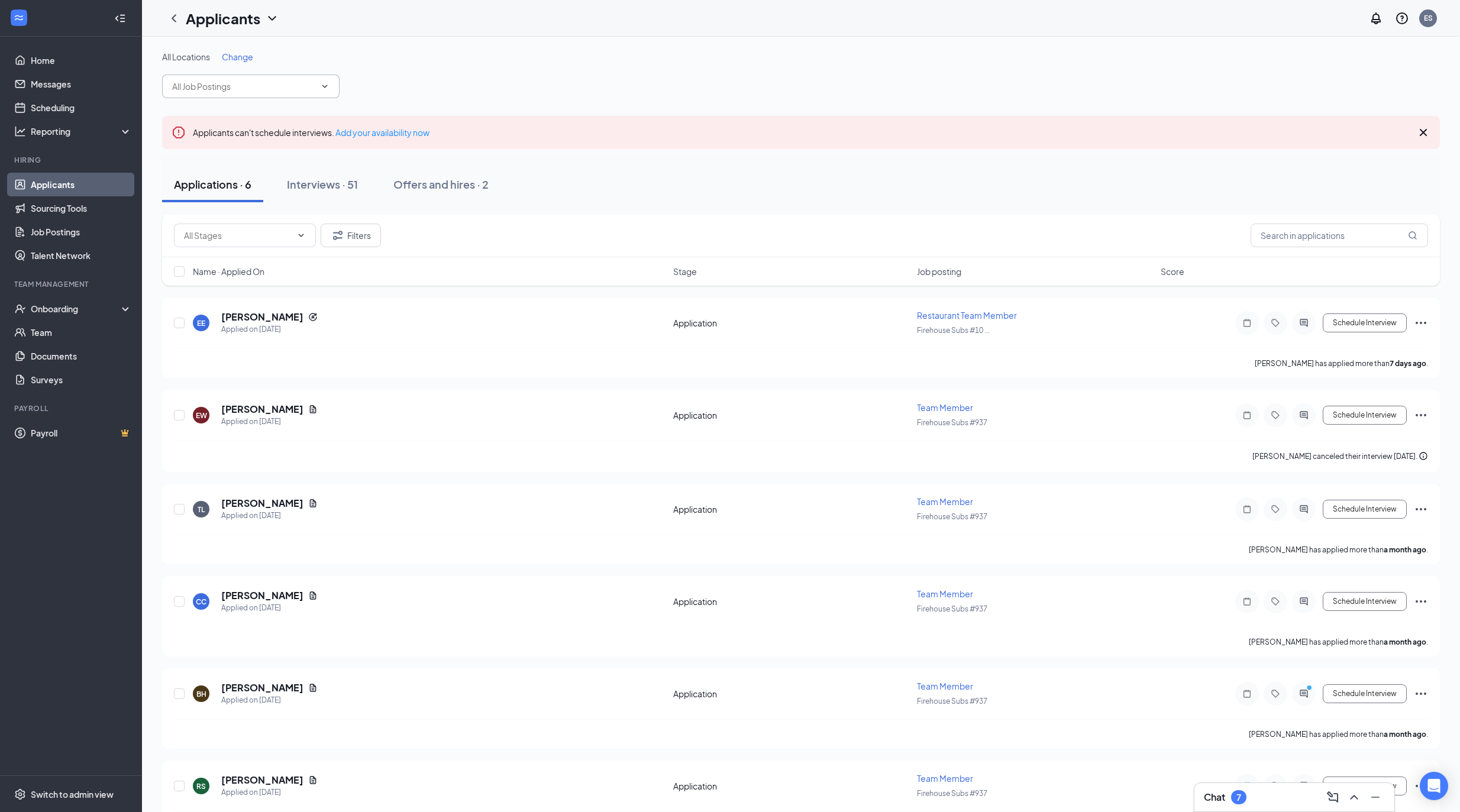
click at [303, 92] on input "text" at bounding box center [244, 86] width 143 height 13
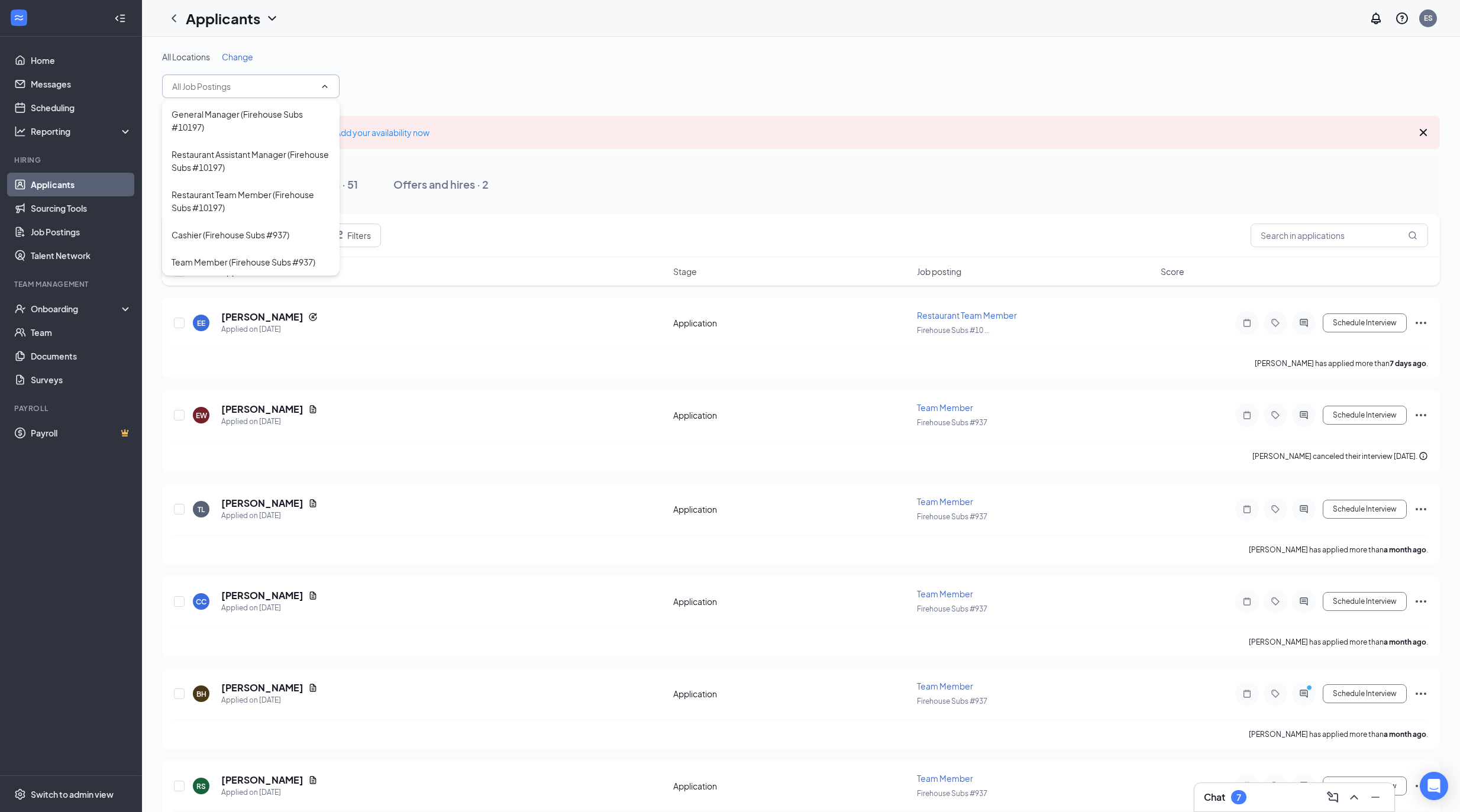
click at [401, 93] on div "All Locations Change" at bounding box center [801, 74] width 1277 height 47
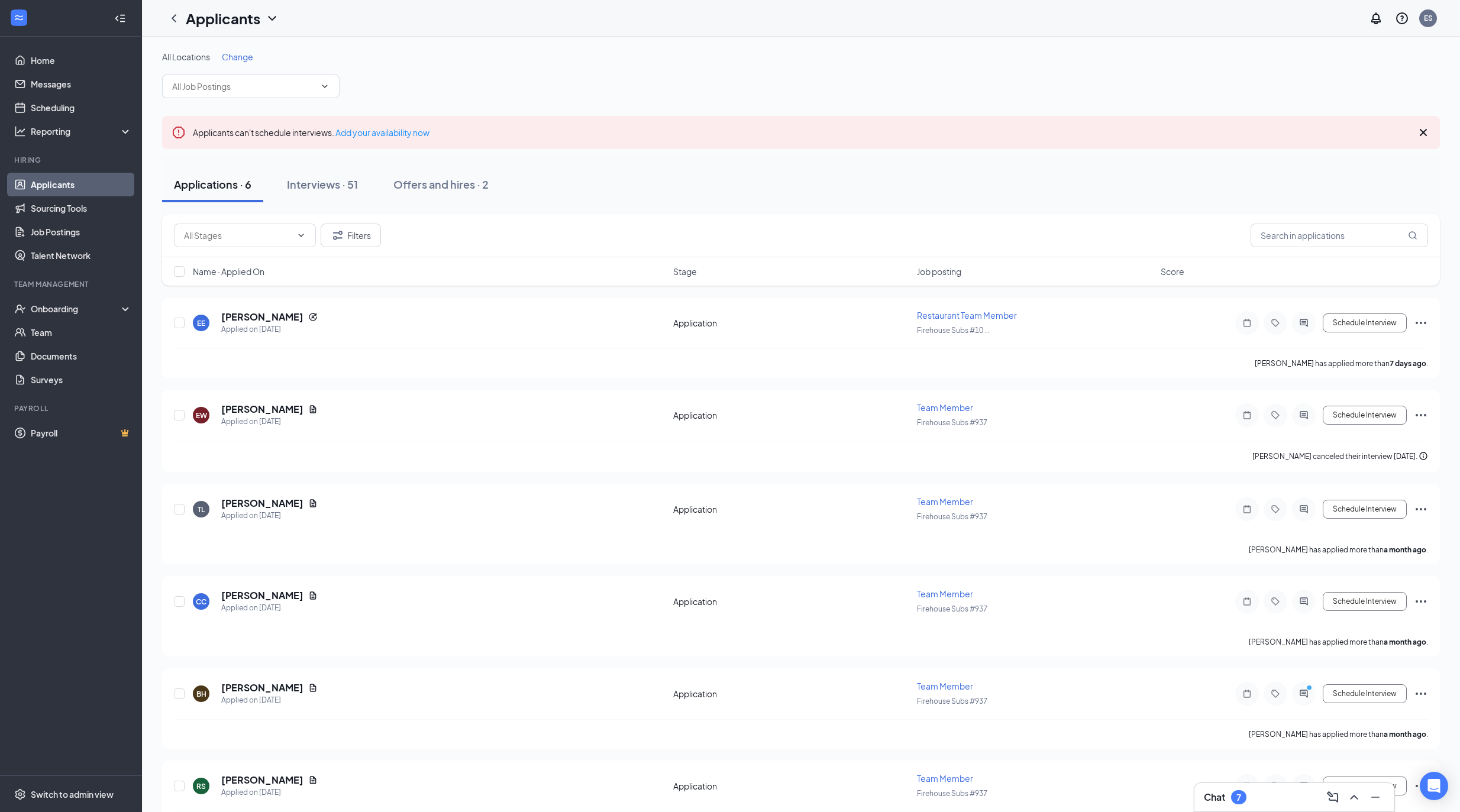
click at [252, 59] on span "Change" at bounding box center [237, 56] width 31 height 10
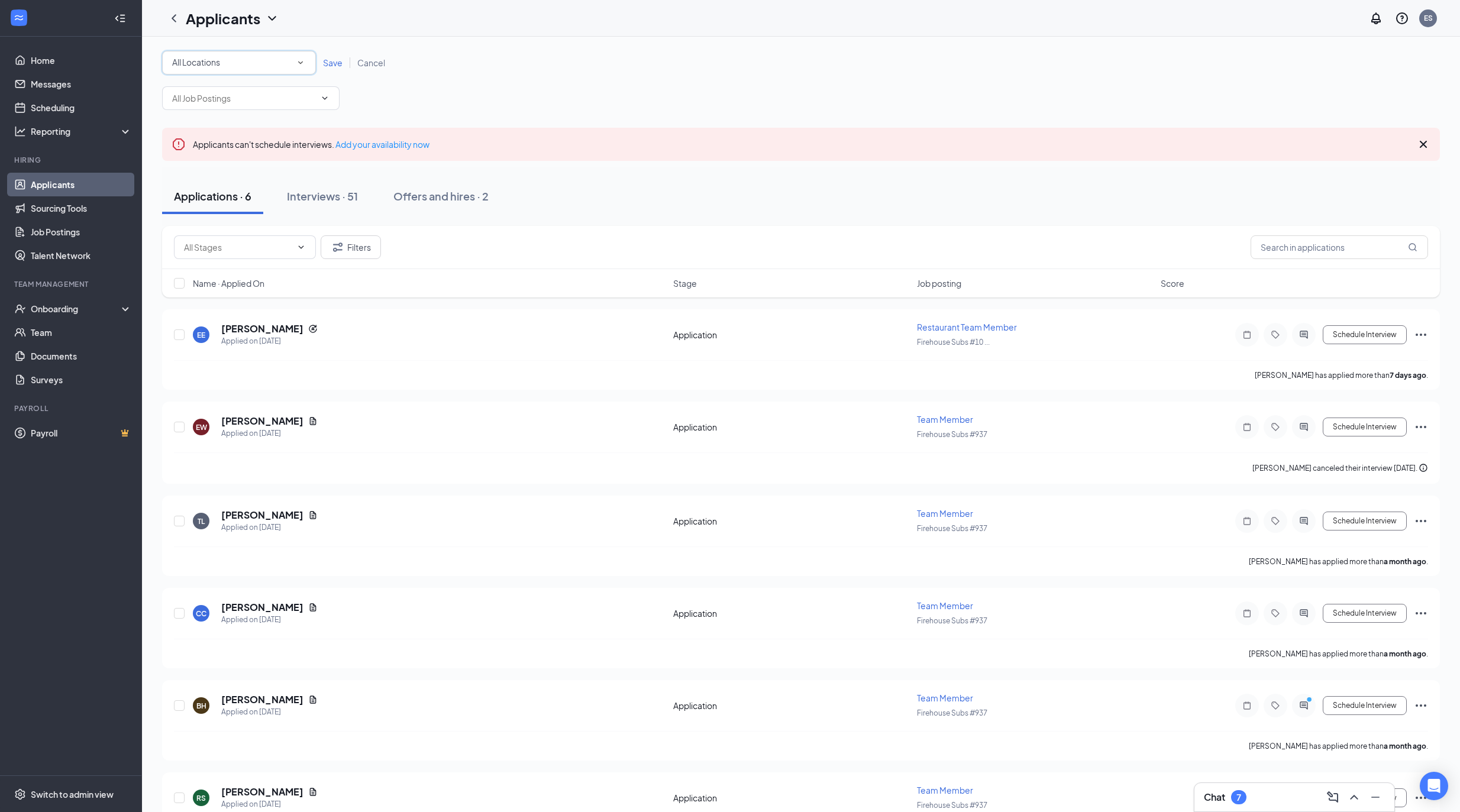
click at [249, 64] on div "All Locations" at bounding box center [239, 62] width 134 height 14
click at [288, 60] on input at bounding box center [239, 62] width 134 height 14
click at [298, 60] on icon "SmallChevronUp" at bounding box center [300, 62] width 10 height 10
click at [992, 203] on div "Applications · 6 Interviews · 51 Offers and hires · 2" at bounding box center [801, 196] width 1277 height 35
click at [296, 104] on input "text" at bounding box center [244, 98] width 143 height 13
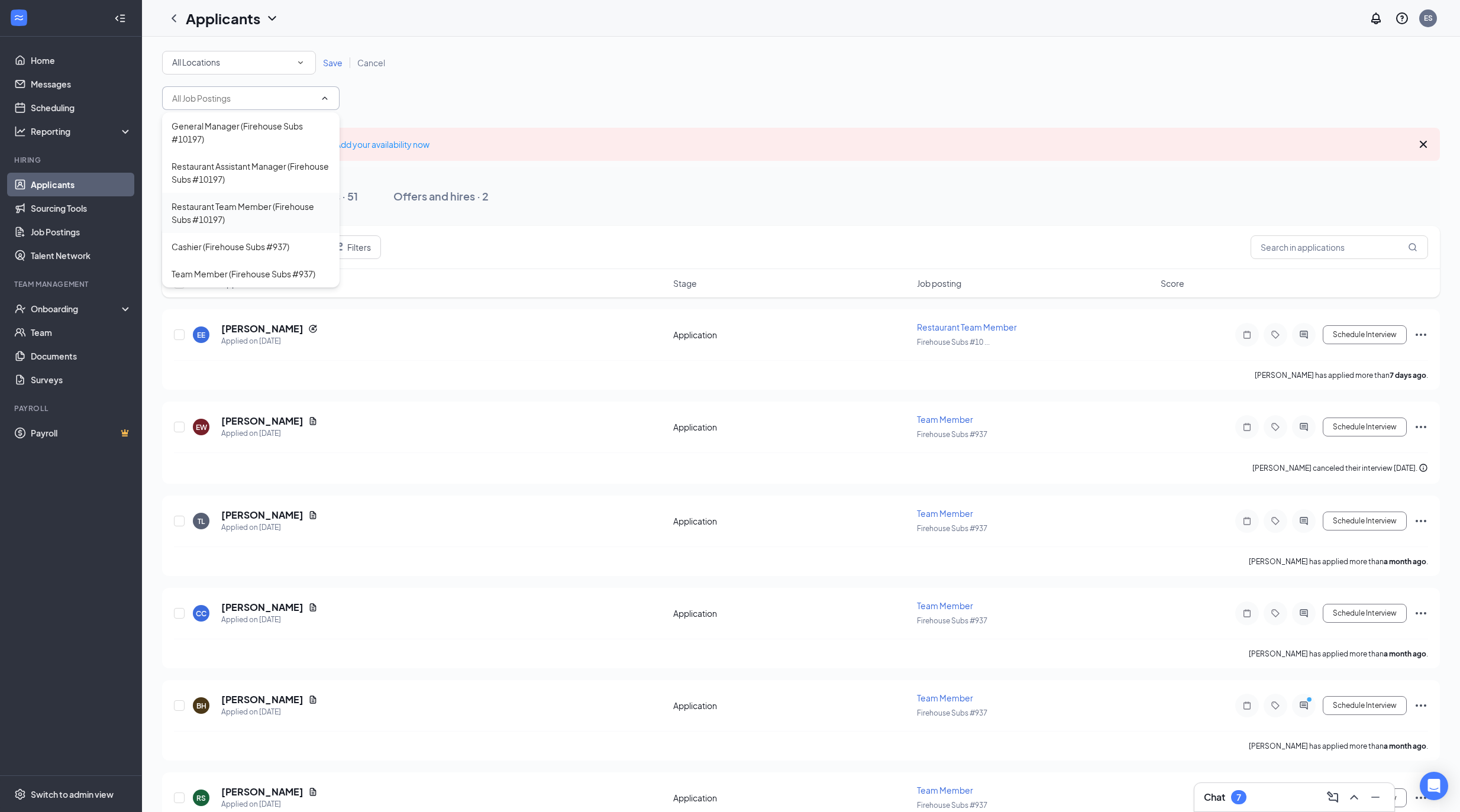
click at [277, 219] on div "Restaurant Team Member (Firehouse Subs #10197)" at bounding box center [251, 213] width 158 height 26
type input "Restaurant Team Member (Firehouse Subs #10197)"
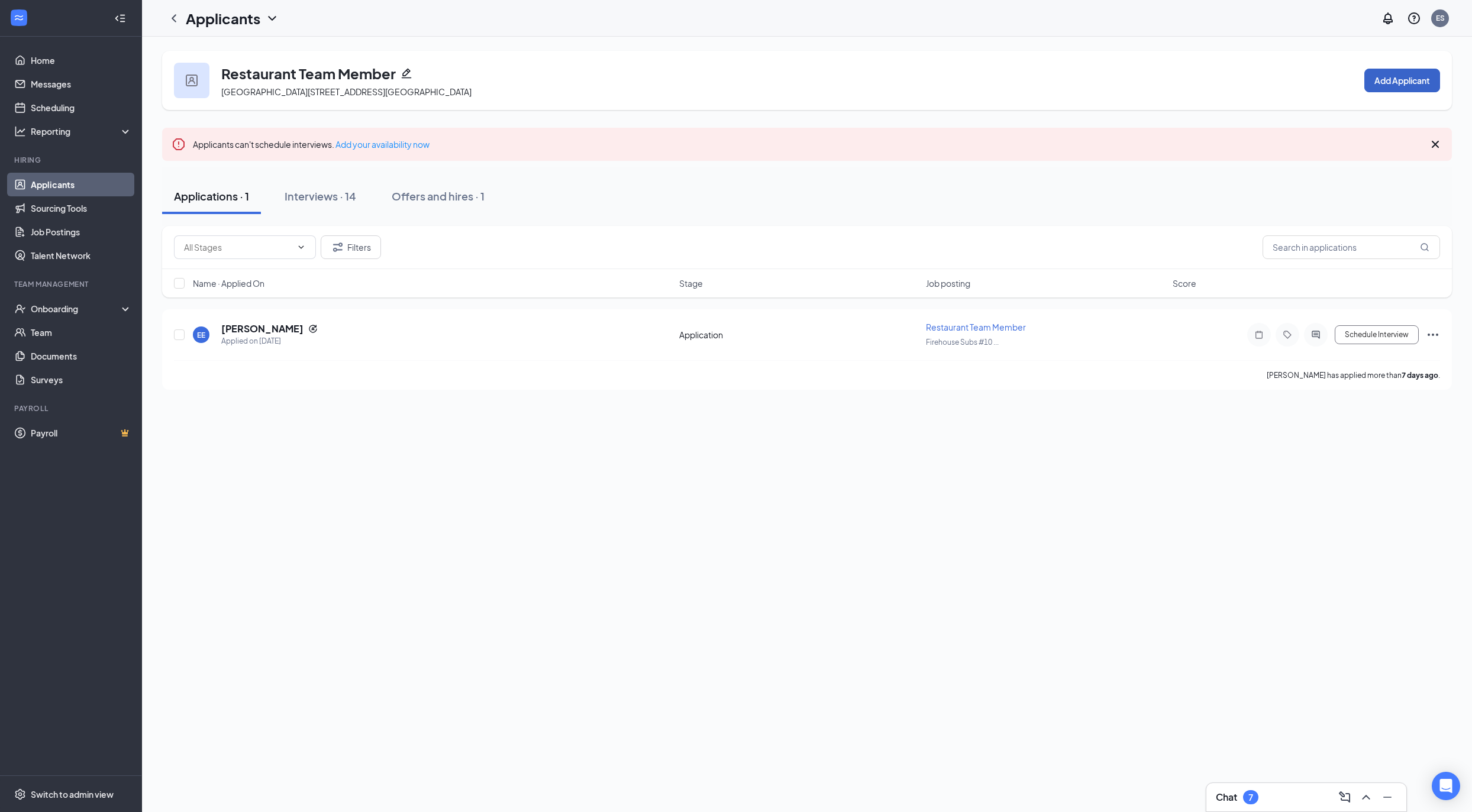
click at [1406, 76] on button "Add Applicant" at bounding box center [1402, 80] width 76 height 24
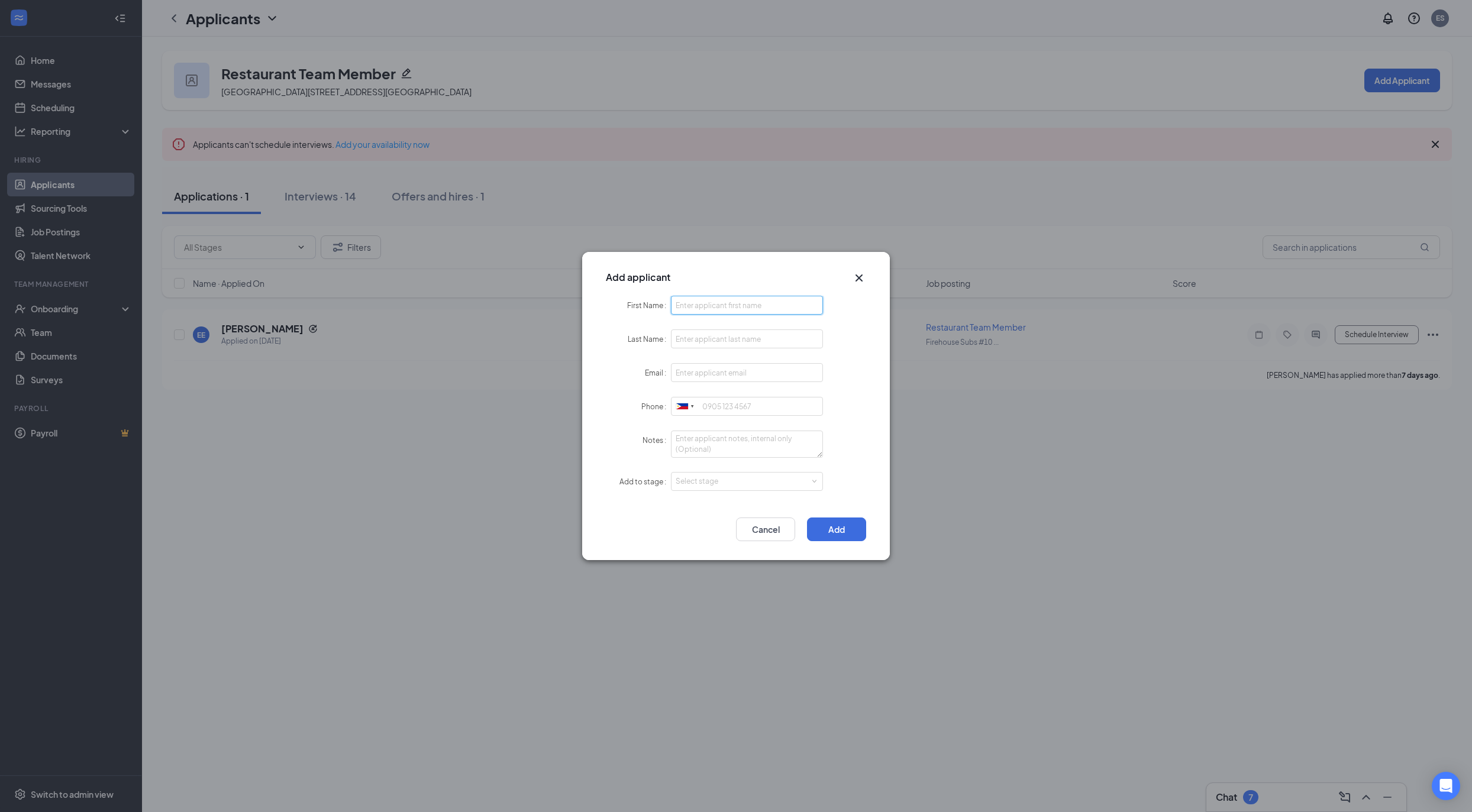
click at [749, 302] on input "First Name" at bounding box center [746, 305] width 152 height 19
type input "Adrian"
type input "Test"
type input "adrian.gan@workstream.is"
type input "09054973324"
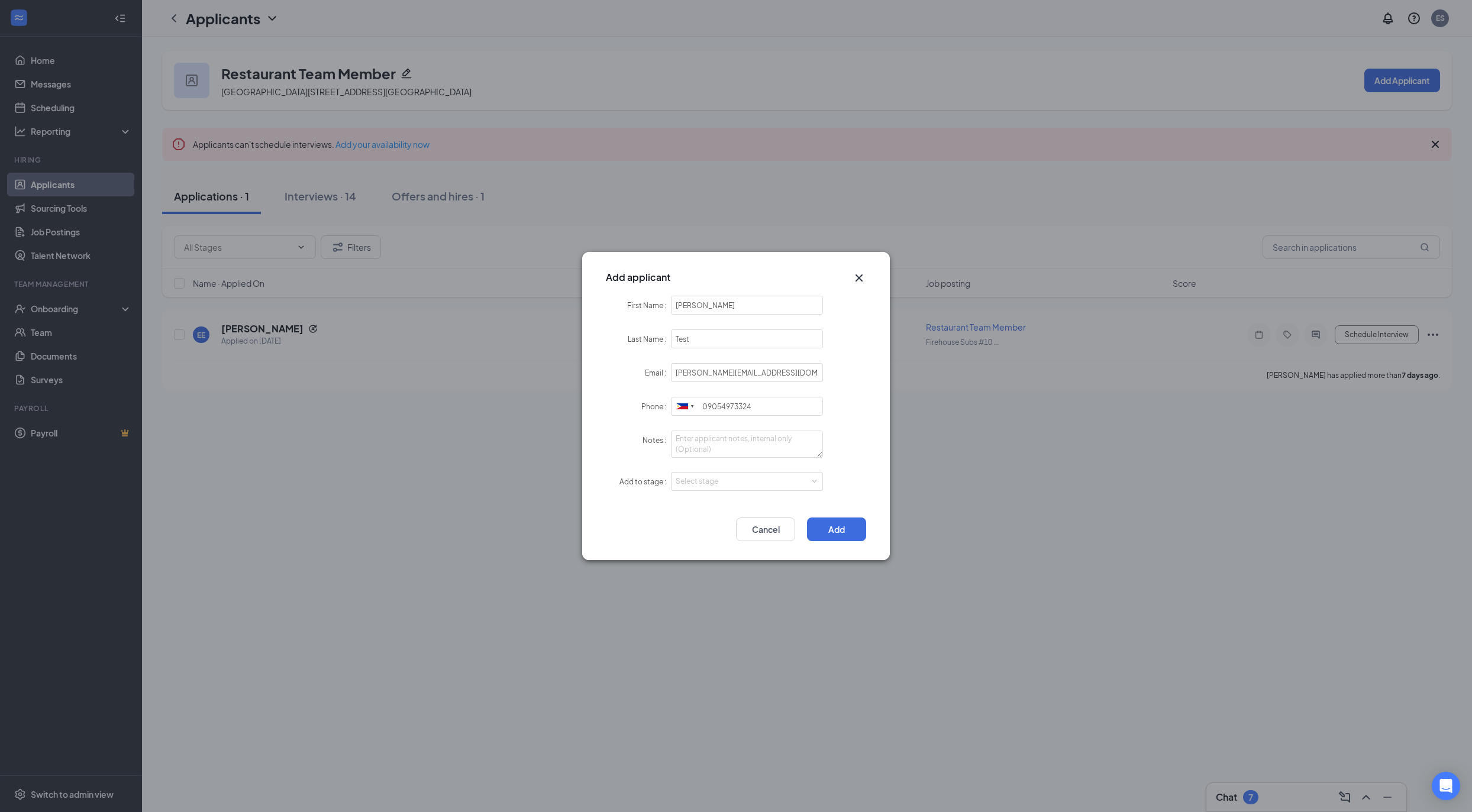
click at [757, 502] on form "First Name Adrian Last Name Test Email adrian.gan@workstream.is Phone United St…" at bounding box center [736, 401] width 260 height 210
click at [760, 488] on div "Select stage" at bounding box center [746, 481] width 142 height 18
click at [737, 579] on li "Hiring Complete" at bounding box center [746, 581] width 152 height 20
click at [855, 519] on button "Add" at bounding box center [836, 529] width 59 height 24
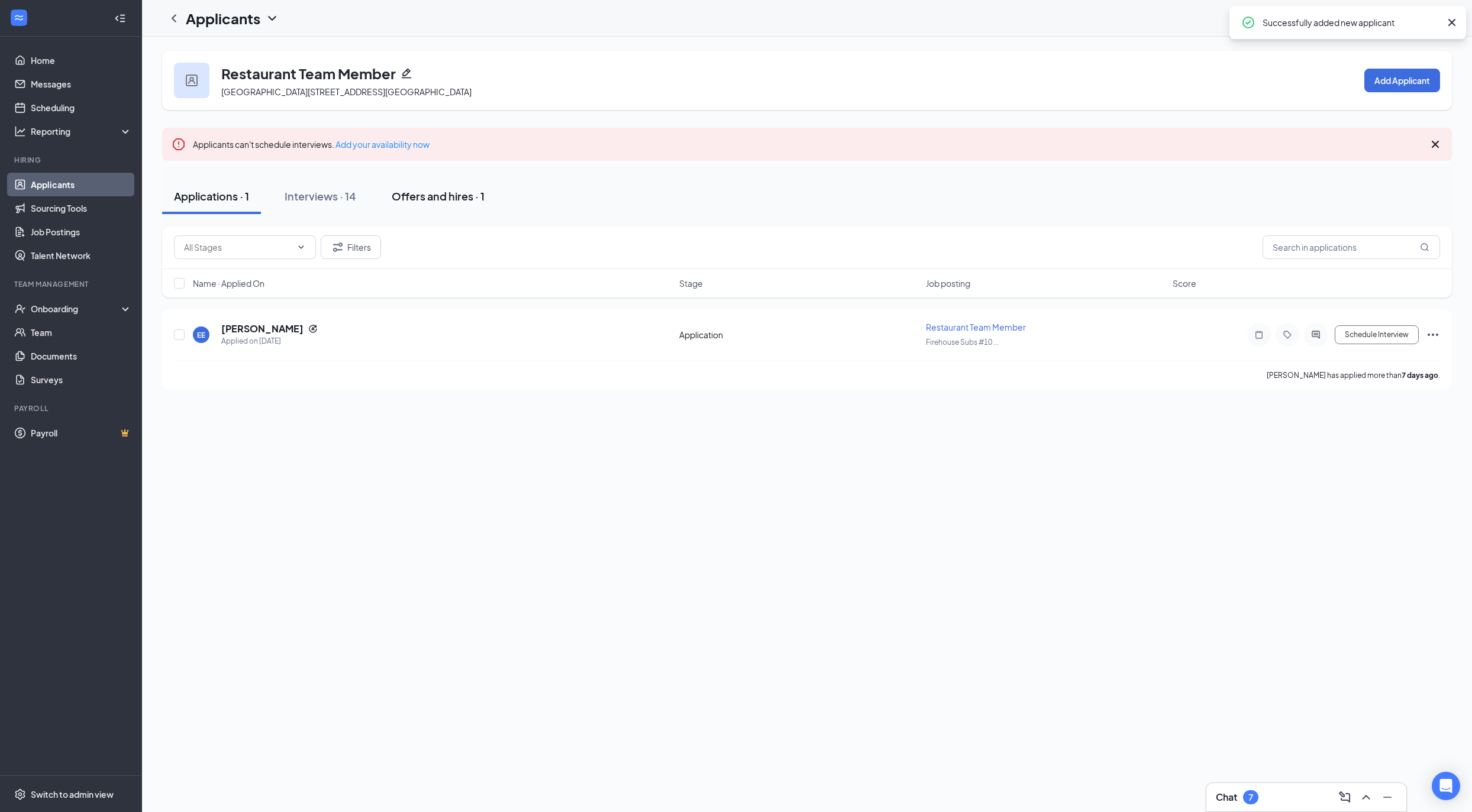
click at [455, 207] on button "Offers and hires · 1" at bounding box center [438, 196] width 117 height 35
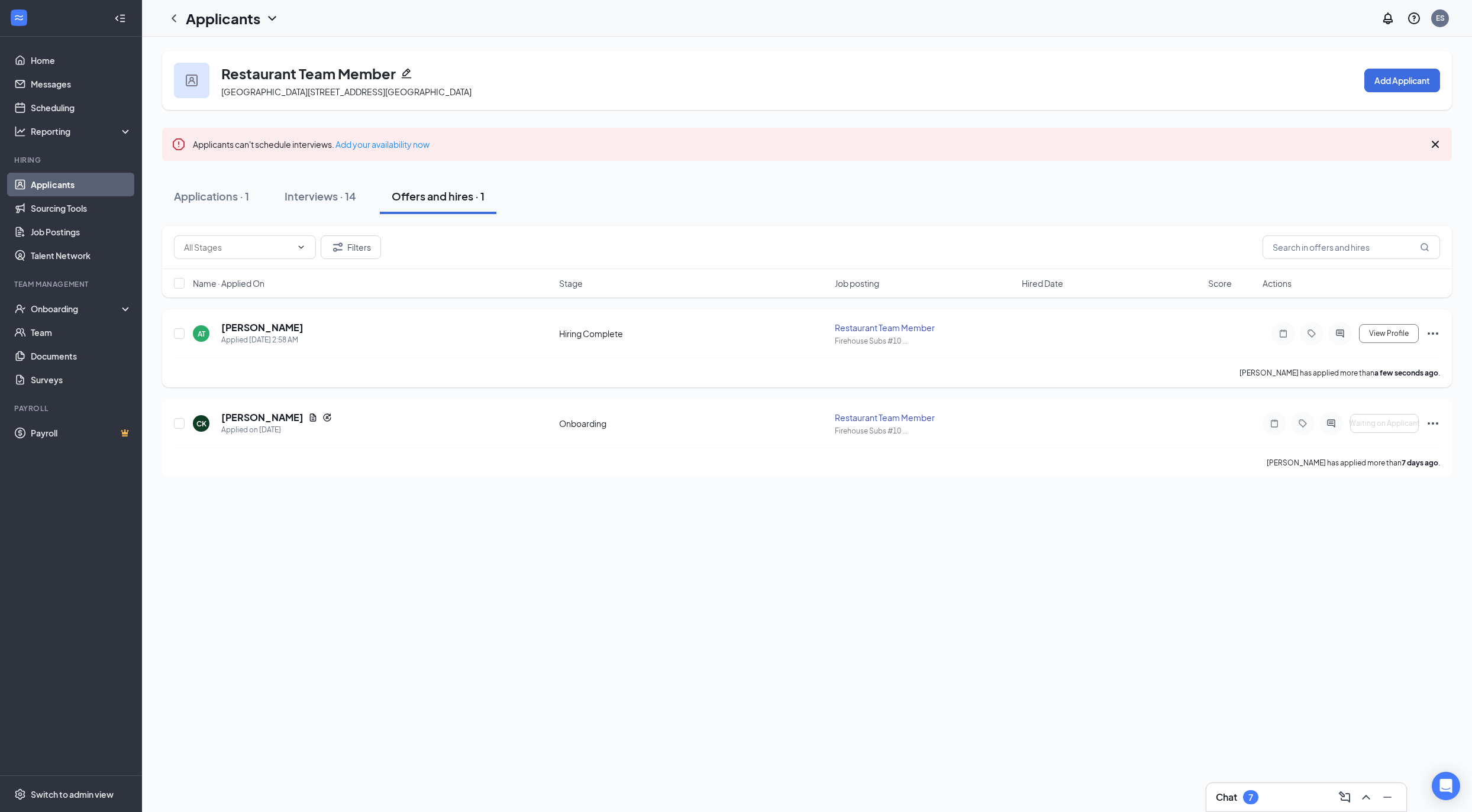
click at [1434, 329] on icon "Ellipses" at bounding box center [1432, 333] width 14 height 14
click at [1367, 450] on p "Move to stage" at bounding box center [1380, 447] width 101 height 12
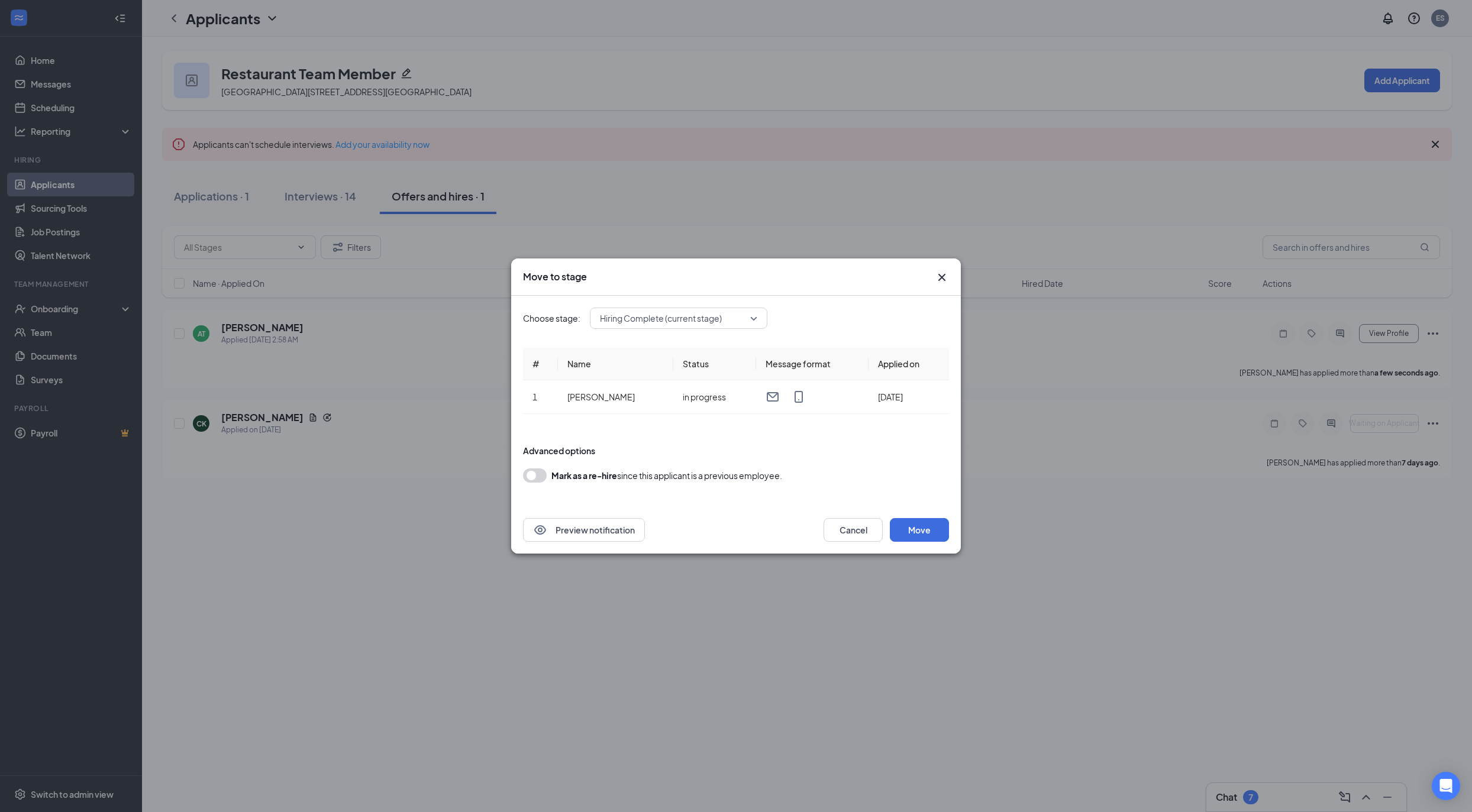
click at [949, 282] on div "Move to stage" at bounding box center [736, 277] width 450 height 37
click at [947, 277] on icon "Cross" at bounding box center [941, 277] width 14 height 14
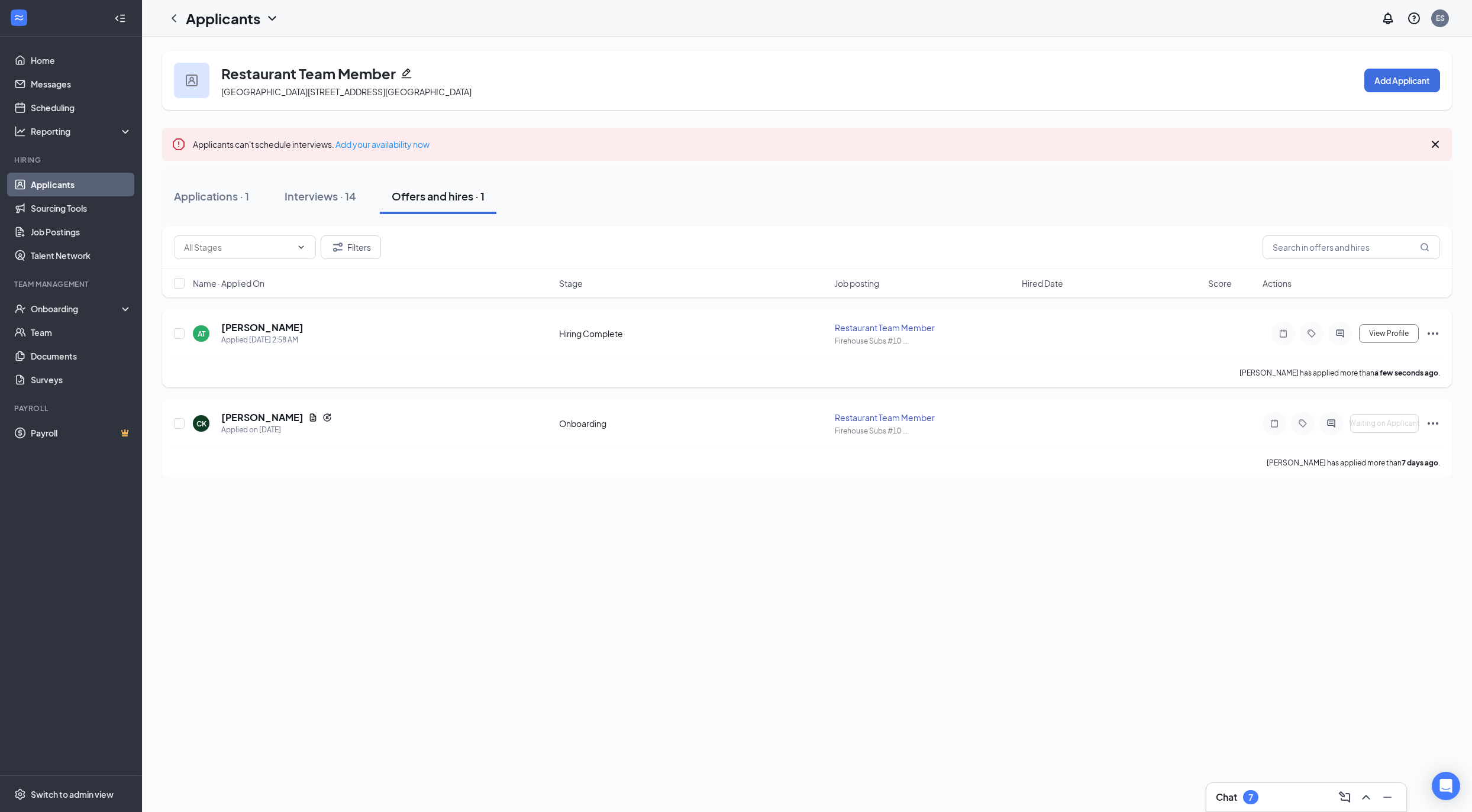
click at [1439, 335] on icon "Ellipses" at bounding box center [1432, 333] width 14 height 14
click at [1364, 372] on ul "Mark as hired Send SMS Send email Move to stage Move to another position Reject…" at bounding box center [1379, 487] width 120 height 287
click at [1366, 365] on li "Mark as hired" at bounding box center [1379, 359] width 120 height 26
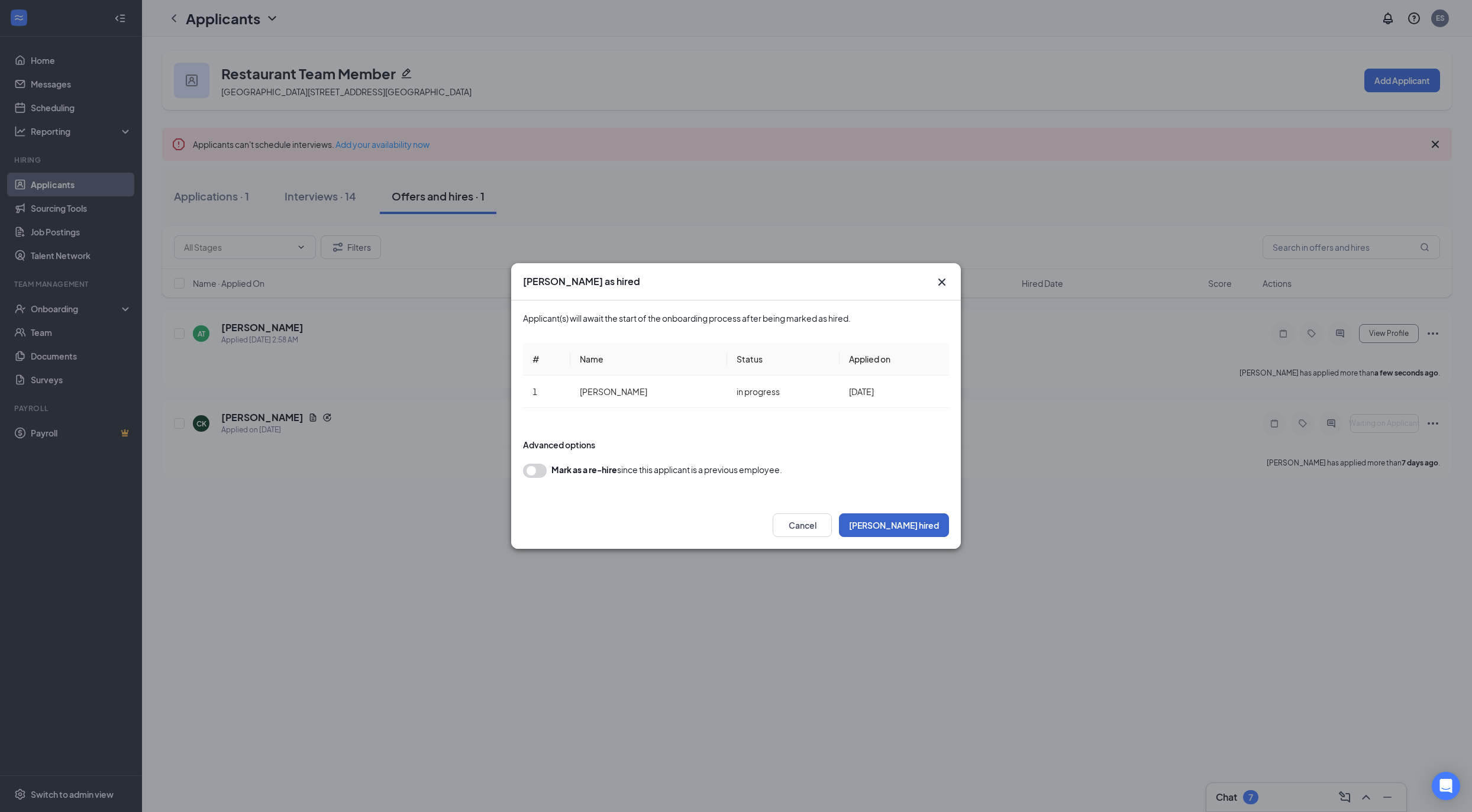
click at [923, 529] on button "Mark hired" at bounding box center [894, 525] width 110 height 24
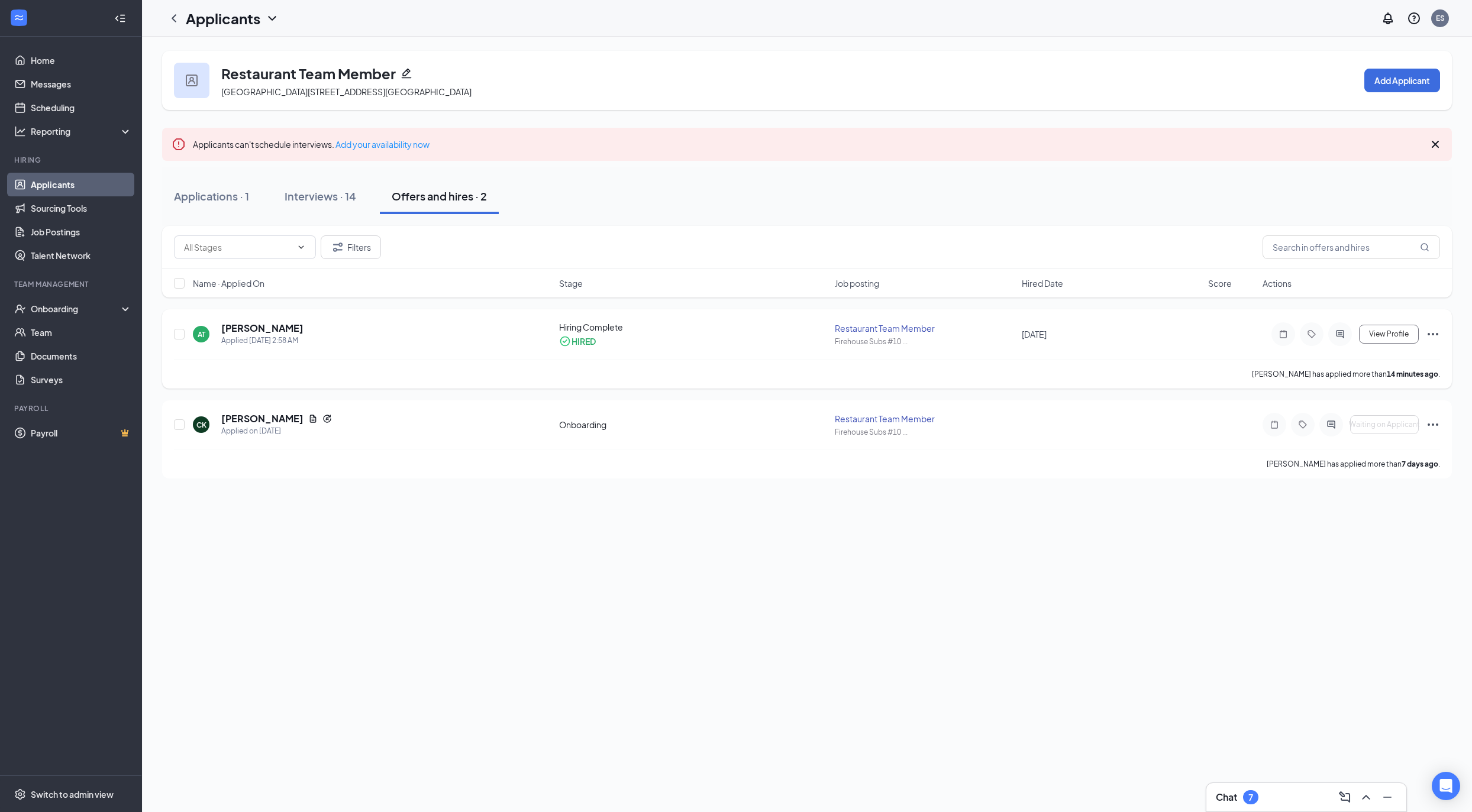
click at [1437, 337] on icon "Ellipses" at bounding box center [1432, 334] width 14 height 14
click at [1429, 426] on icon "Ellipses" at bounding box center [1432, 424] width 14 height 14
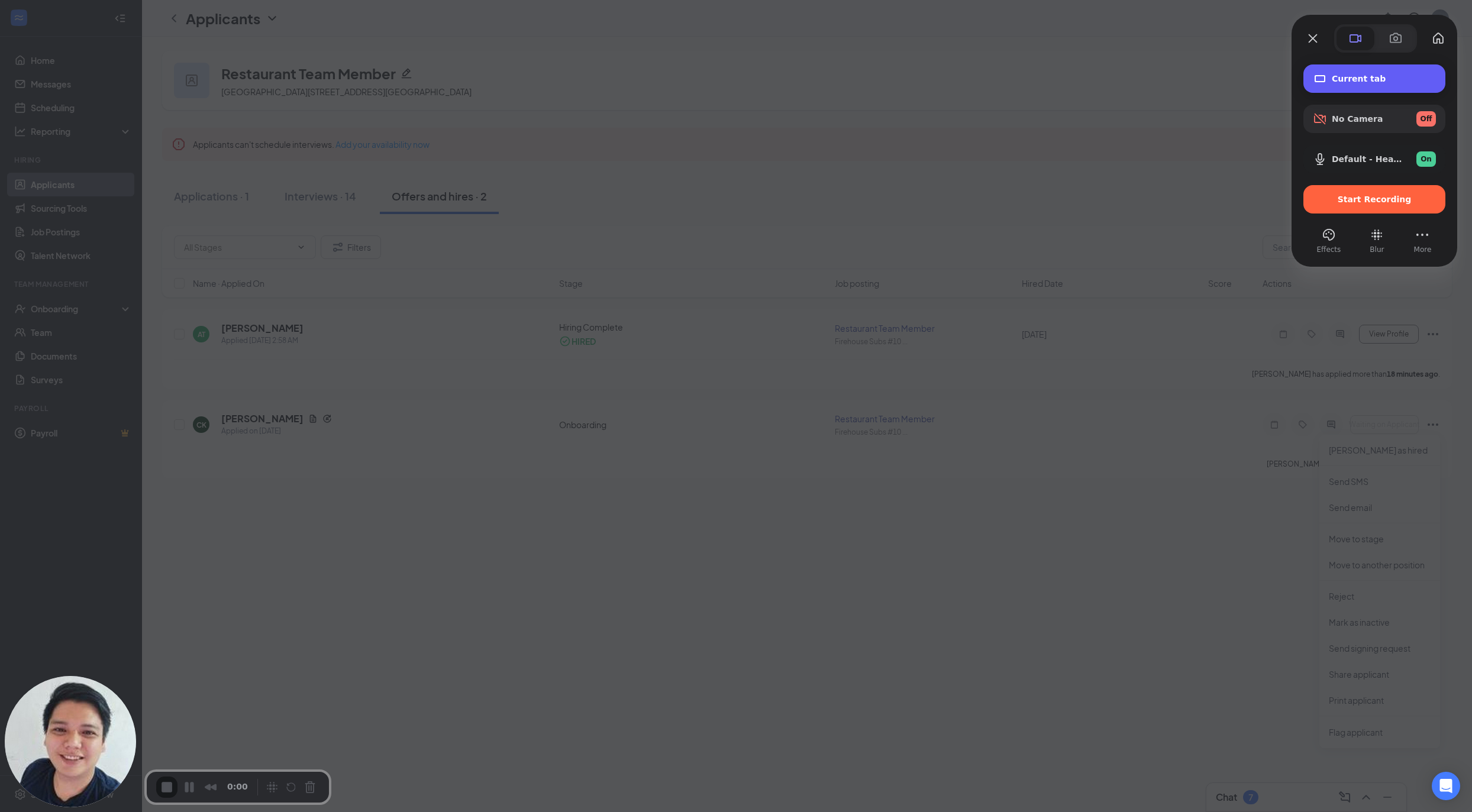
click at [1344, 70] on div "Current tab" at bounding box center [1374, 78] width 142 height 28
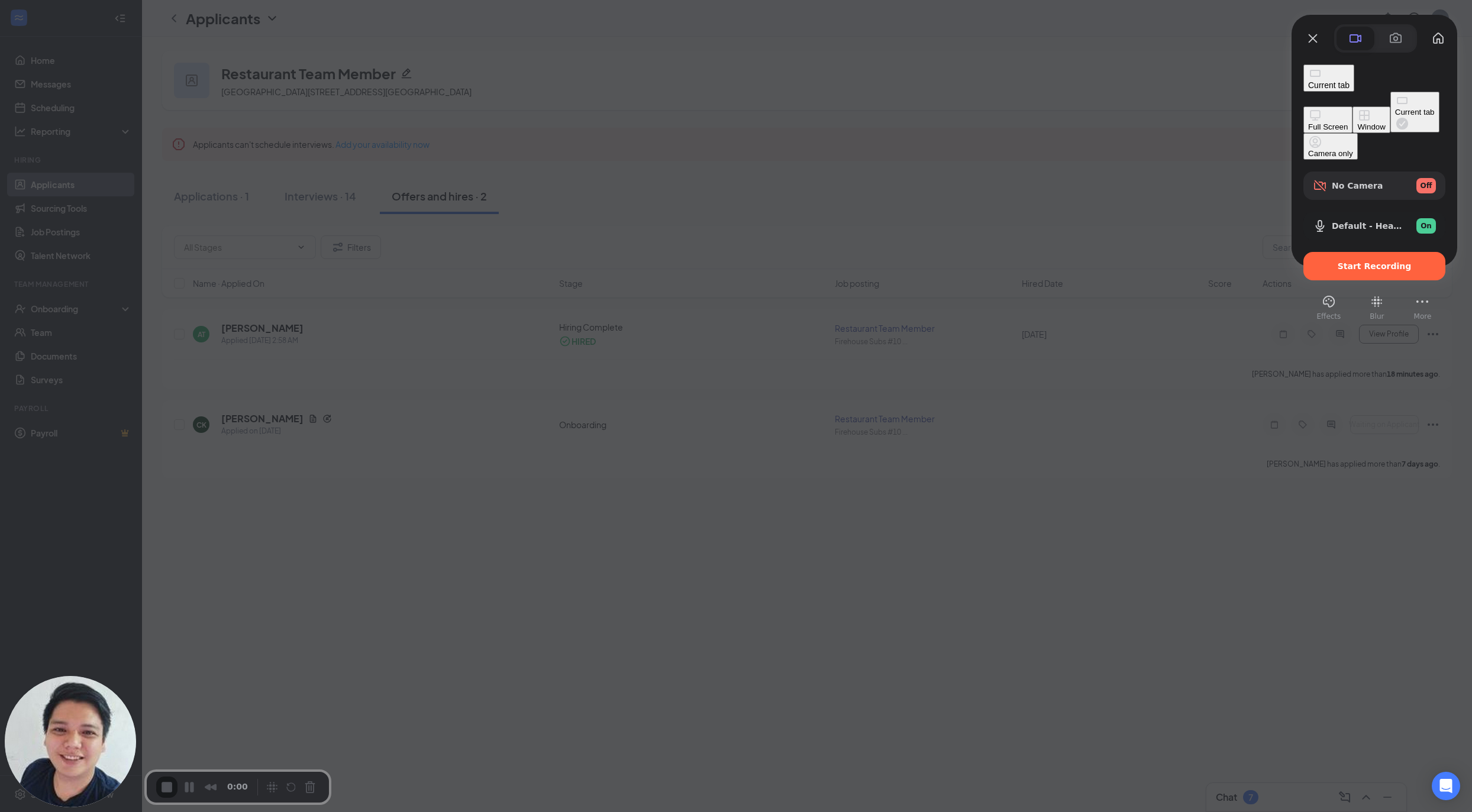
click at [1357, 122] on div "Window" at bounding box center [1371, 126] width 28 height 9
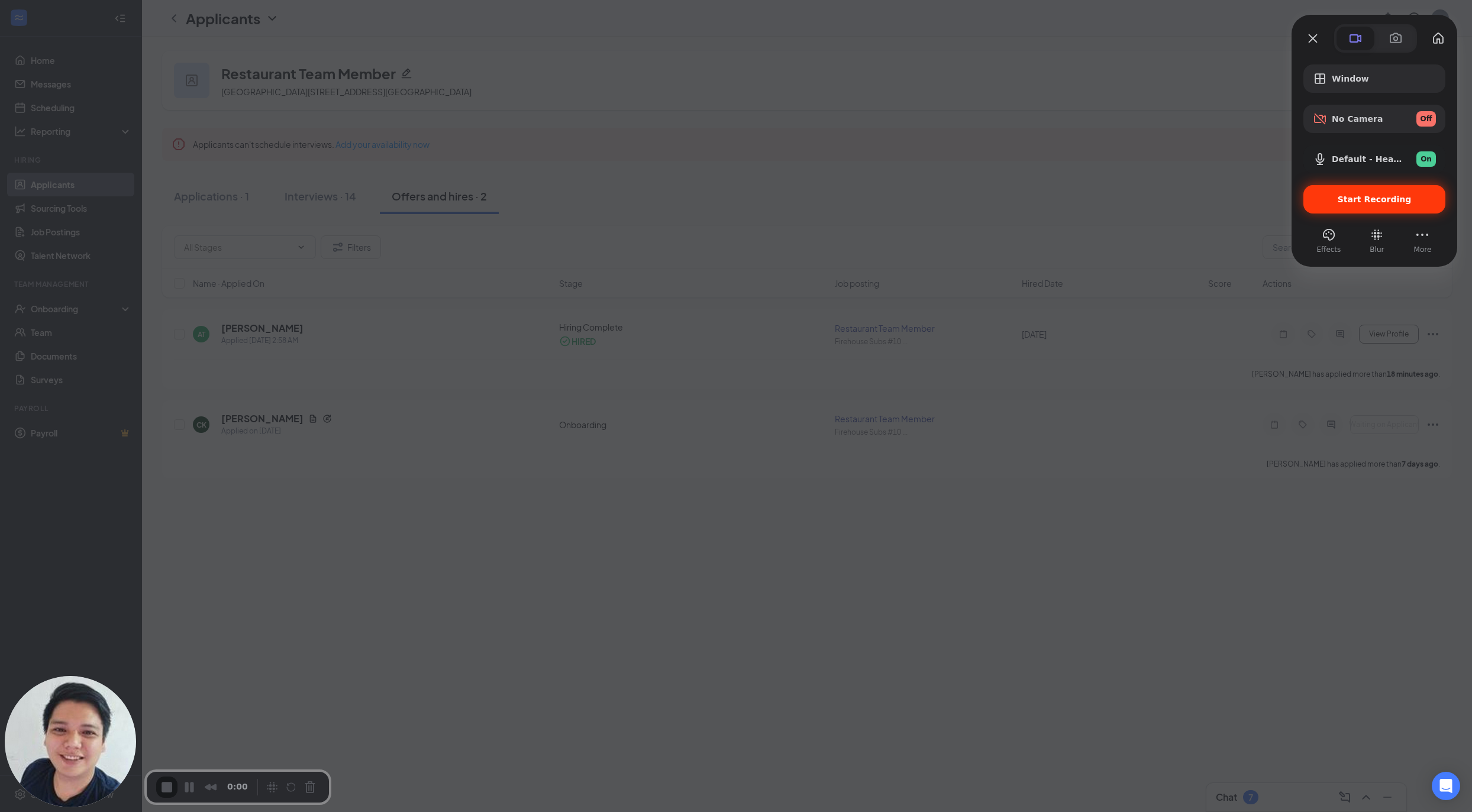
click at [1372, 209] on div "Start Recording" at bounding box center [1374, 199] width 142 height 28
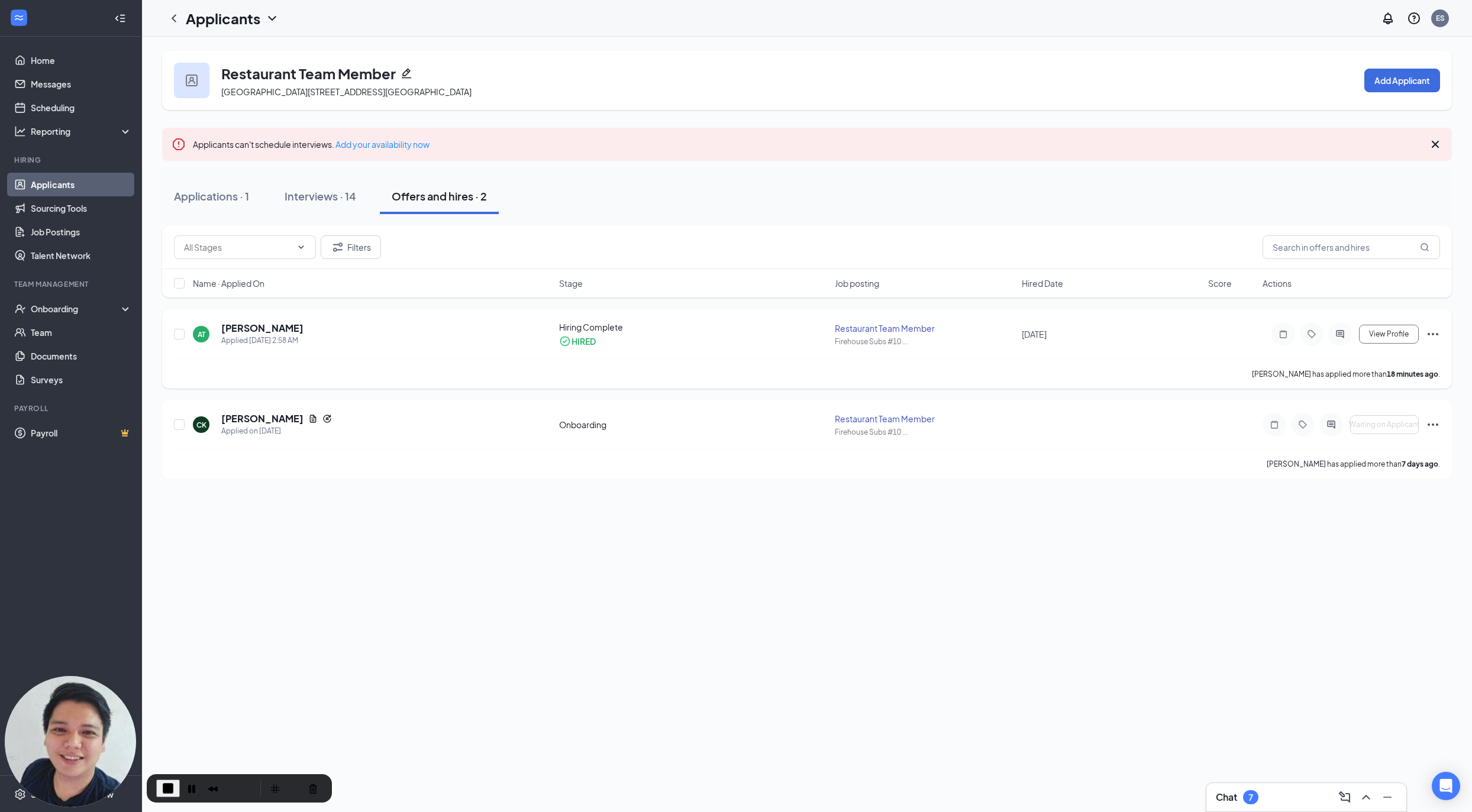
click at [1439, 335] on icon "Ellipses" at bounding box center [1432, 334] width 14 height 14
click at [1188, 507] on div "Restaurant Team Member 1559 E 7th St, Monticello, MN 55362, USA Add Applicant A…" at bounding box center [807, 424] width 1330 height 775
click at [1435, 420] on icon "Ellipses" at bounding box center [1432, 424] width 14 height 14
drag, startPoint x: 559, startPoint y: 343, endPoint x: 616, endPoint y: 343, distance: 57.0
click at [616, 343] on div "HIRED" at bounding box center [694, 341] width 269 height 12
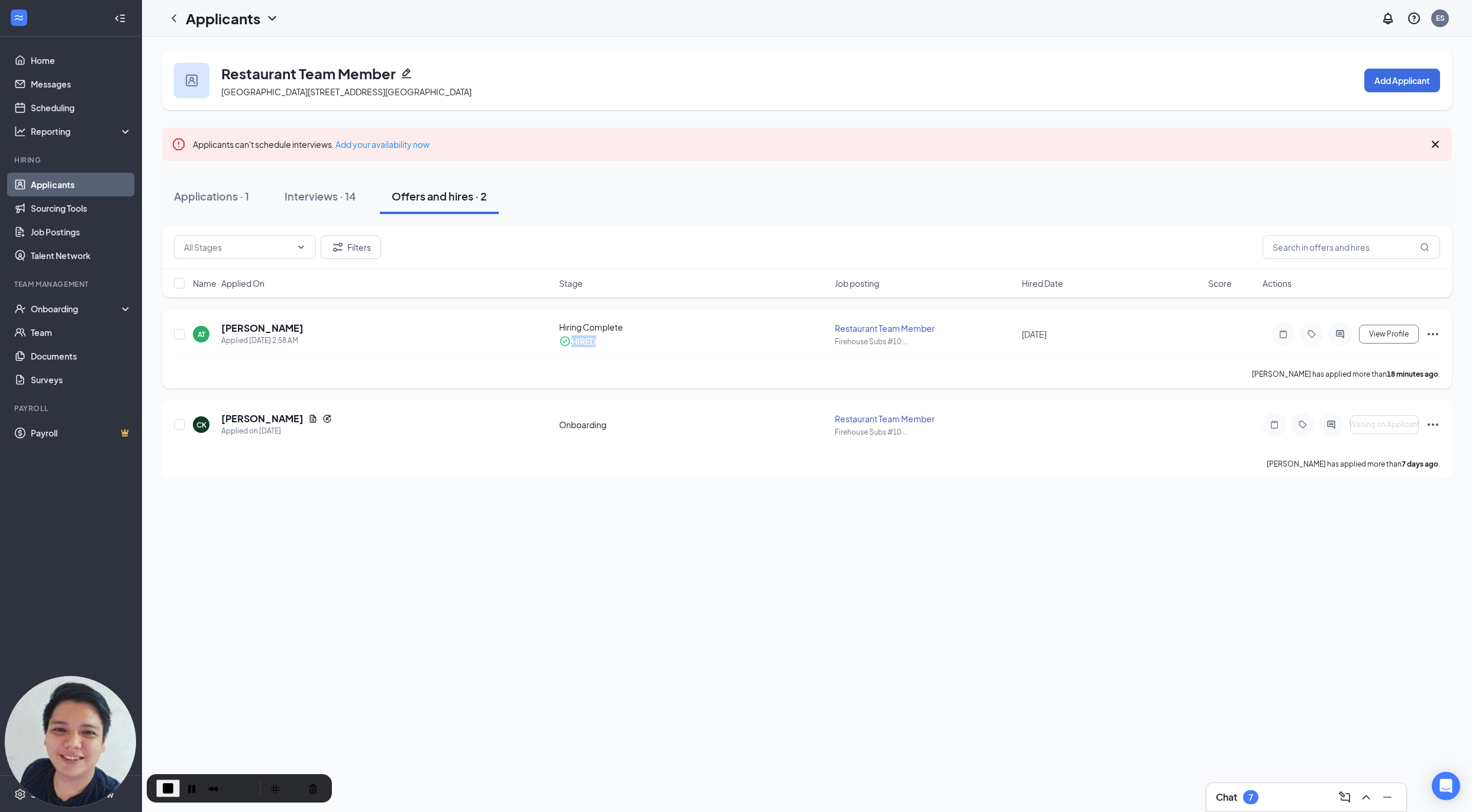
click at [616, 343] on div "HIRED" at bounding box center [694, 341] width 269 height 12
click at [77, 313] on div "Onboarding" at bounding box center [76, 309] width 91 height 12
click at [76, 324] on link "Overview" at bounding box center [81, 332] width 101 height 24
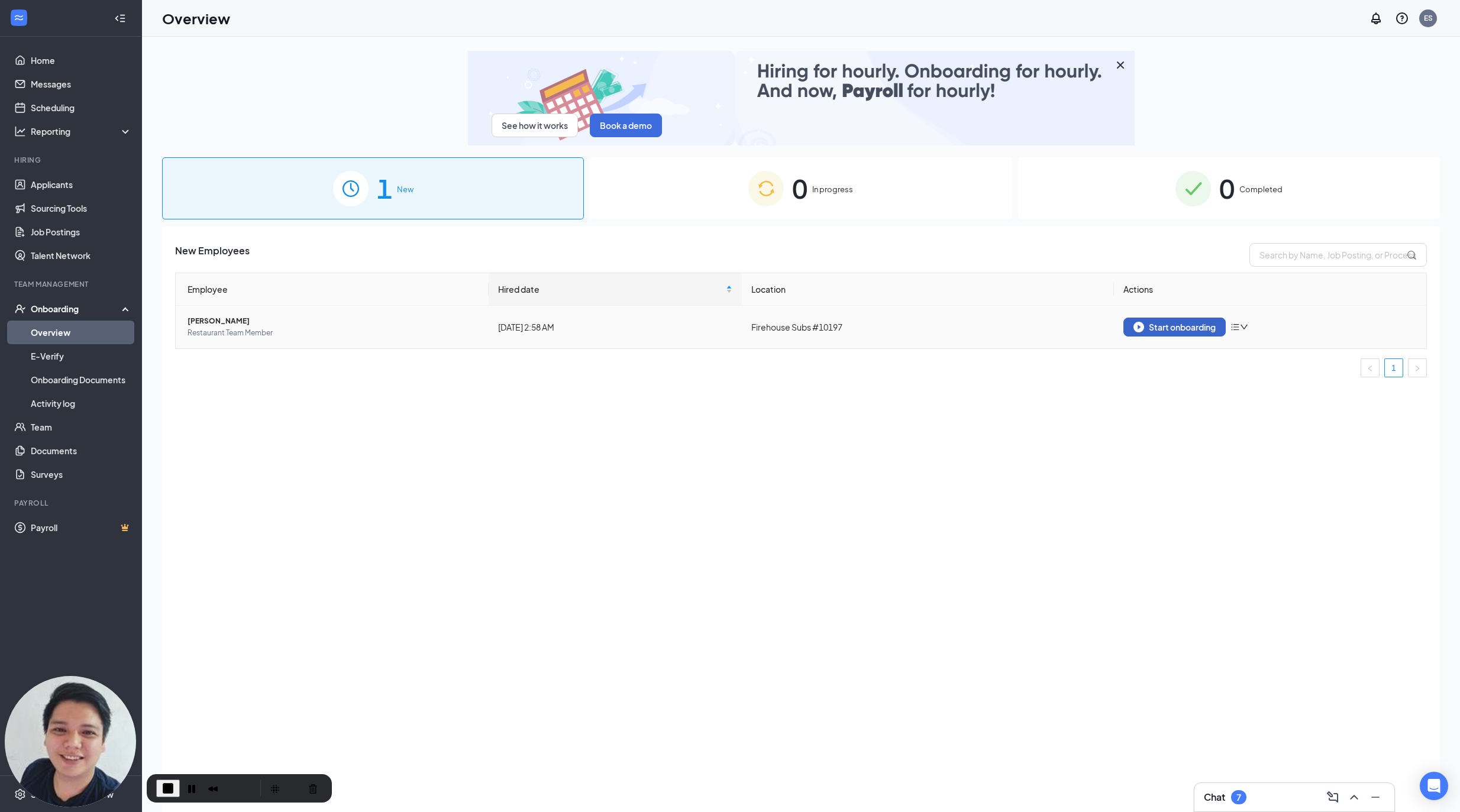
click at [1195, 331] on div "Start onboarding" at bounding box center [1174, 326] width 83 height 10
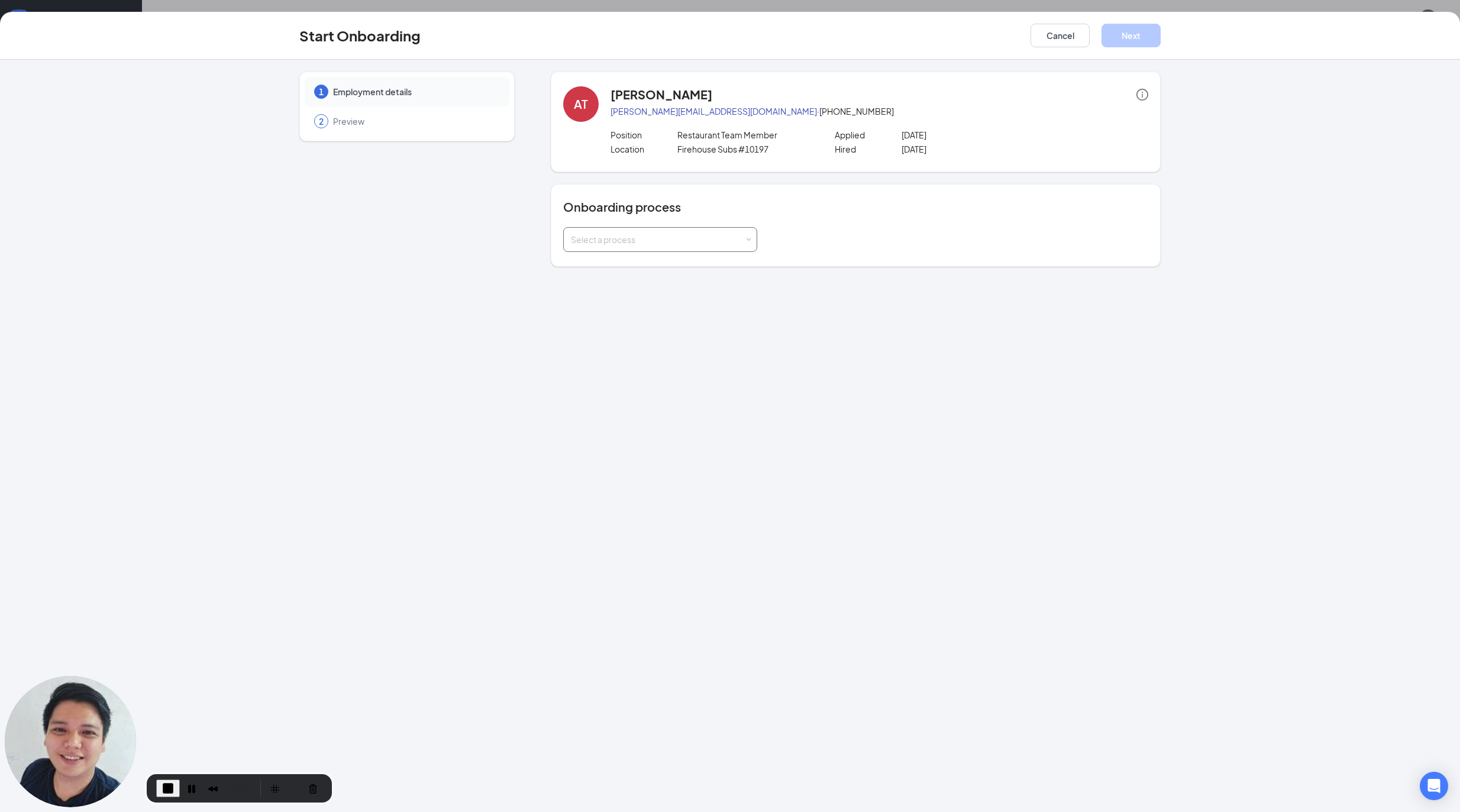
click at [661, 244] on div "Select a process" at bounding box center [658, 239] width 174 height 12
click at [674, 269] on span "Firehouse Subs #1097 Onboarding" at bounding box center [635, 265] width 135 height 10
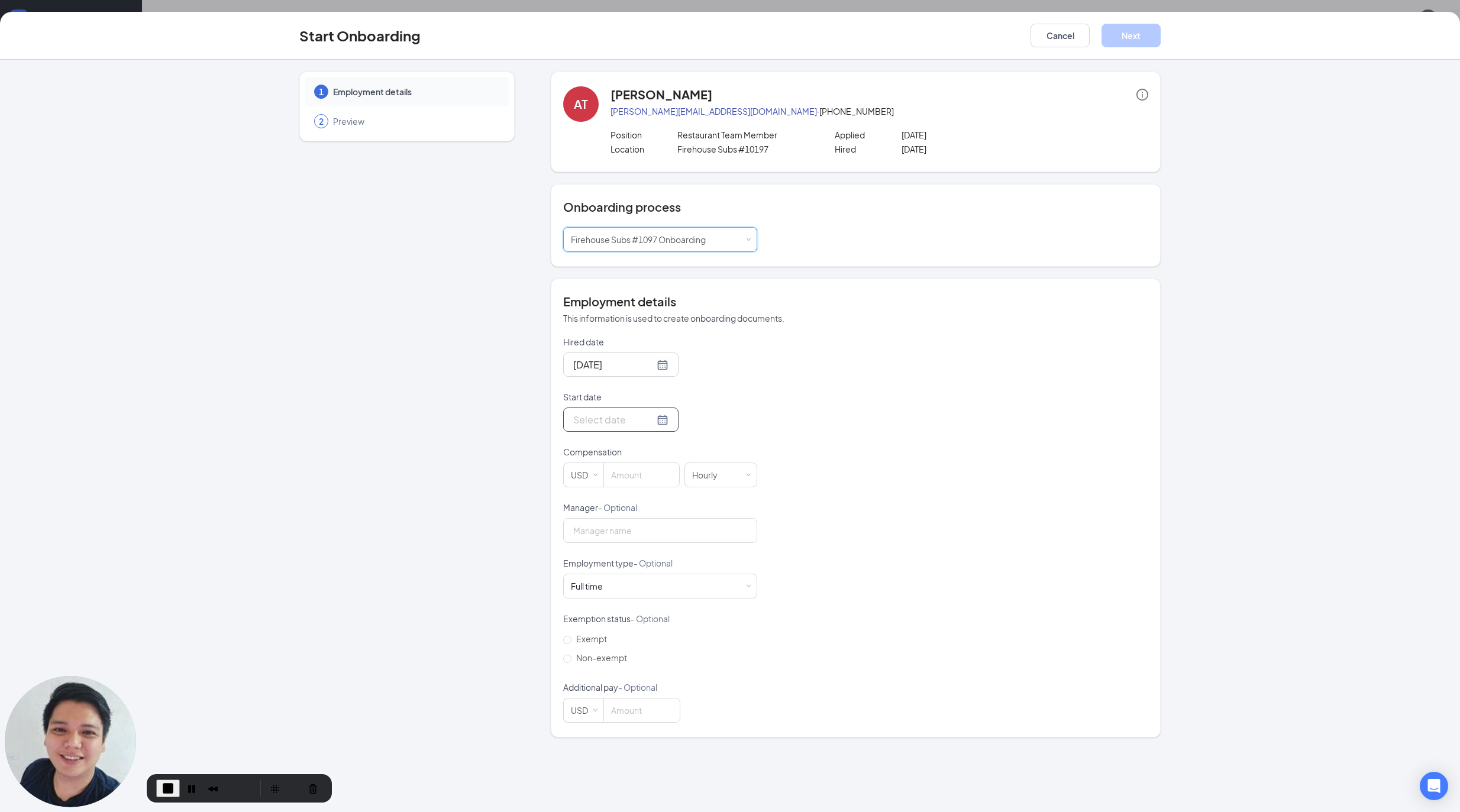
click at [601, 423] on input "Start date" at bounding box center [614, 420] width 81 height 15
type input "Aug 22, 2025"
click at [688, 543] on div "22" at bounding box center [687, 543] width 14 height 14
click at [632, 477] on input at bounding box center [641, 475] width 75 height 24
type input "5"
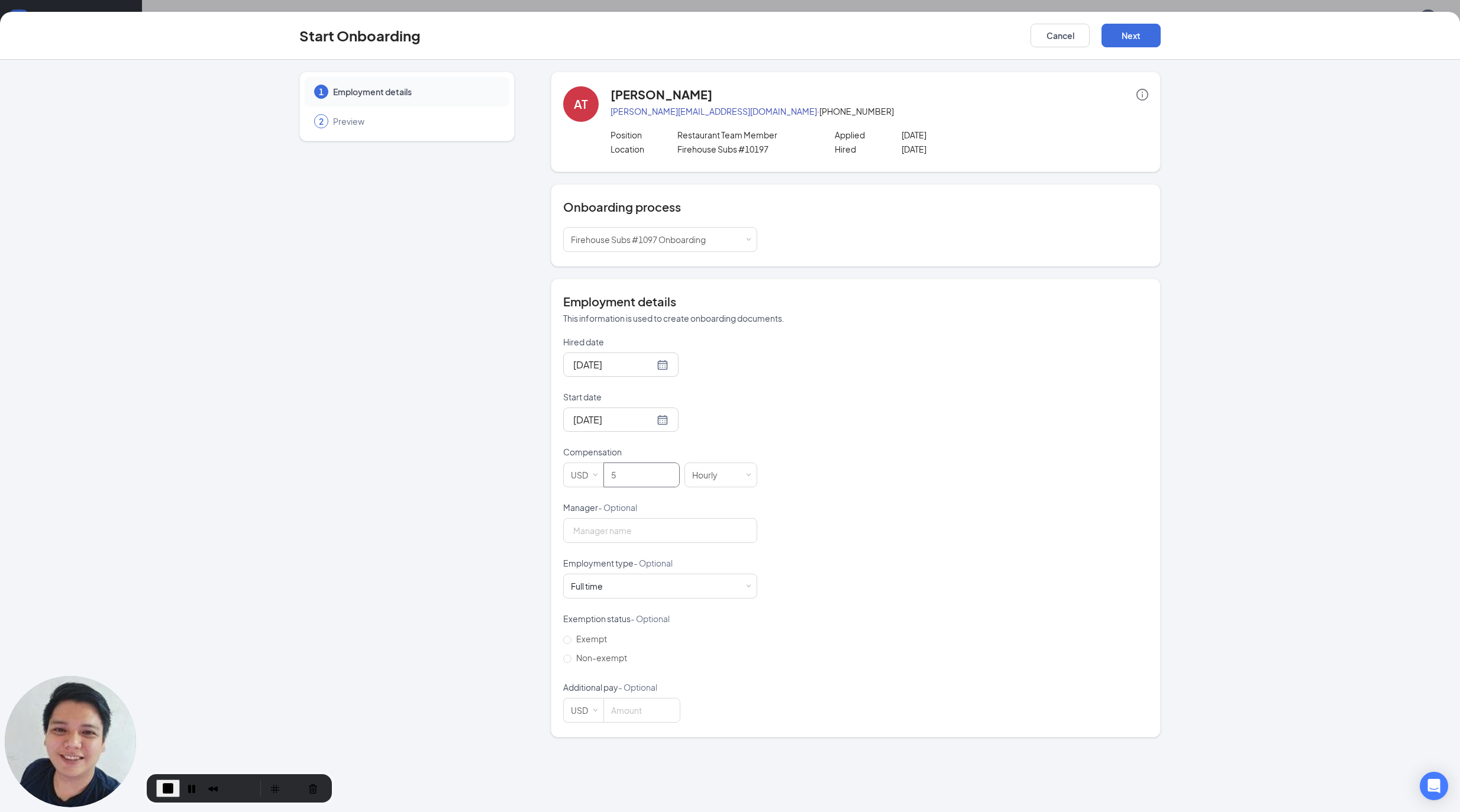
click at [886, 475] on div "Hired date Aug 26, 2025 Start date Aug 22, 2025 Aug 2025 Su Mo Tu We Th Fr Sa 2…" at bounding box center [855, 529] width 585 height 387
click at [1151, 35] on button "Next" at bounding box center [1131, 35] width 59 height 24
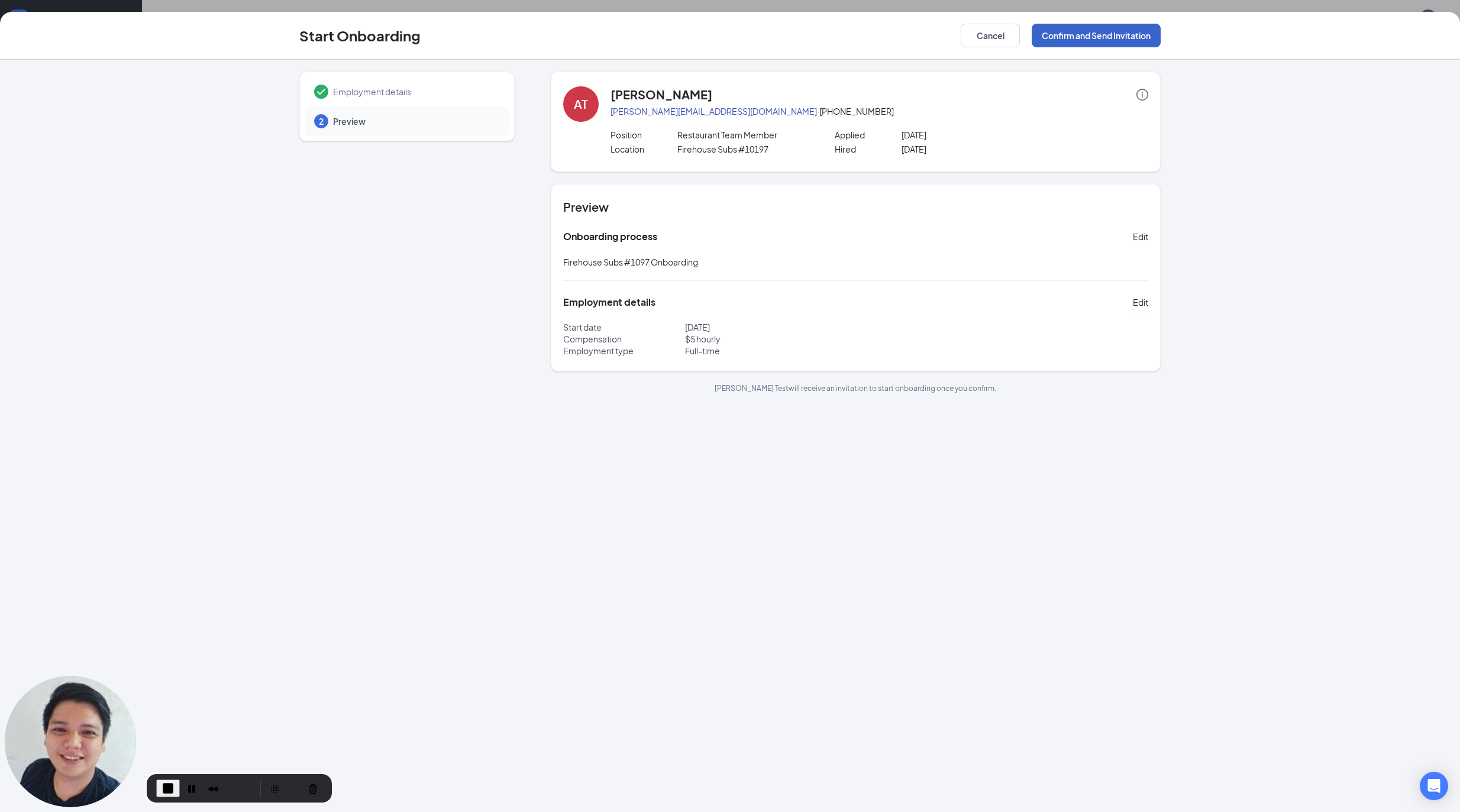
click at [1081, 37] on button "Confirm and Send Invitation" at bounding box center [1096, 35] width 129 height 24
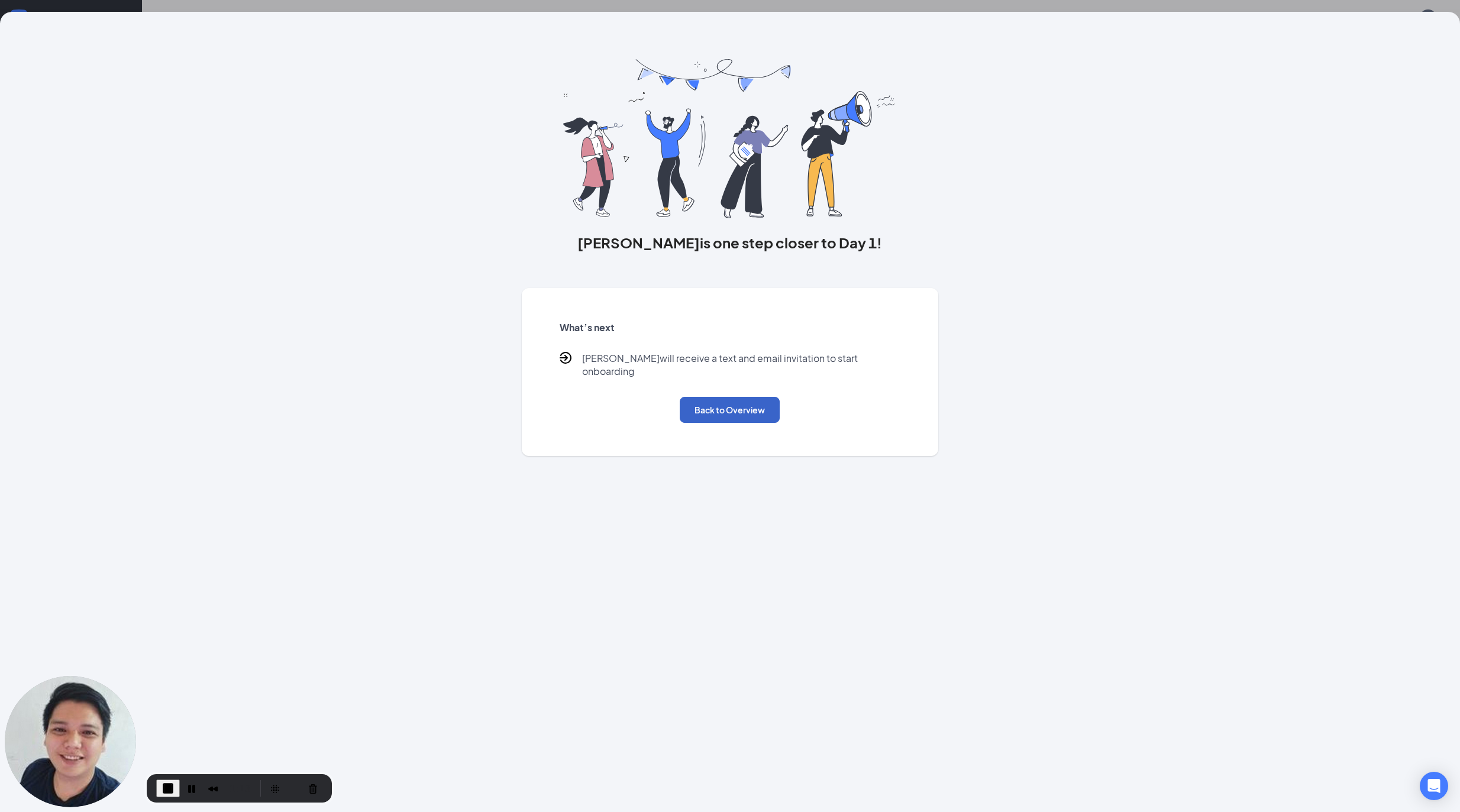
click at [717, 409] on button "Back to Overview" at bounding box center [730, 409] width 100 height 26
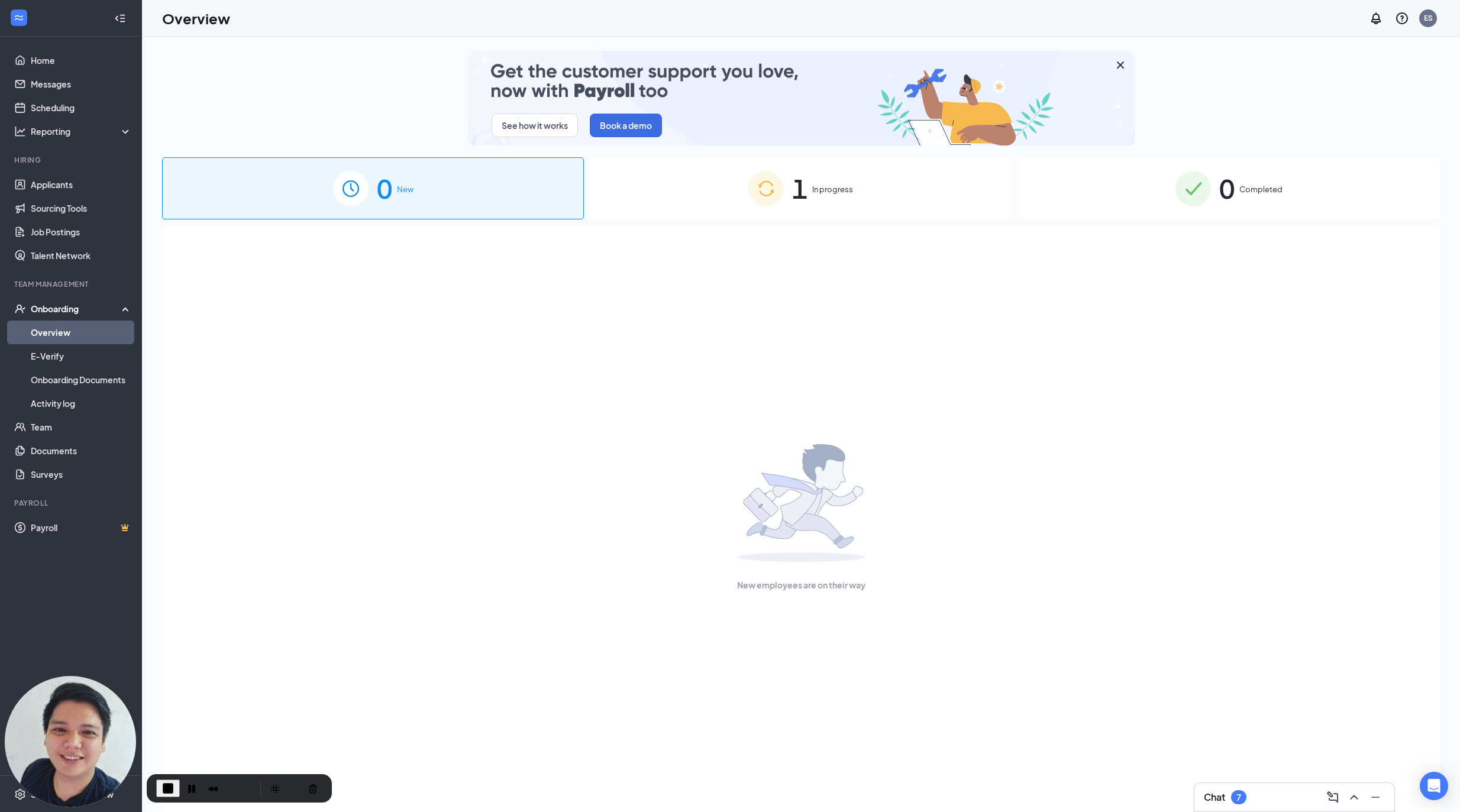
click at [735, 207] on div "1 In progress" at bounding box center [801, 188] width 422 height 62
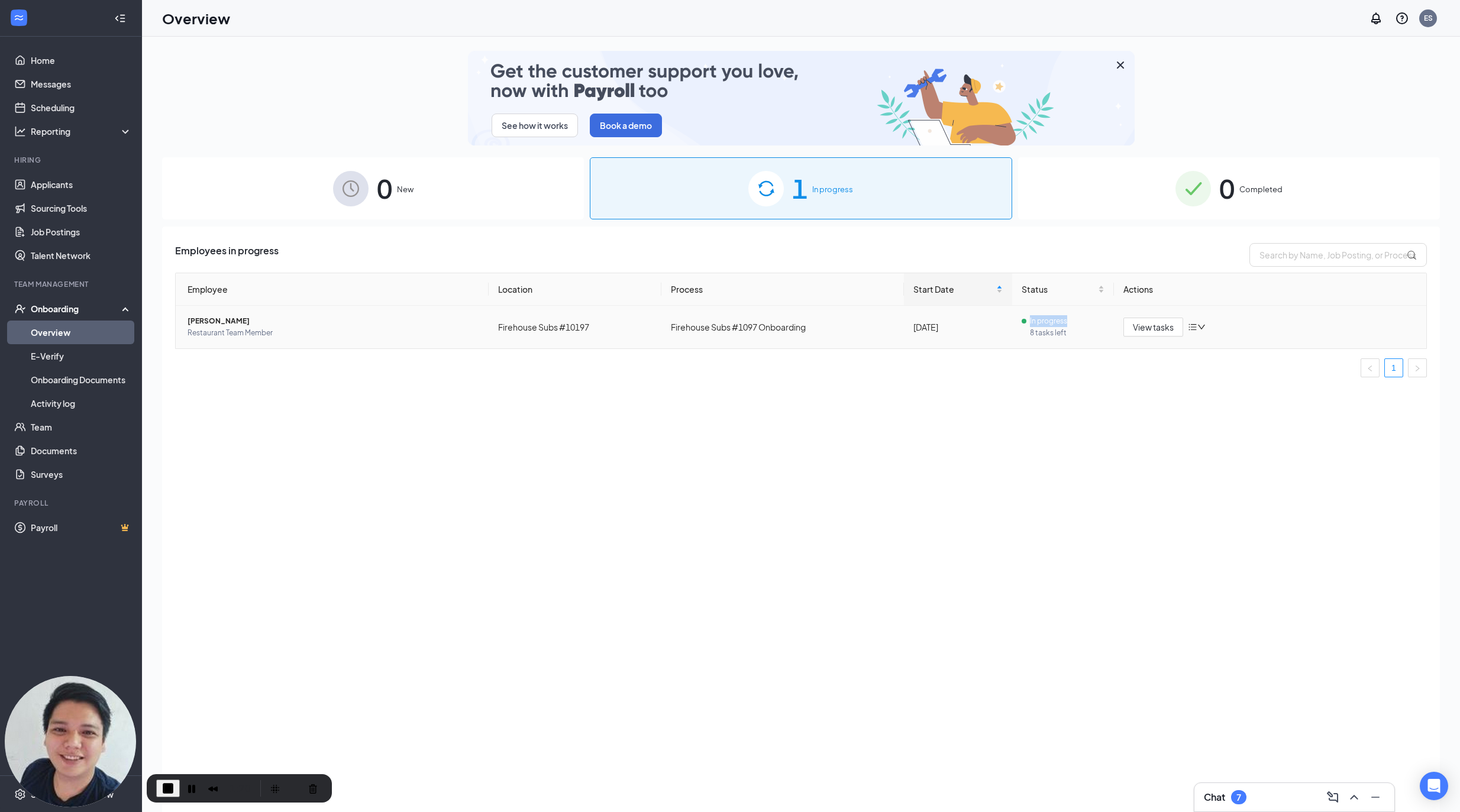
drag, startPoint x: 1019, startPoint y: 318, endPoint x: 1068, endPoint y: 320, distance: 49.0
click at [1068, 320] on td "In progress 8 tasks left" at bounding box center [1063, 327] width 101 height 43
click at [1148, 334] on span "View tasks" at bounding box center [1153, 327] width 41 height 13
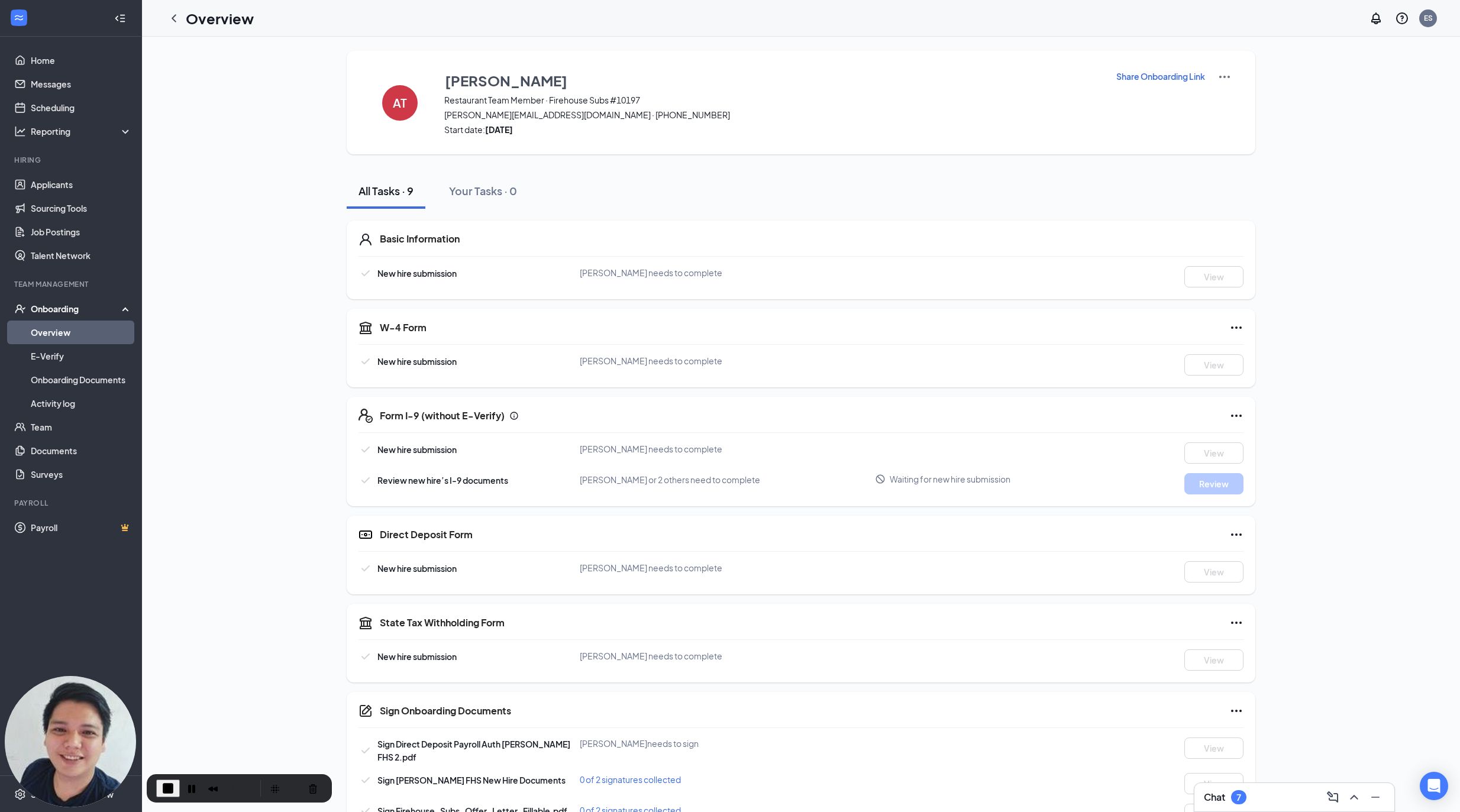
click at [1153, 82] on button "Share Onboarding Link" at bounding box center [1160, 76] width 90 height 13
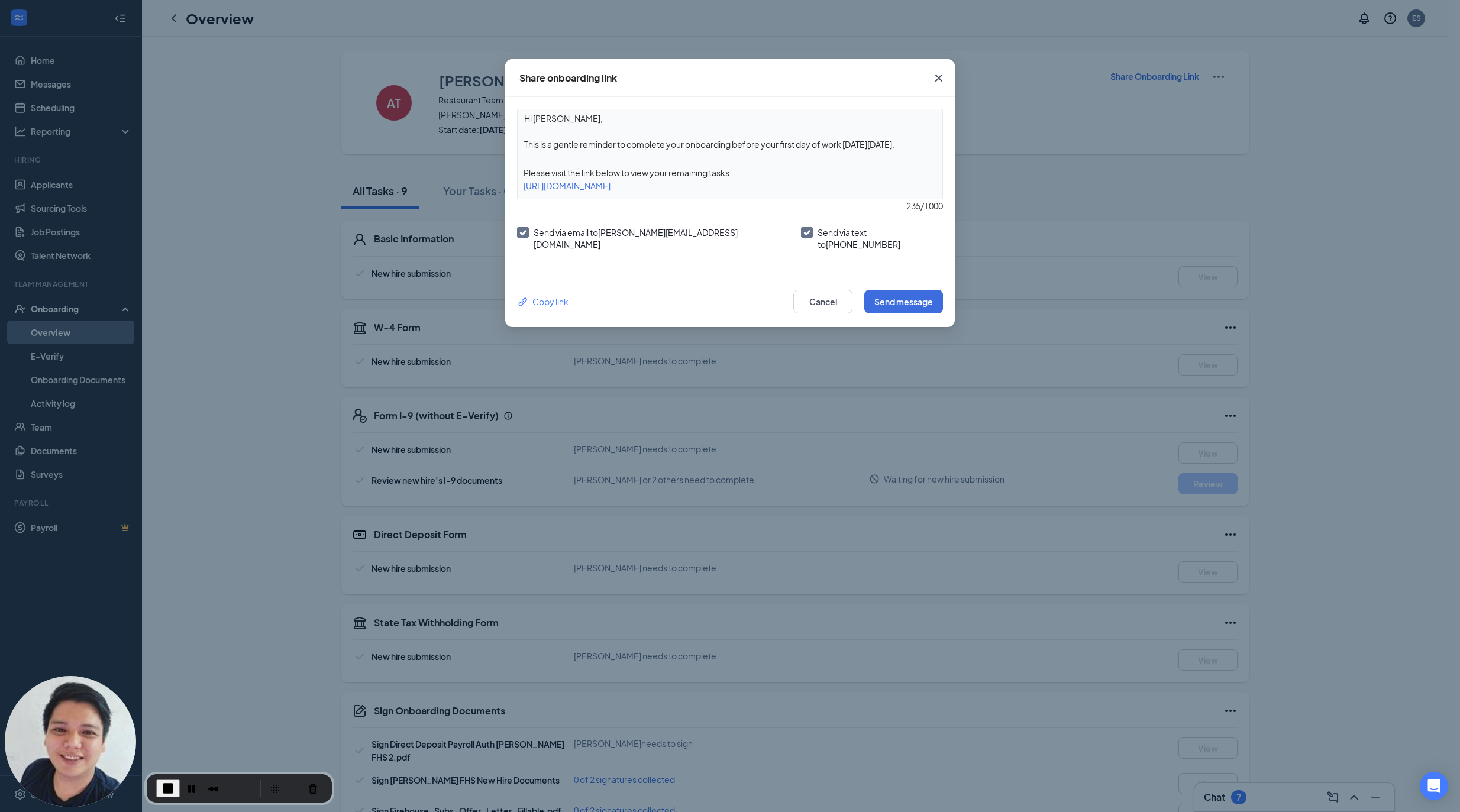
drag, startPoint x: 850, startPoint y: 182, endPoint x: 519, endPoint y: 185, distance: 331.0
click at [519, 185] on div "https://www.workstream.us/j/onboarding/e8ae4c4f/employee?locale=en" at bounding box center [730, 185] width 425 height 13
copy div "https://www.workstream.us/j/onboarding/e8ae4c4f/employee?locale=en"
click at [824, 291] on button "Cancel" at bounding box center [823, 301] width 59 height 24
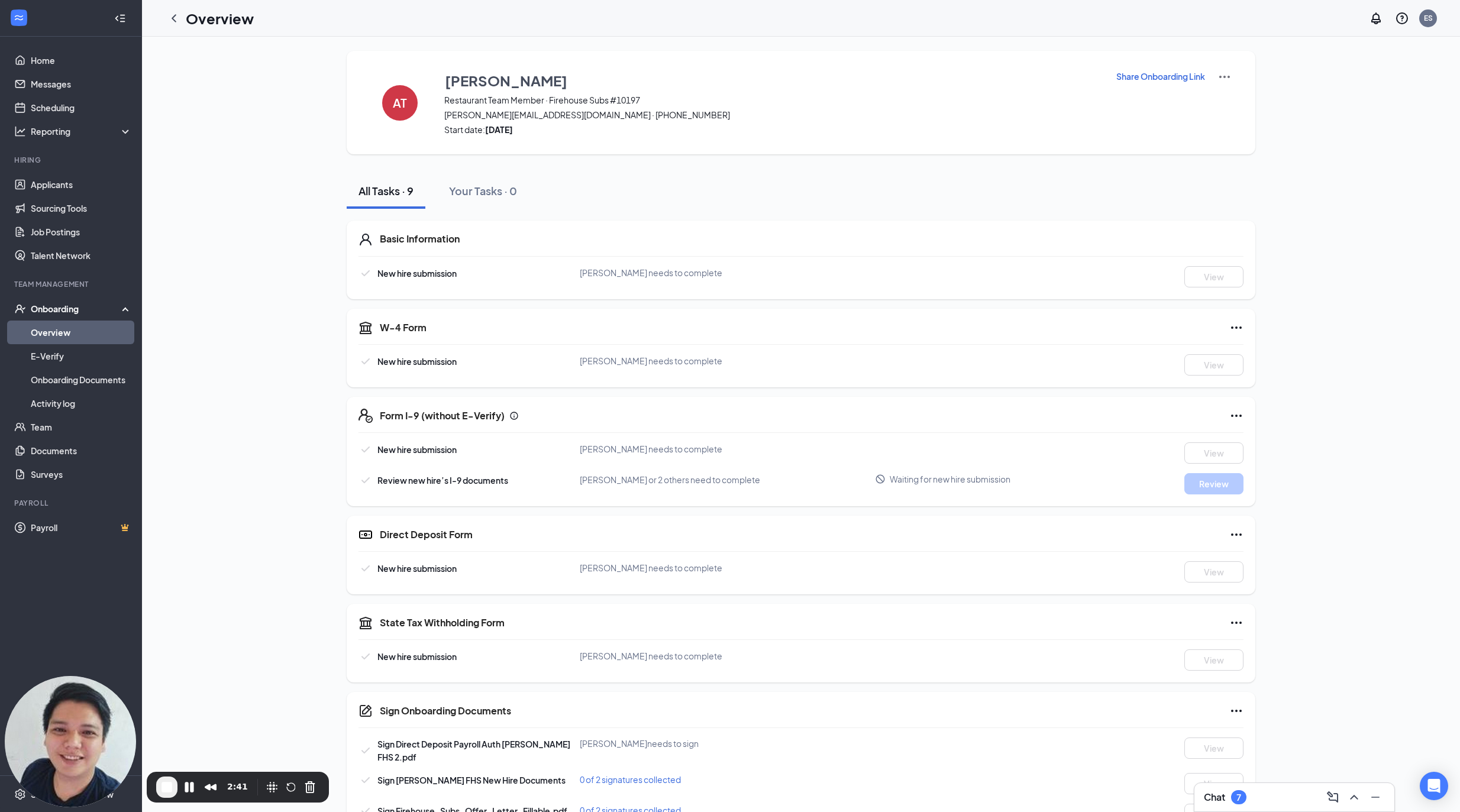
click at [841, 193] on div "All Tasks · 9 Your Tasks · 0" at bounding box center [801, 191] width 909 height 35
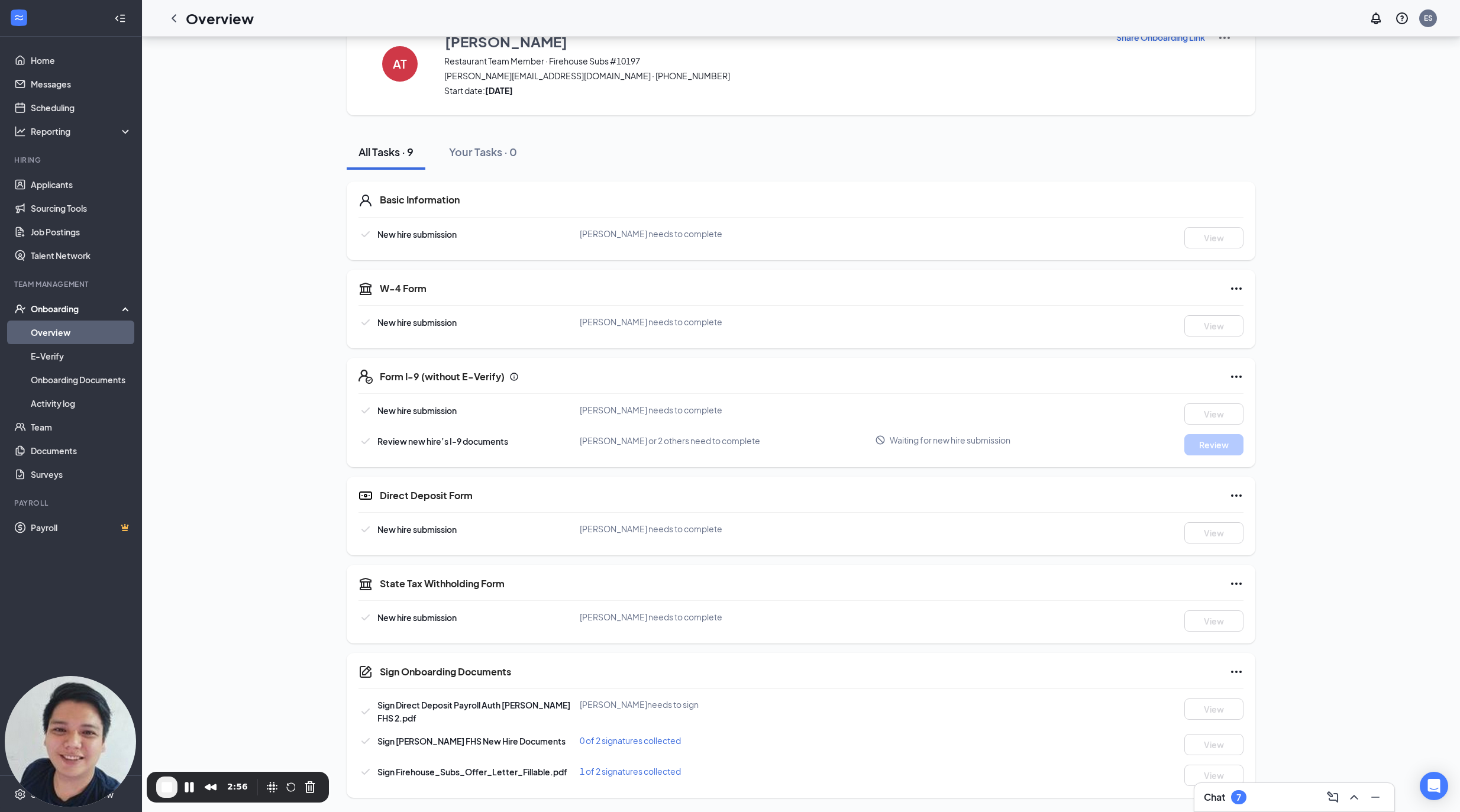
click at [644, 770] on span "1 of 2 signatures collected" at bounding box center [629, 770] width 101 height 10
click at [164, 785] on span "End Recording" at bounding box center [166, 787] width 14 height 14
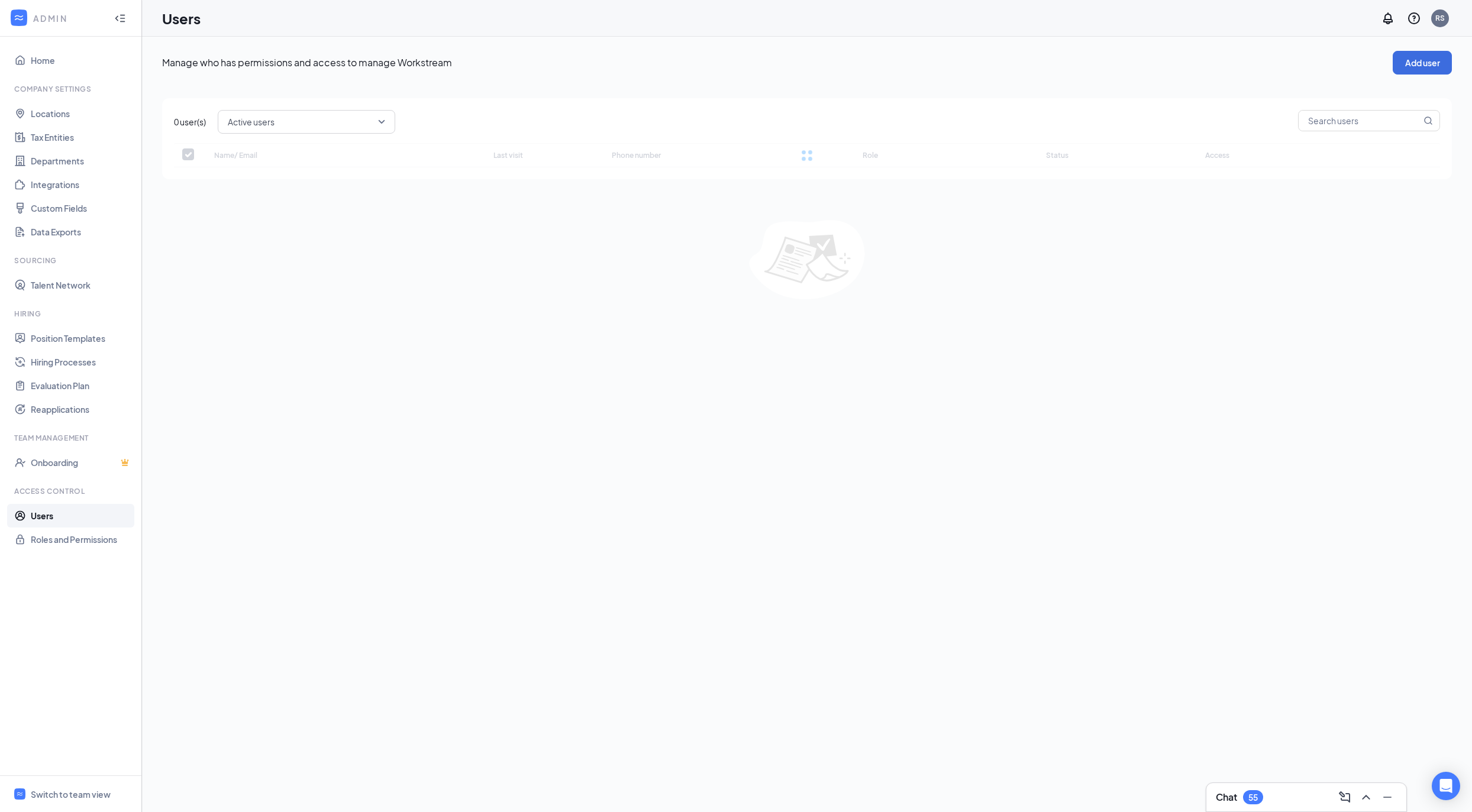
checkbox input "false"
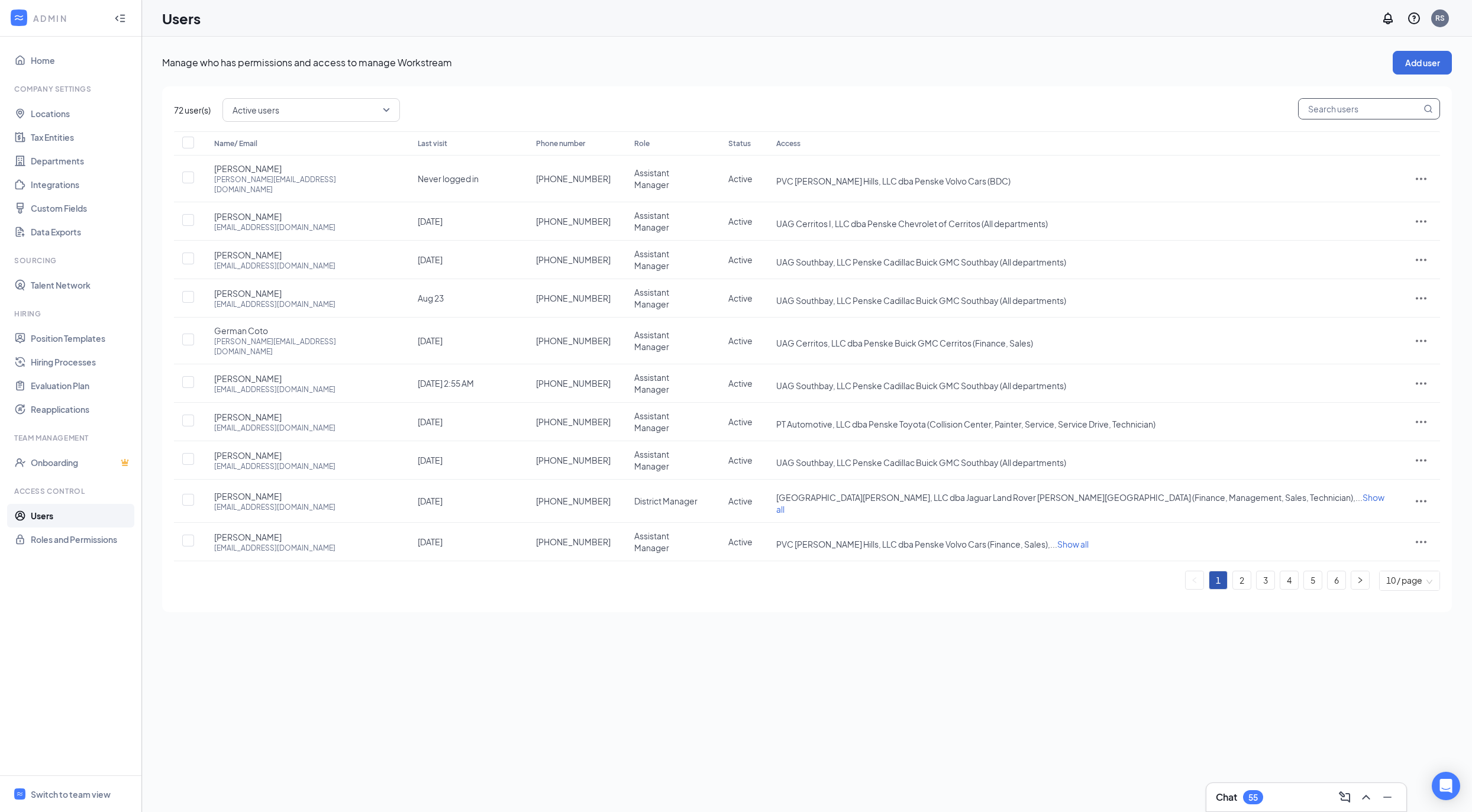
click at [1353, 110] on input "text" at bounding box center [1360, 109] width 122 height 20
type input "edgh"
checkbox input "true"
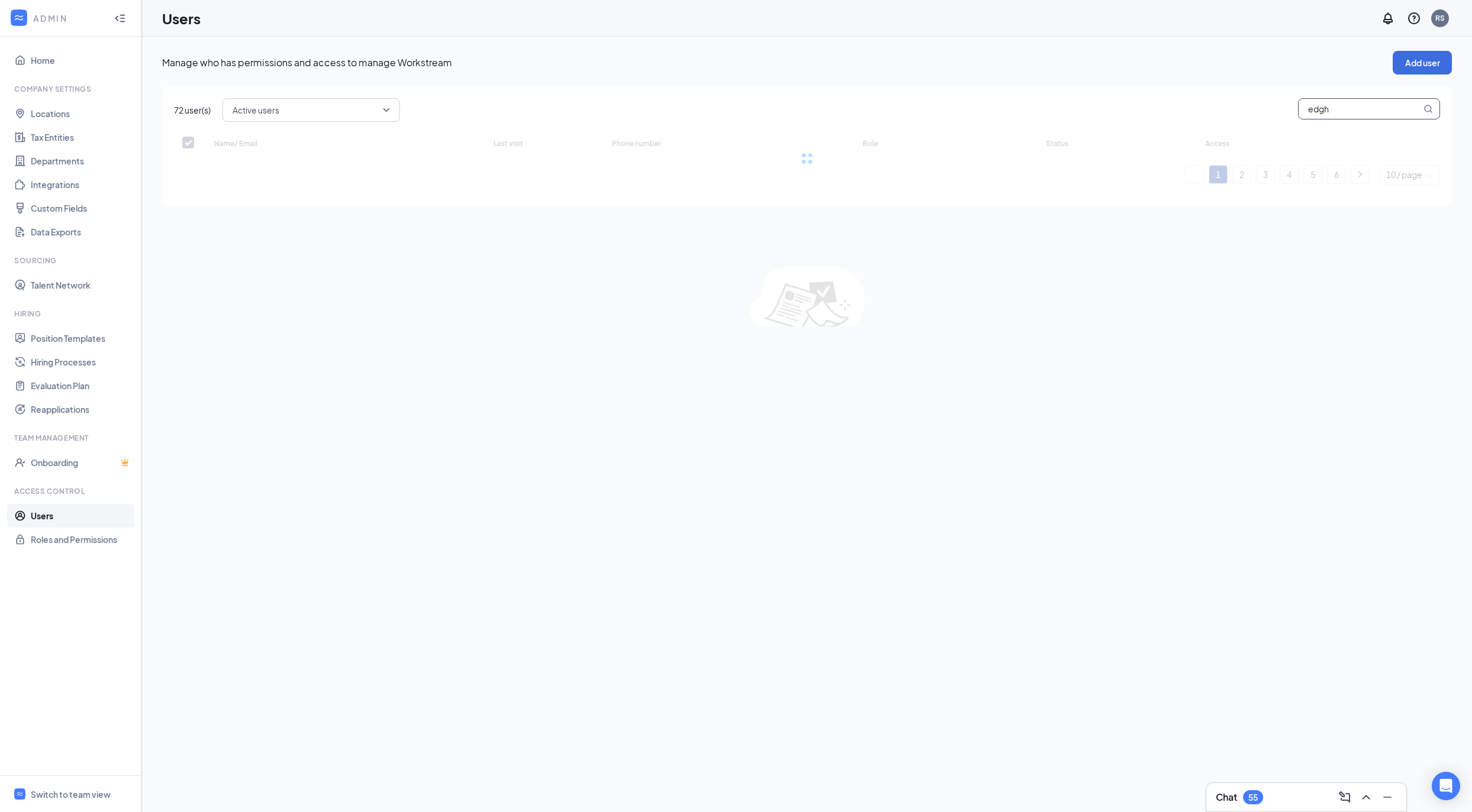
type input "edg"
checkbox input "false"
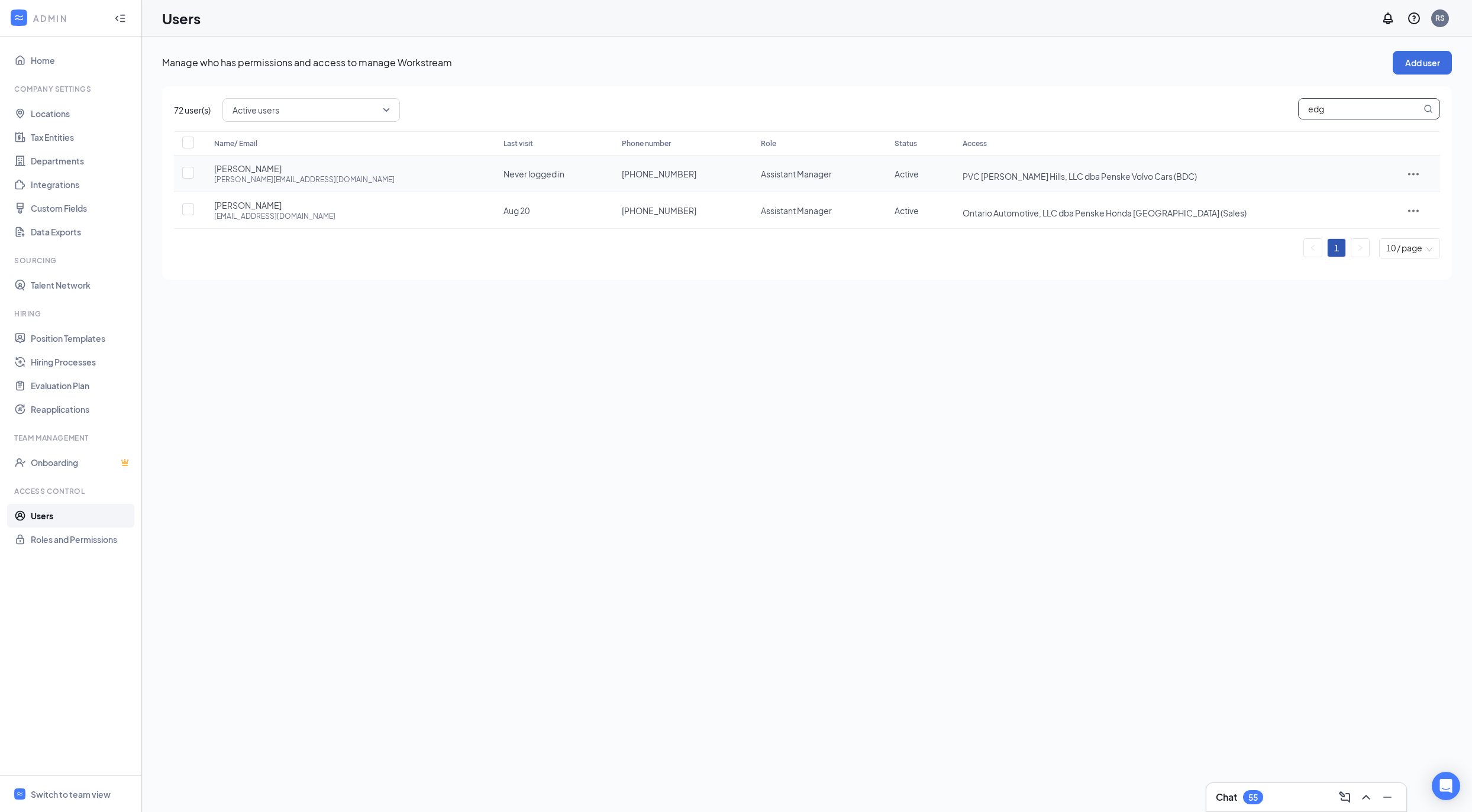
type input "edg"
click at [1420, 170] on div at bounding box center [1413, 174] width 30 height 14
click at [1367, 232] on span "Reset password" at bounding box center [1382, 226] width 73 height 13
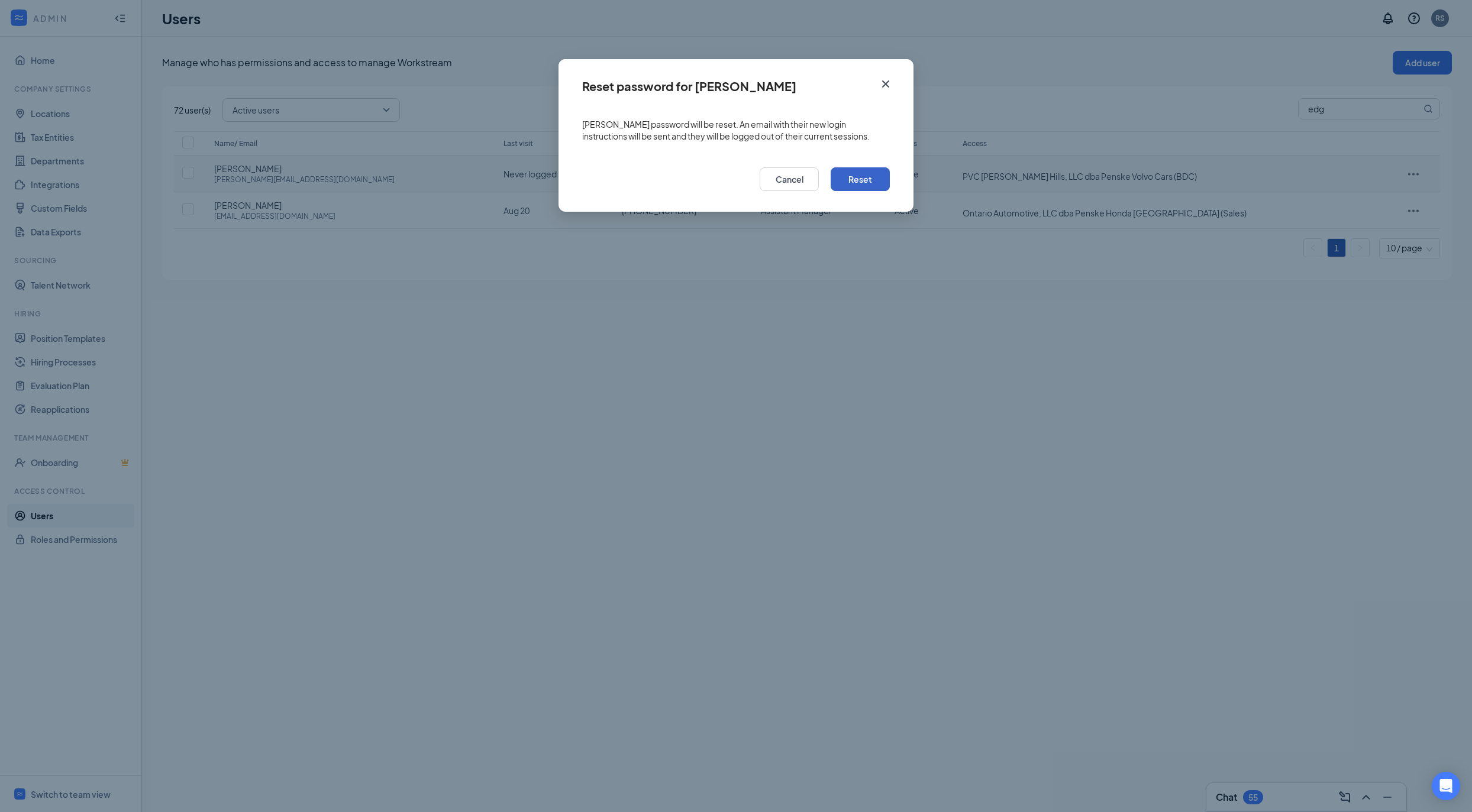
click at [877, 174] on button "Reset" at bounding box center [860, 179] width 59 height 24
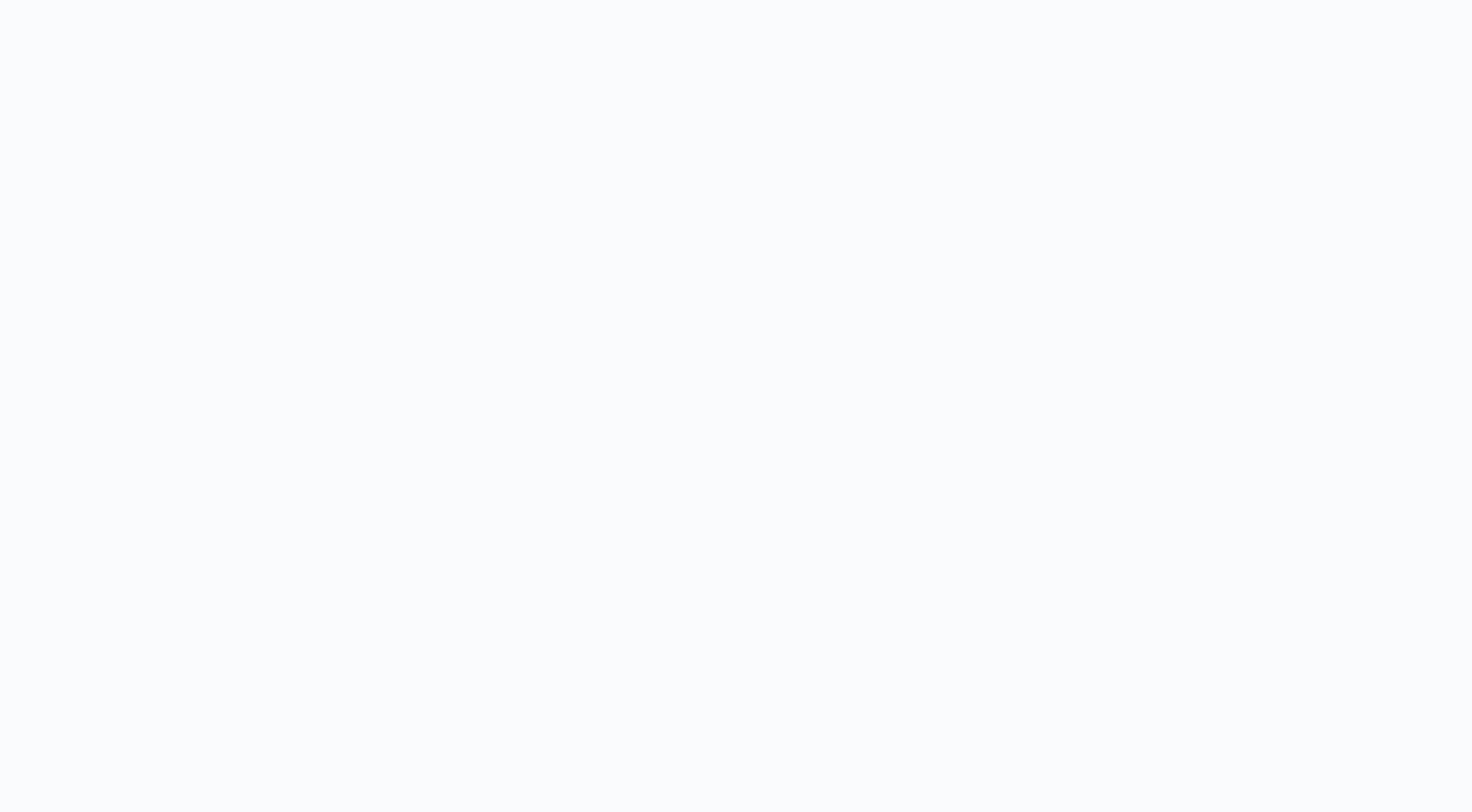
click at [718, 111] on body at bounding box center [736, 406] width 1472 height 812
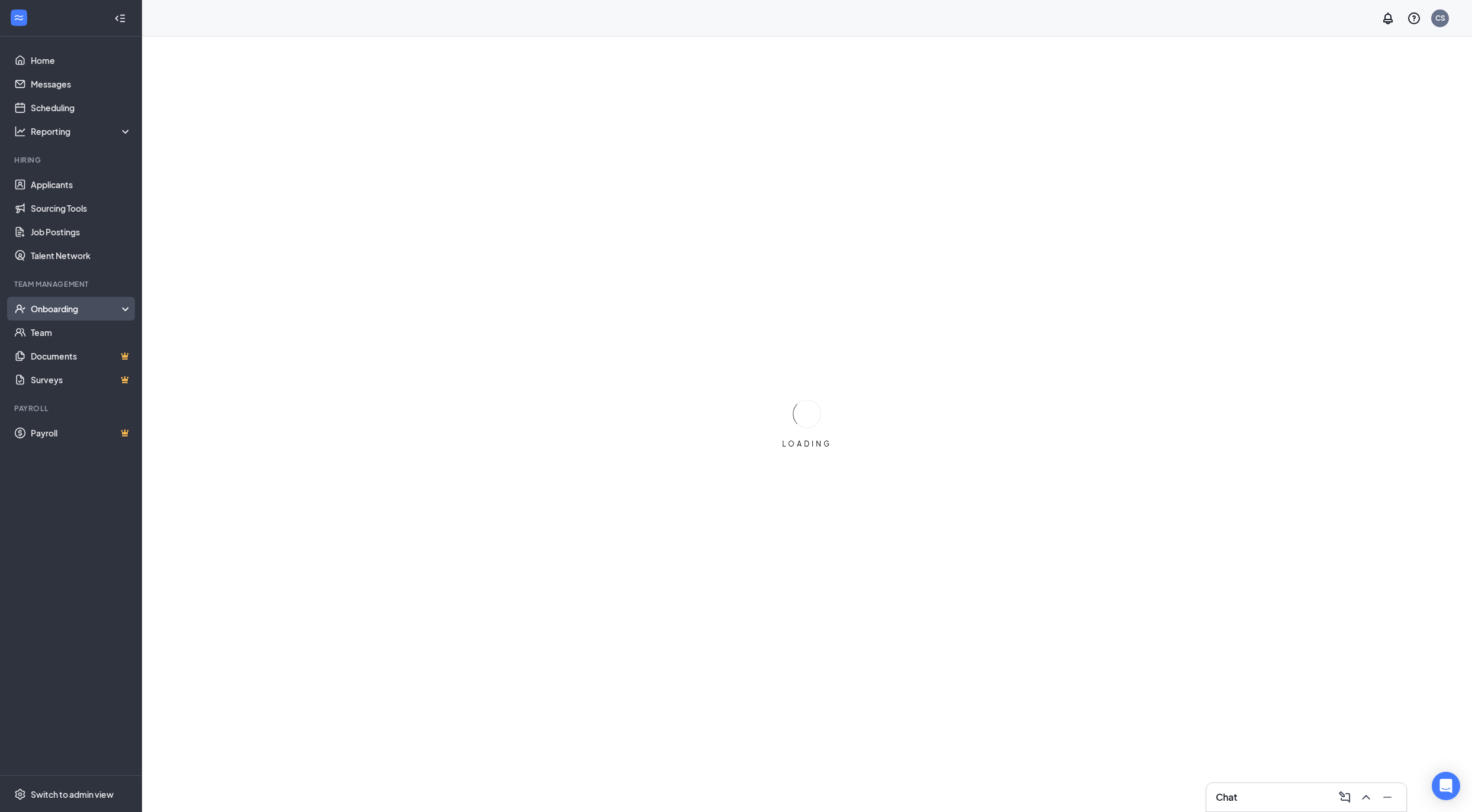
click at [88, 310] on div "Onboarding" at bounding box center [76, 309] width 91 height 12
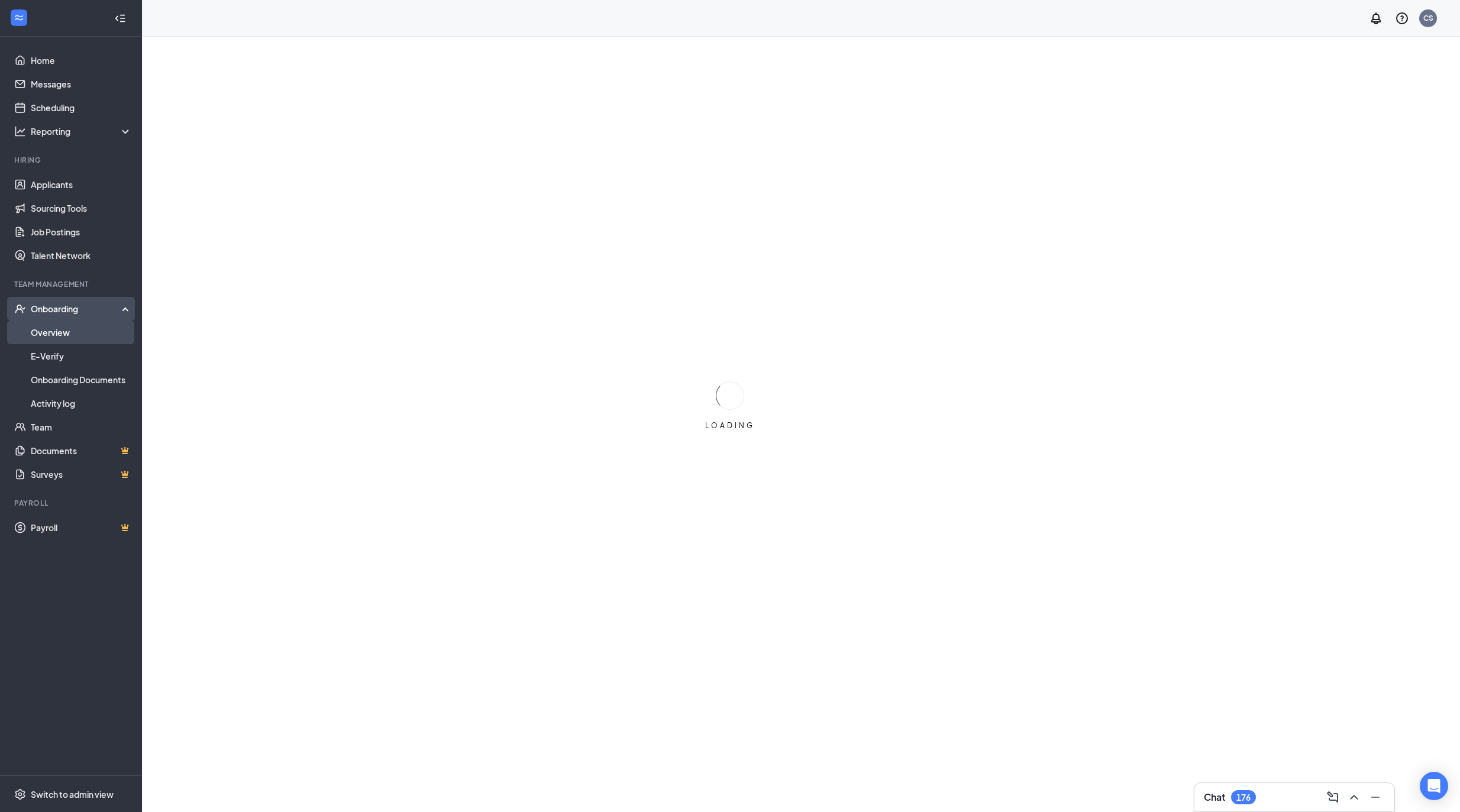
click at [88, 330] on link "Overview" at bounding box center [81, 332] width 101 height 24
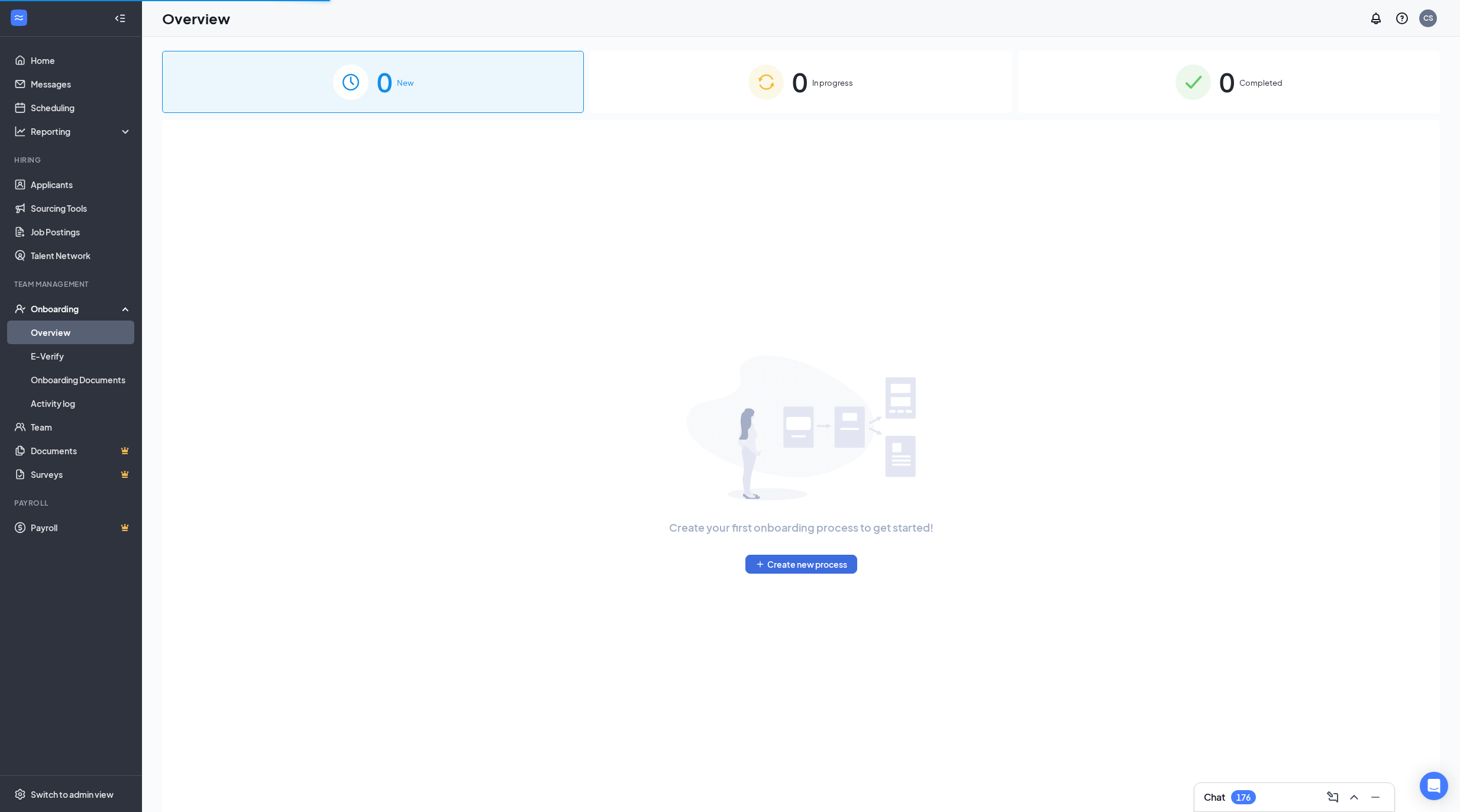
click at [798, 96] on span "0" at bounding box center [799, 82] width 15 height 41
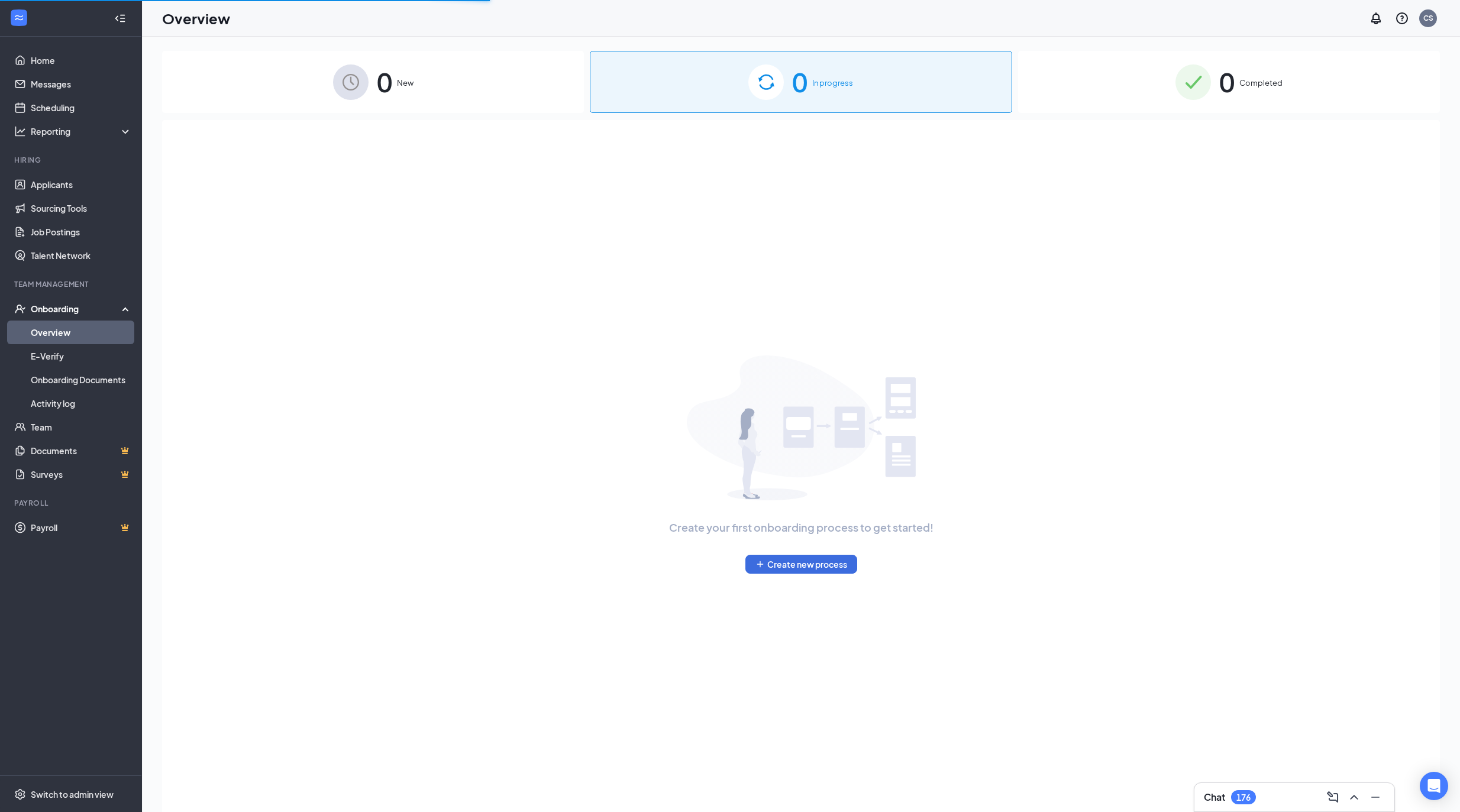
click at [669, 364] on div "Create your first onboarding process to get started! Create new process" at bounding box center [801, 480] width 1277 height 722
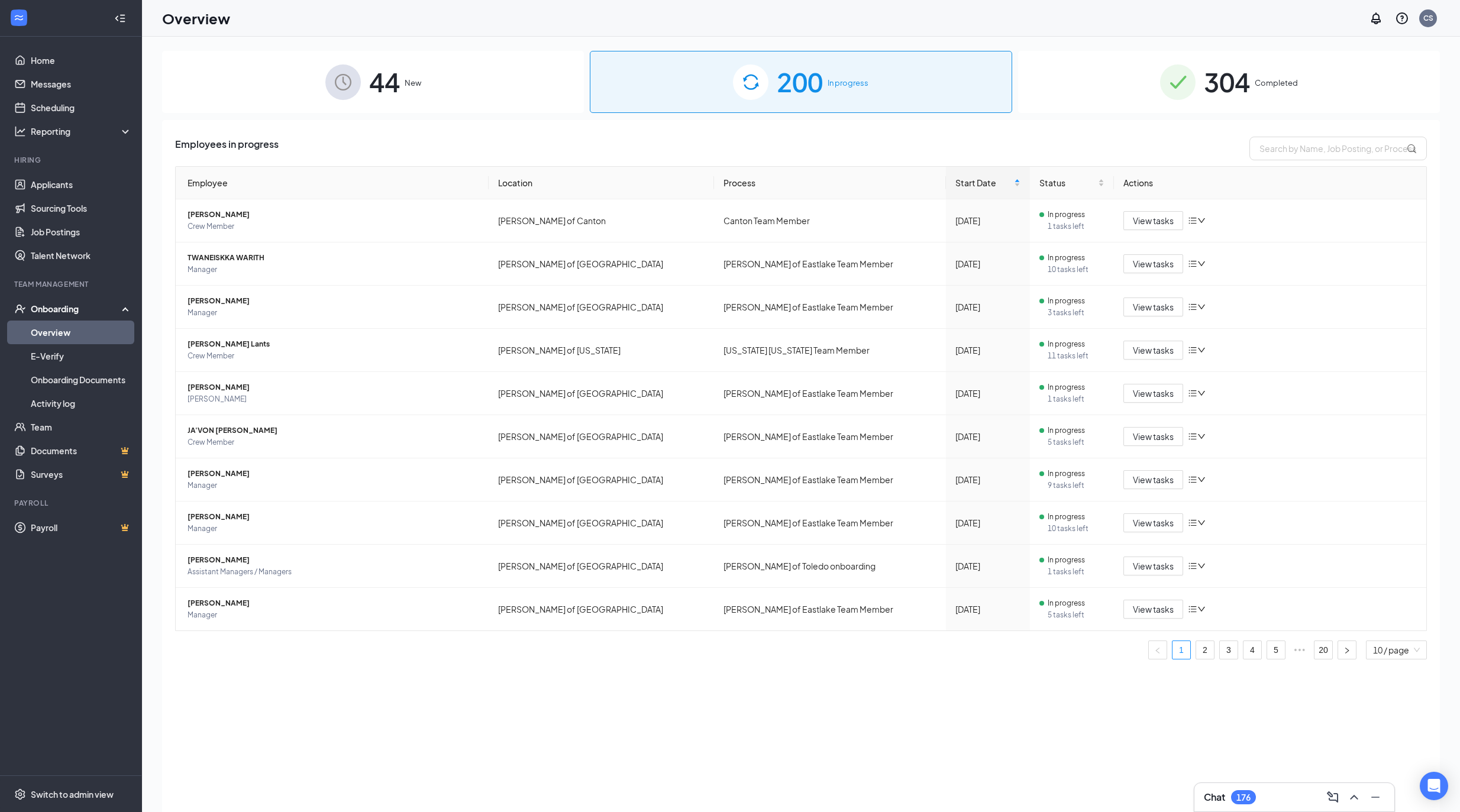
click at [1310, 163] on div "Employees in progress Employee Location Process Start Date Status Actions Andre…" at bounding box center [801, 403] width 1252 height 532
click at [1318, 142] on input "text" at bounding box center [1338, 148] width 177 height 24
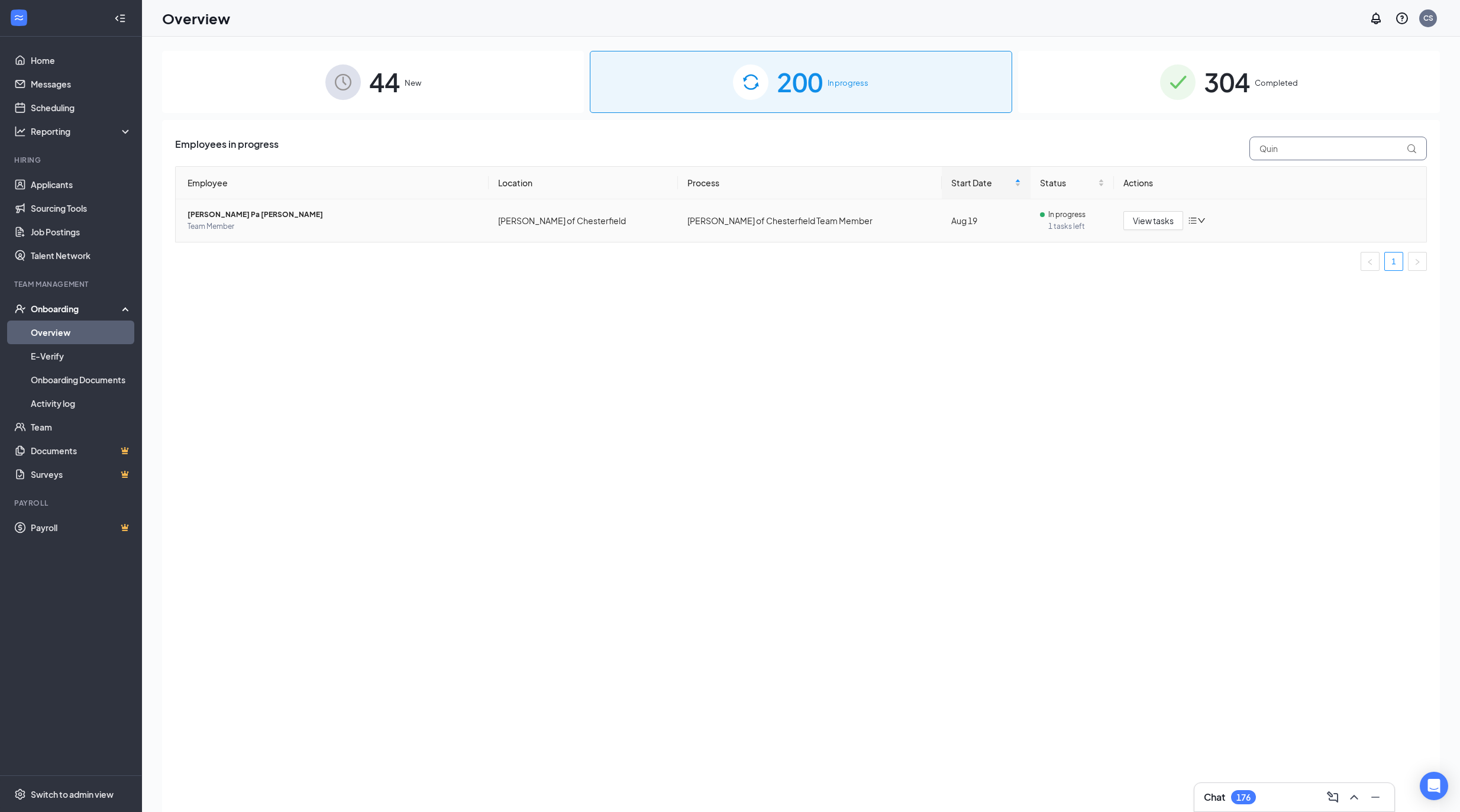
type input "Quin"
click at [240, 211] on span "Quinn Pa Mitchell" at bounding box center [333, 214] width 292 height 12
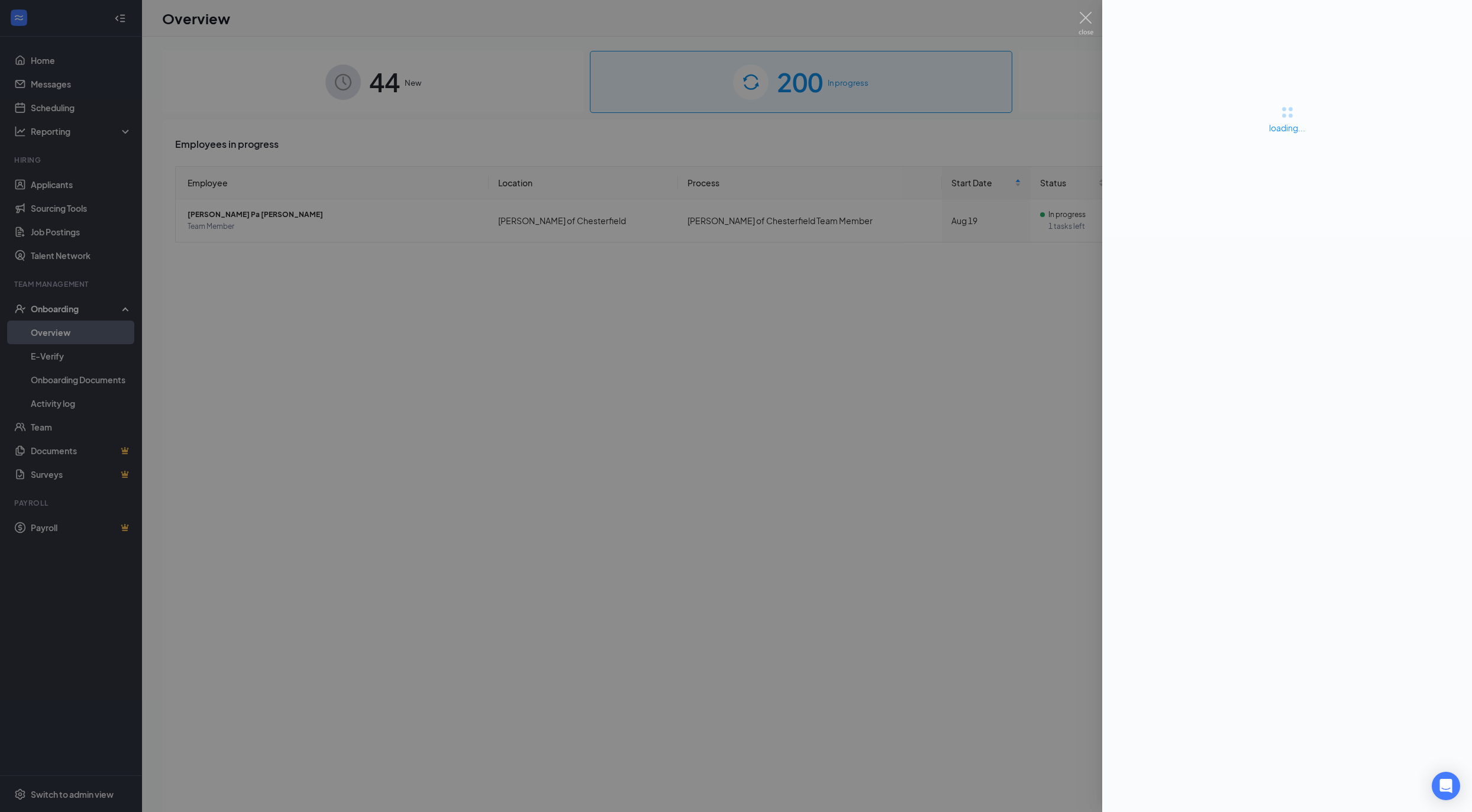
click at [891, 369] on div at bounding box center [736, 406] width 1472 height 812
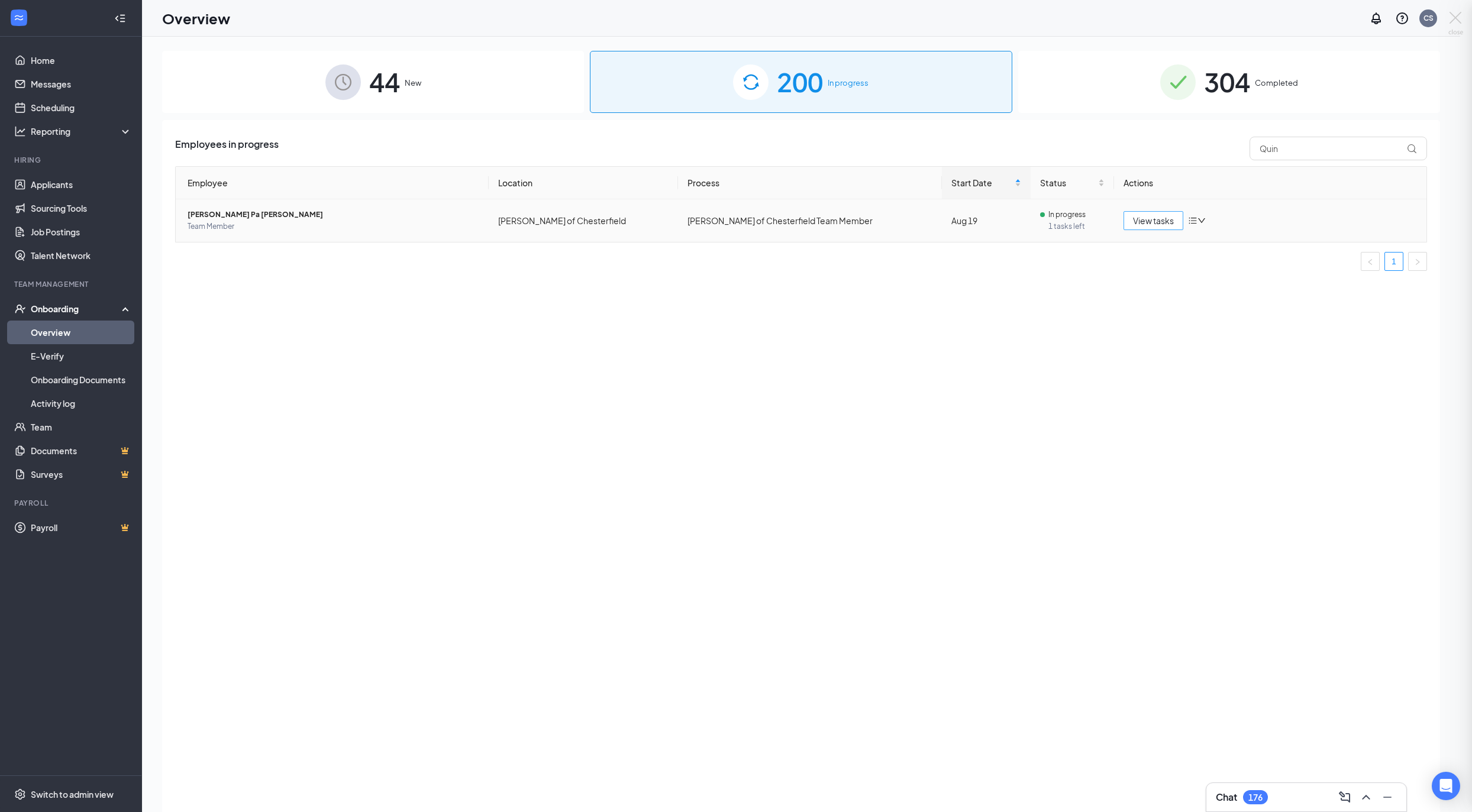
click at [1038, 248] on div "Employee Location Process Start Date Status Actions Quinn Pa Mitchell Team Memb…" at bounding box center [801, 218] width 1252 height 104
click at [1158, 219] on span "View tasks" at bounding box center [1153, 220] width 41 height 13
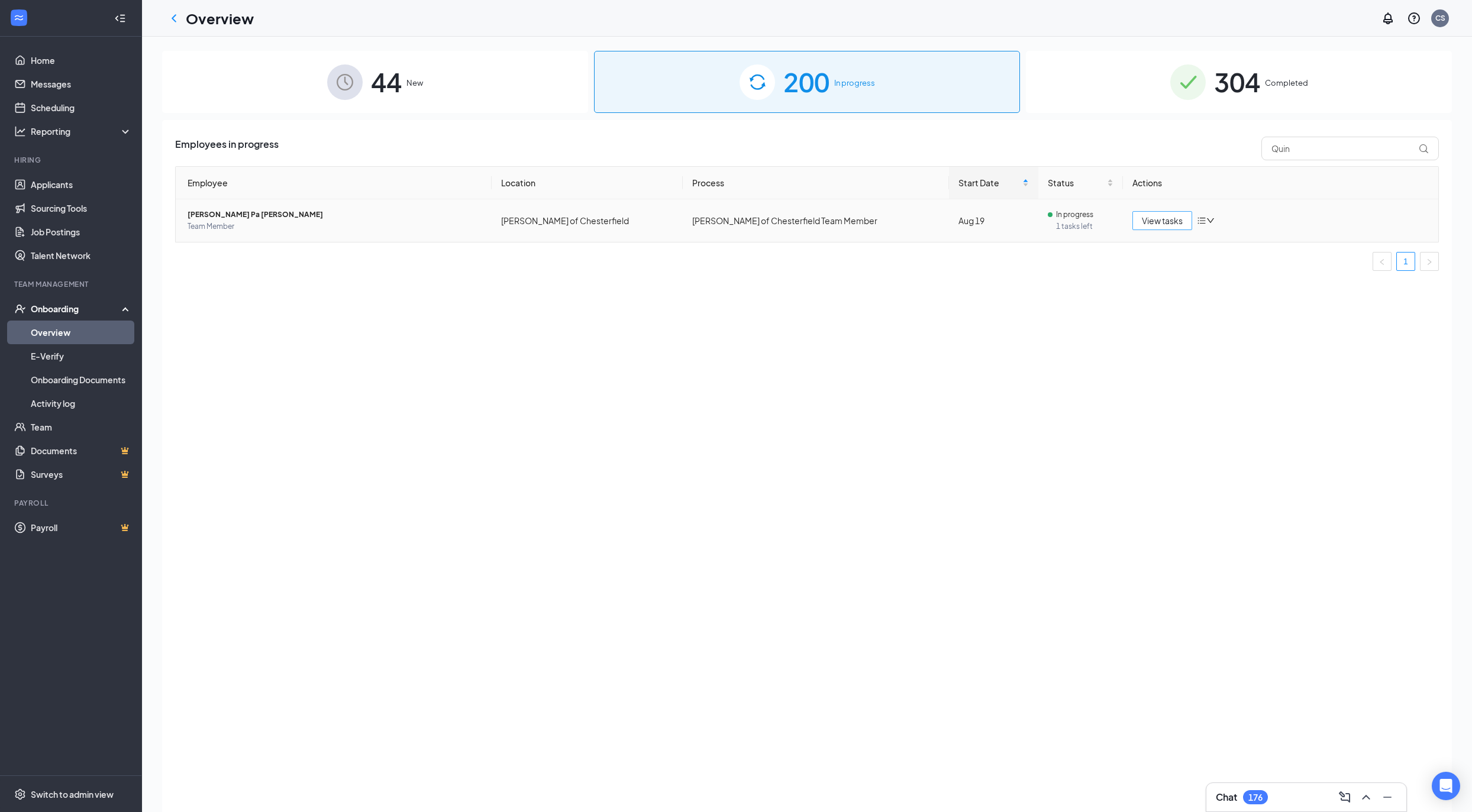
click at [1157, 221] on span "View tasks" at bounding box center [1162, 220] width 41 height 13
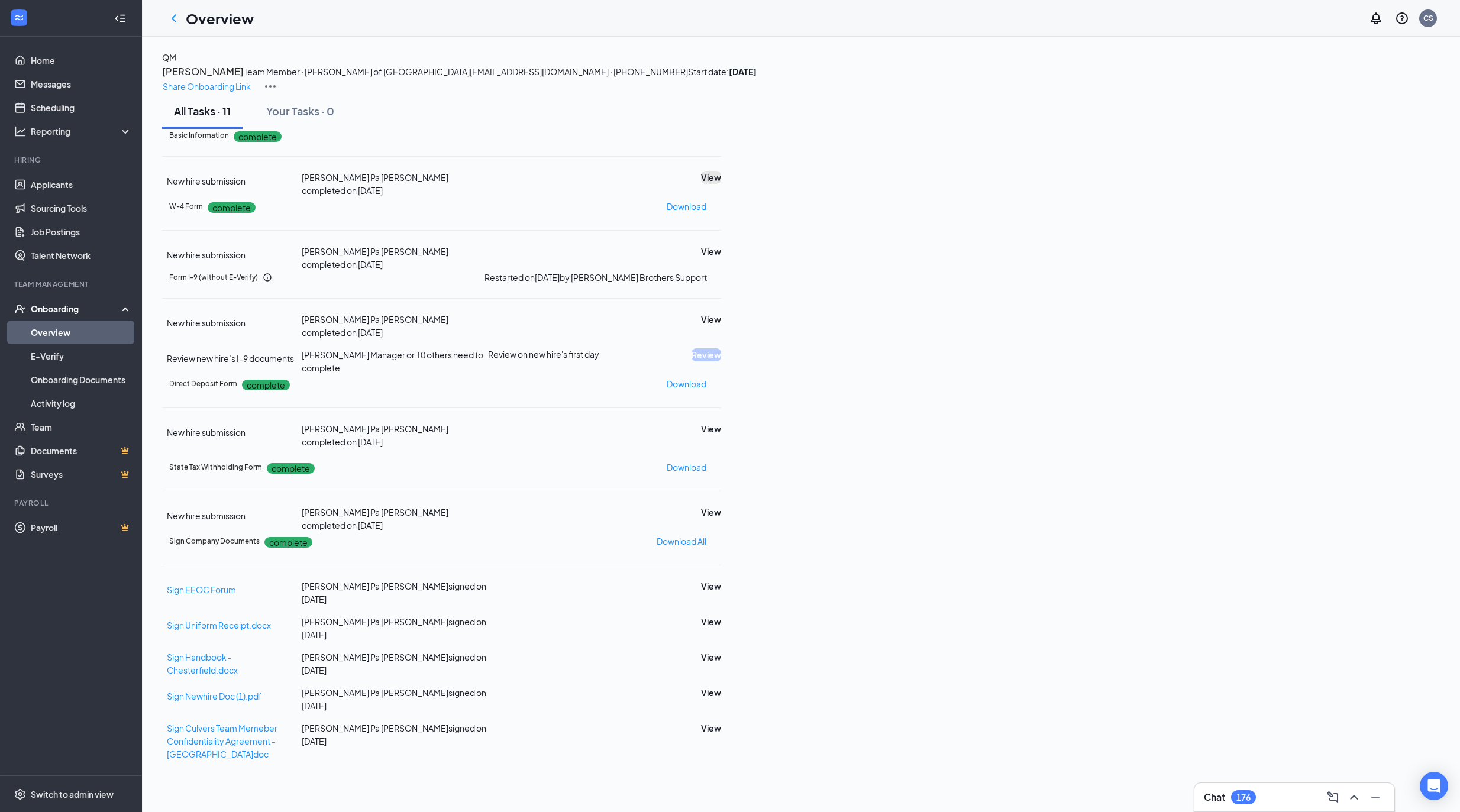
click at [721, 184] on button "View" at bounding box center [711, 177] width 20 height 13
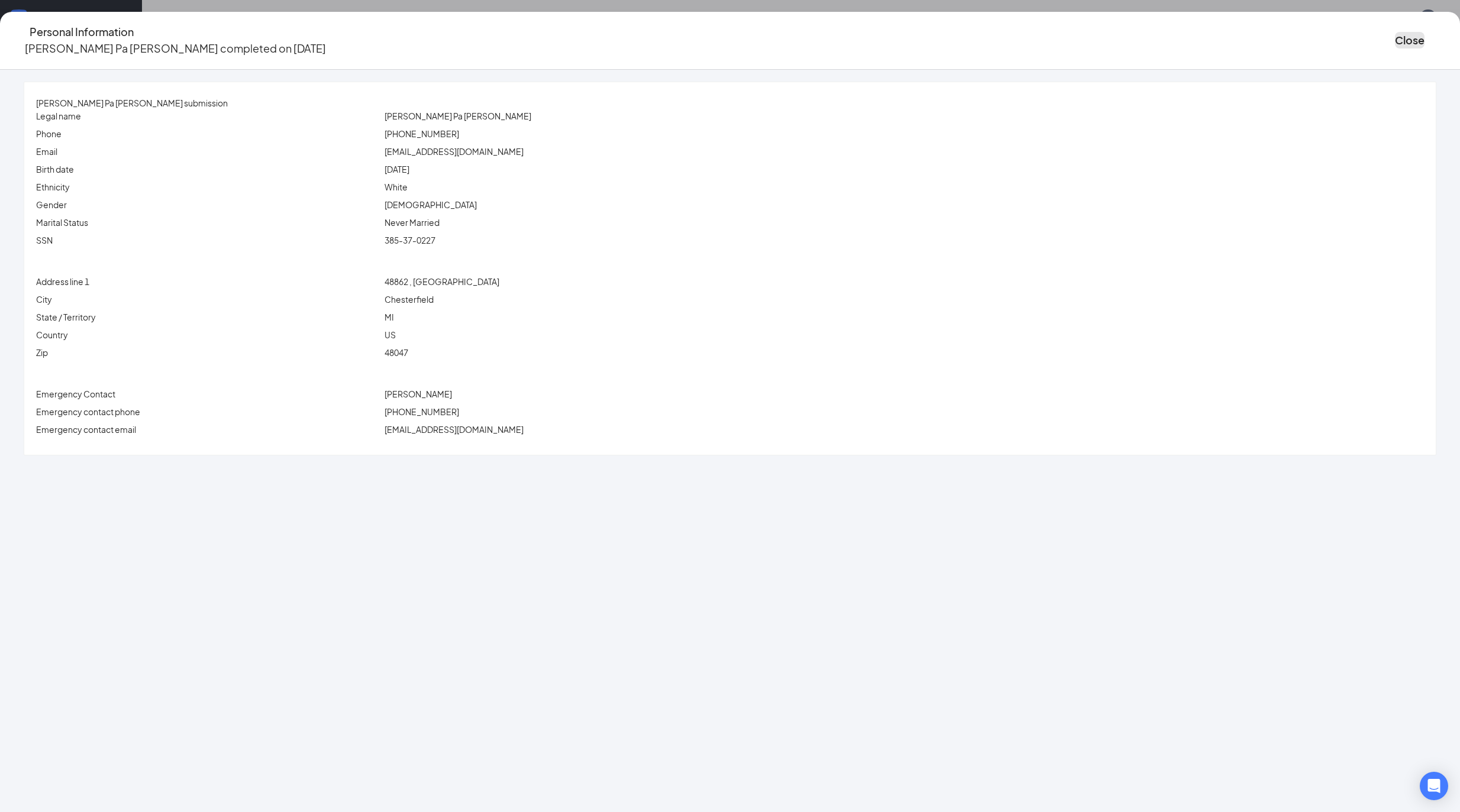
click at [1395, 40] on button "Close" at bounding box center [1409, 40] width 29 height 16
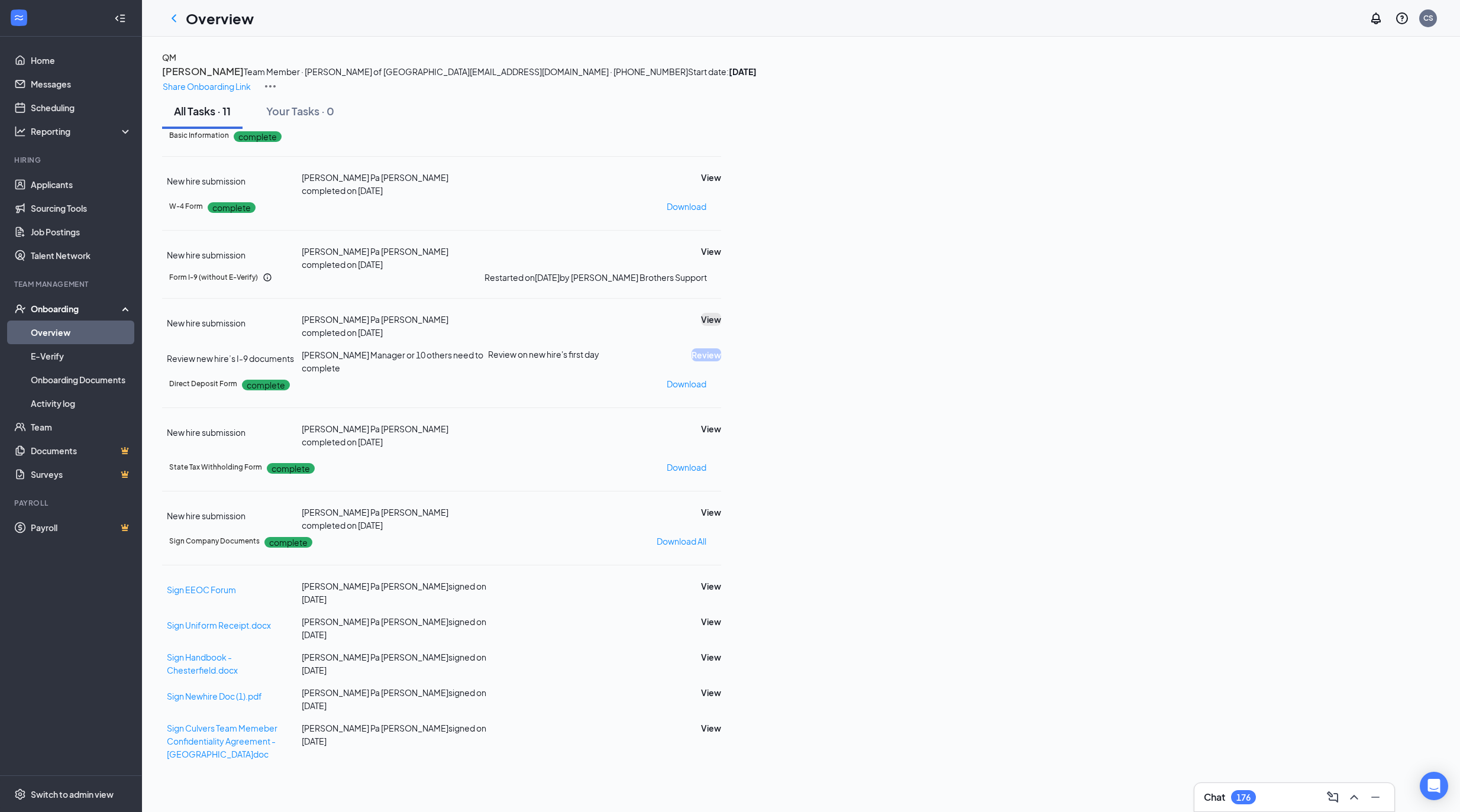
click at [721, 326] on button "View" at bounding box center [711, 319] width 20 height 13
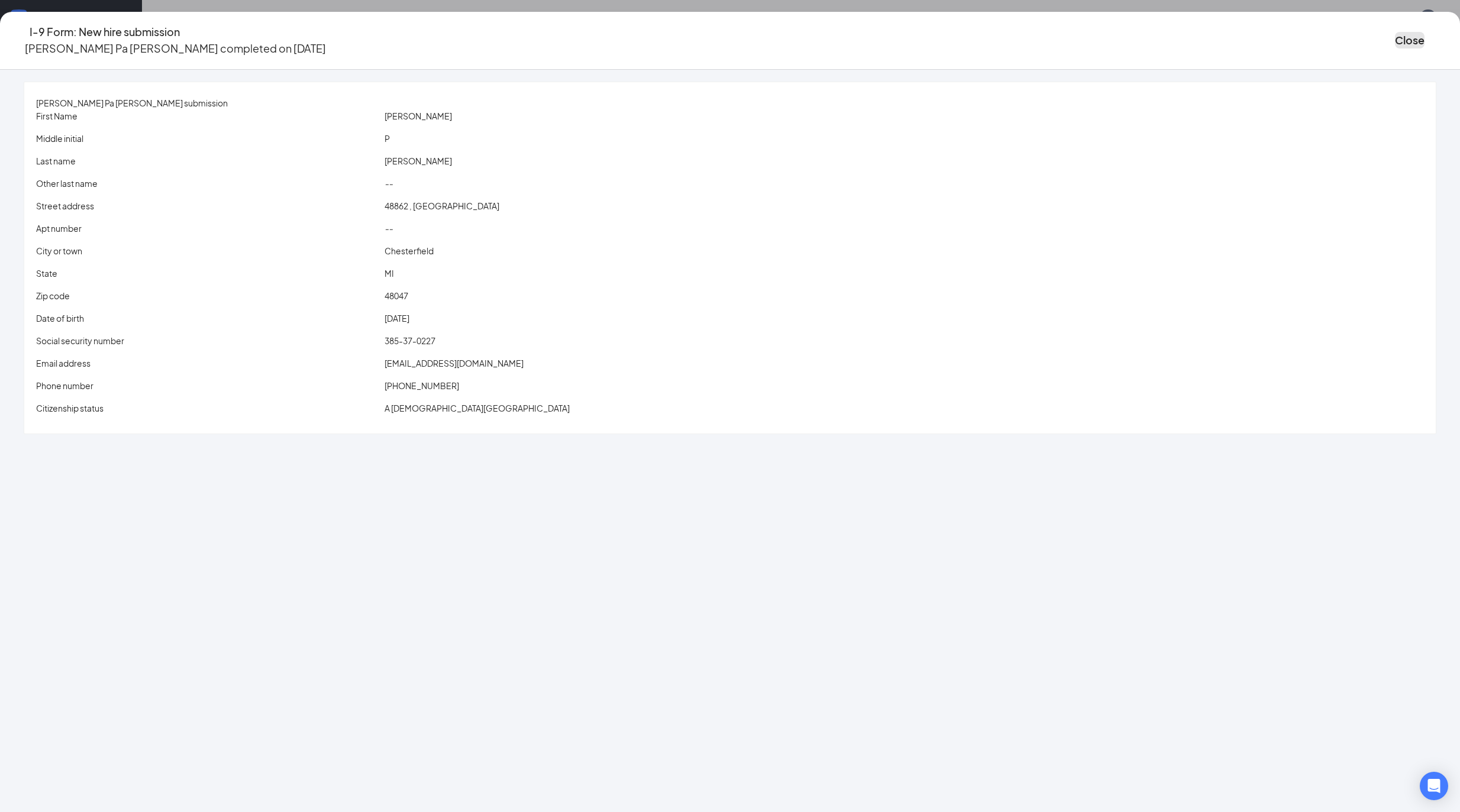
click at [1395, 32] on button "Close" at bounding box center [1409, 40] width 29 height 16
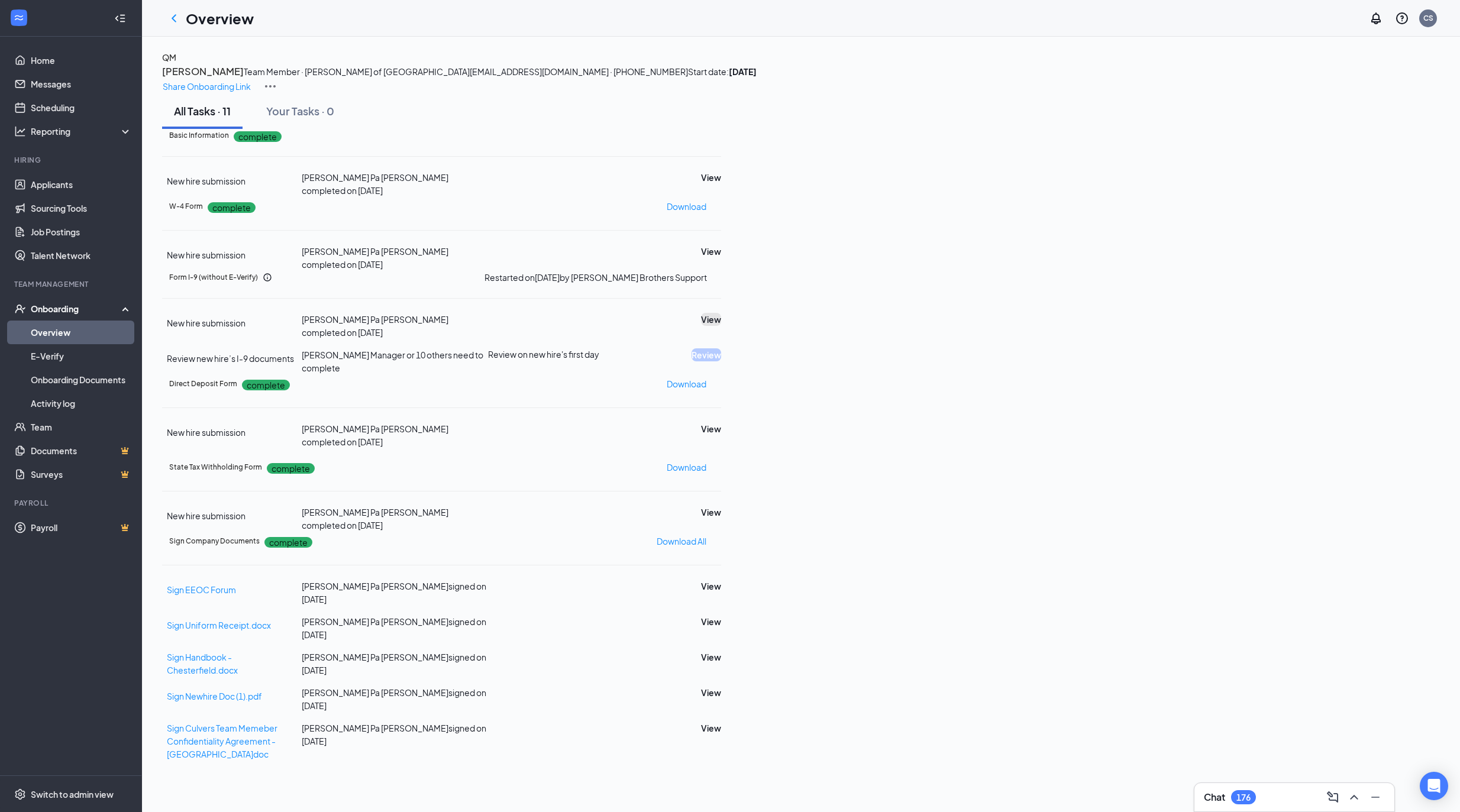
scroll to position [157, 0]
click at [721, 313] on button "View" at bounding box center [711, 319] width 20 height 13
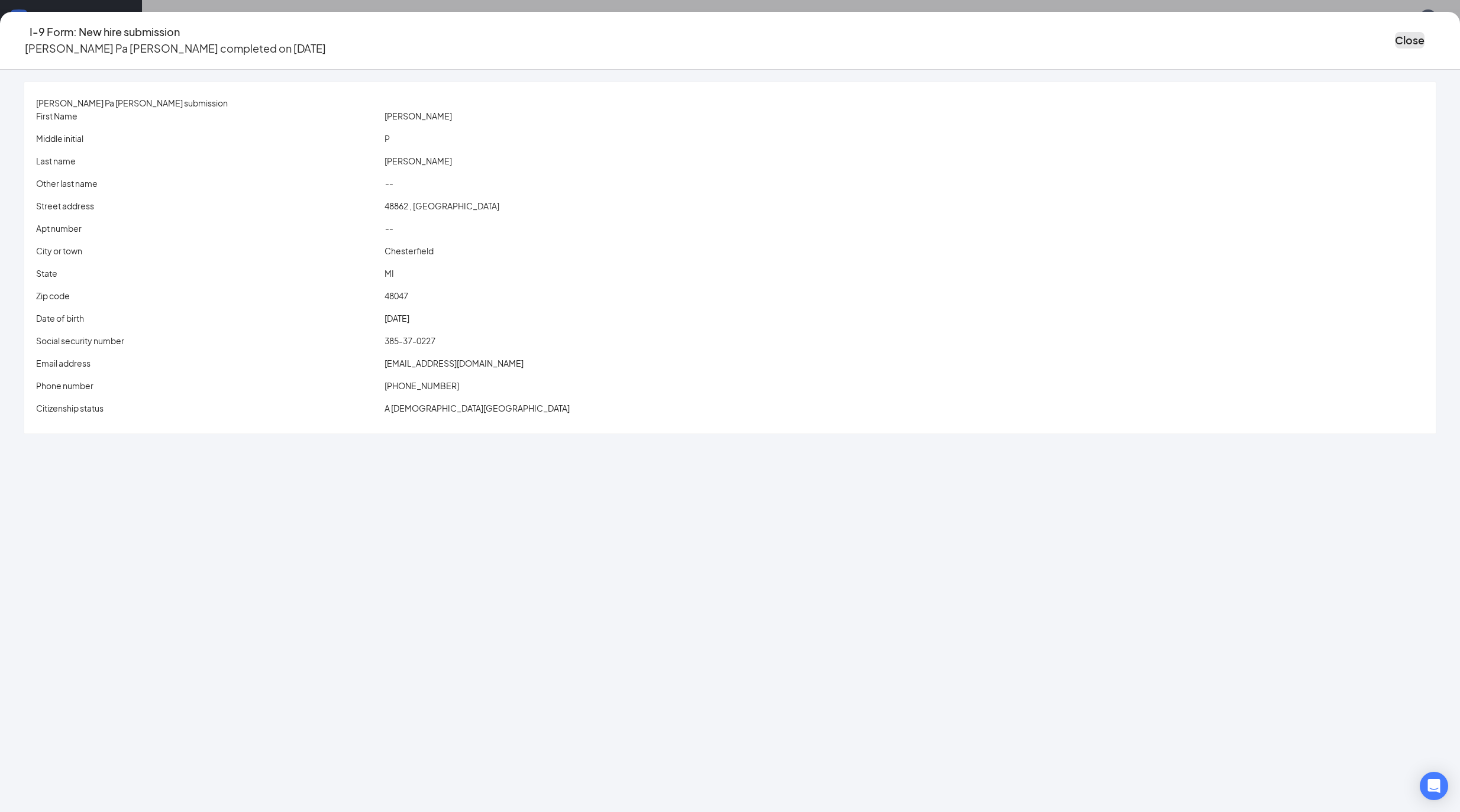
click at [1395, 35] on button "Close" at bounding box center [1409, 40] width 29 height 16
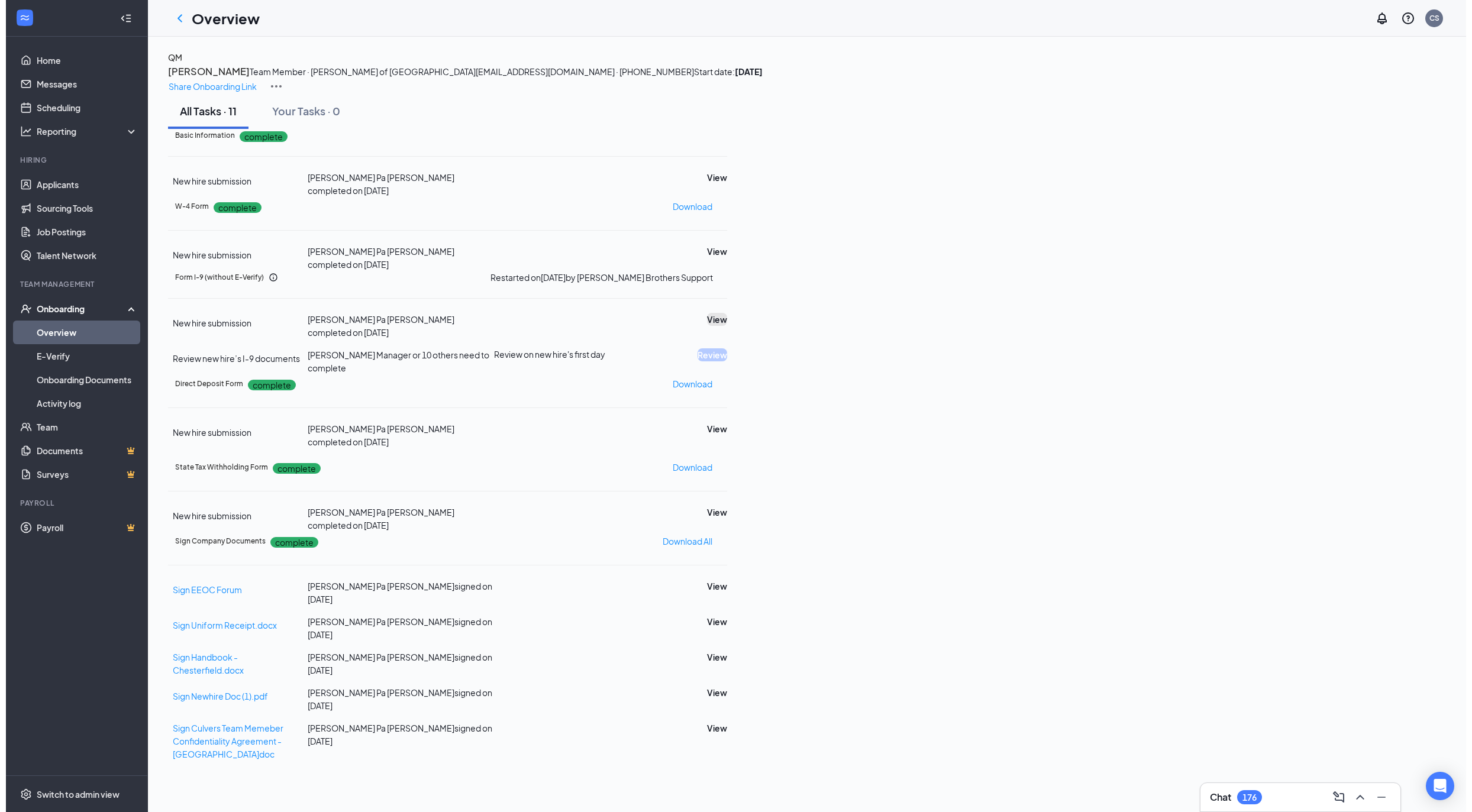
scroll to position [0, 0]
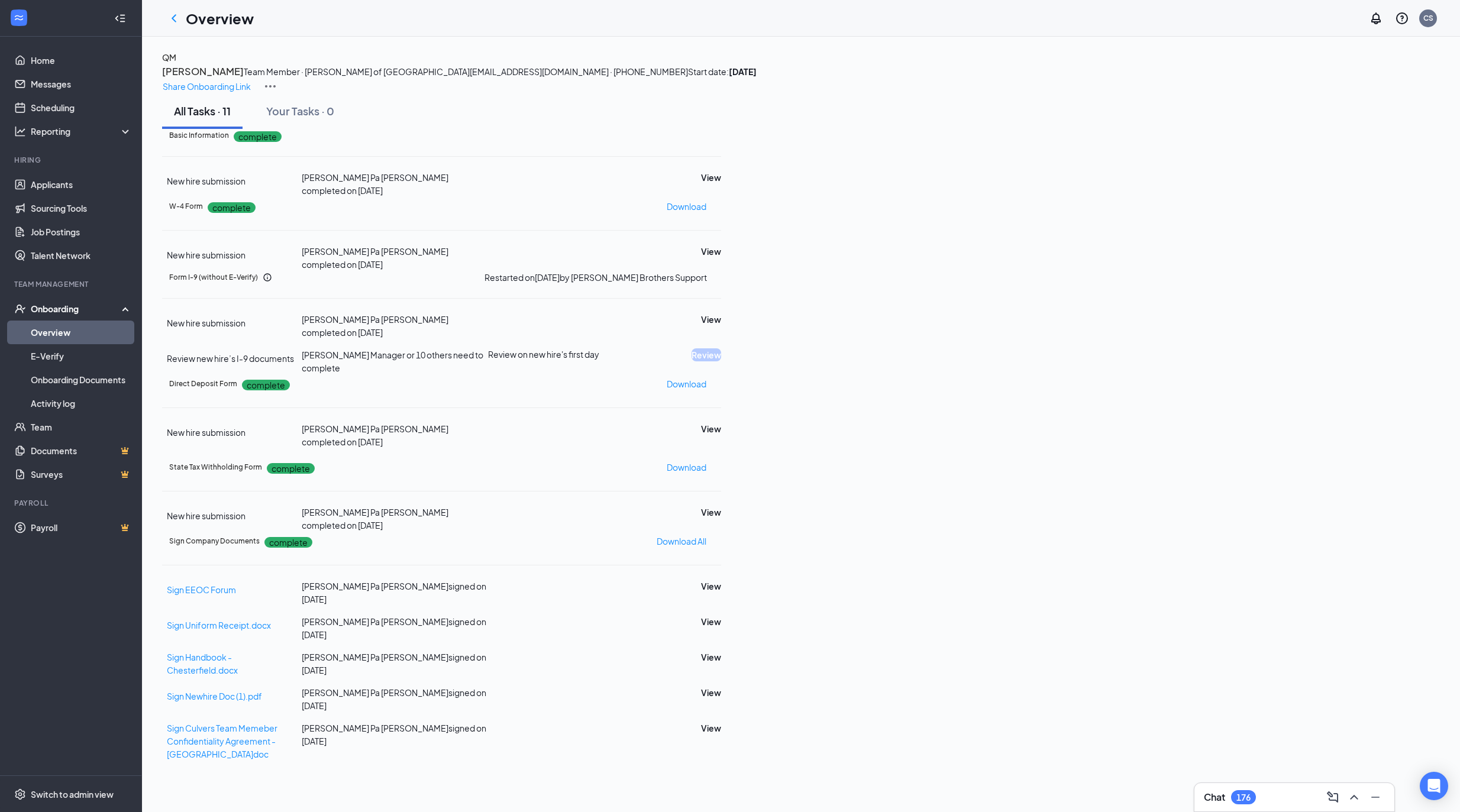
click at [244, 76] on h3 "Quinn Mitchell" at bounding box center [203, 71] width 82 height 15
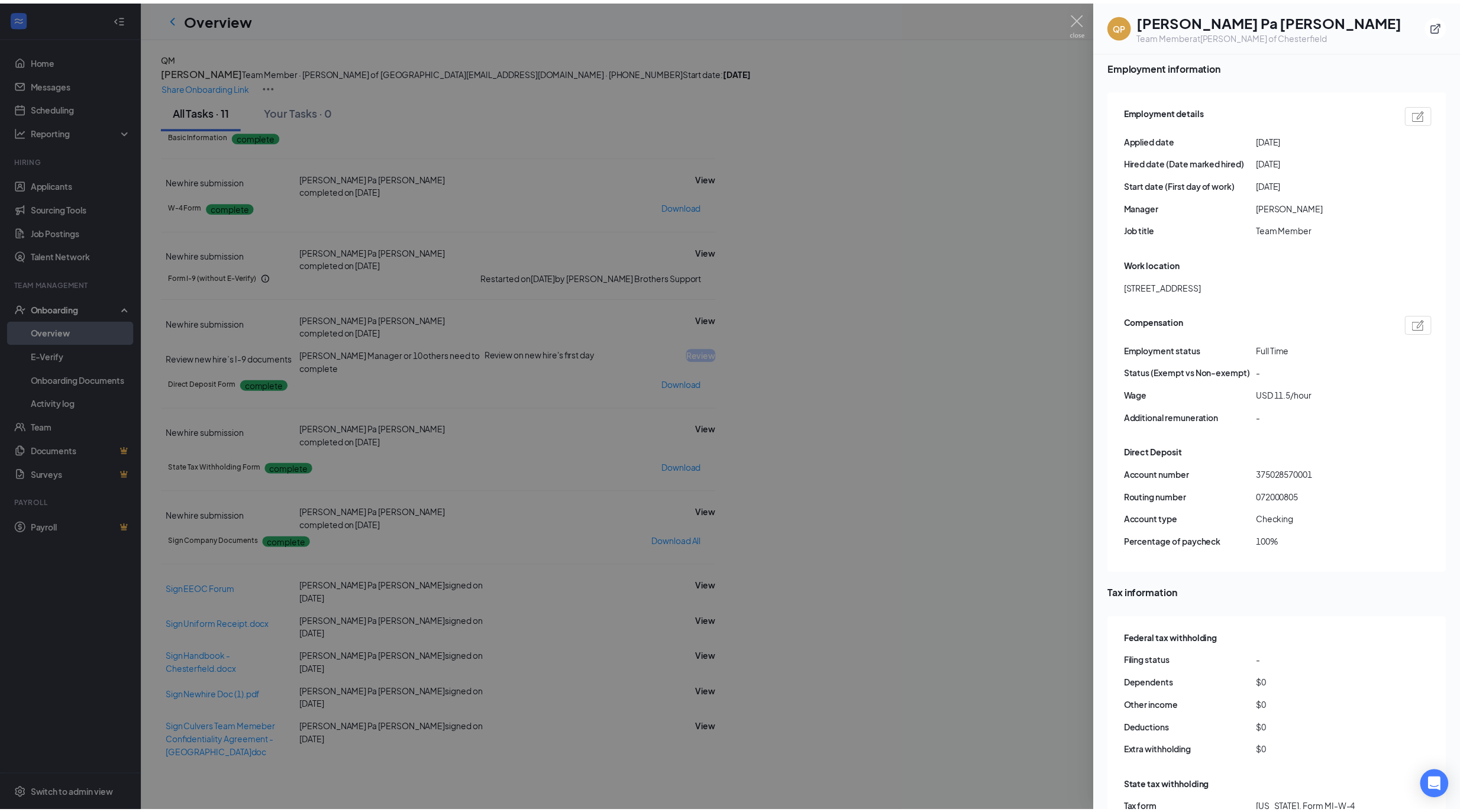
scroll to position [631, 0]
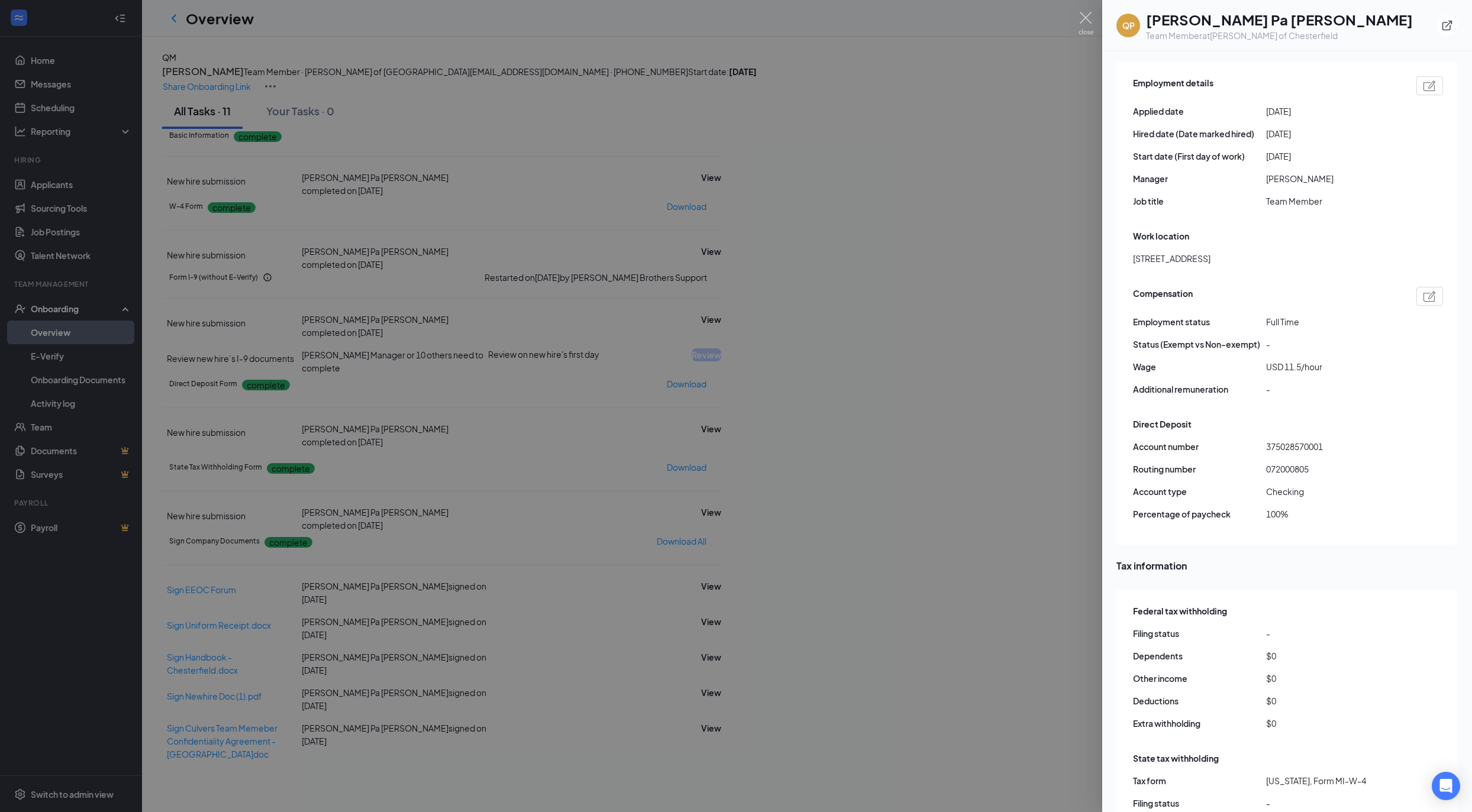
click at [945, 435] on div at bounding box center [736, 406] width 1472 height 812
